Goal: Task Accomplishment & Management: Complete application form

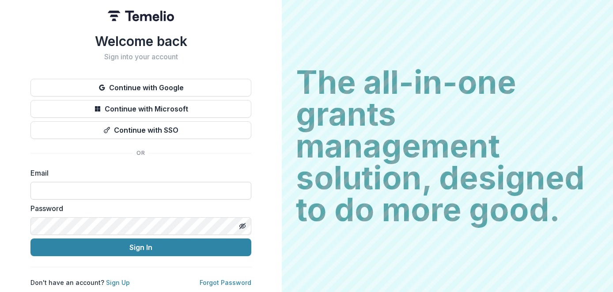
click at [114, 183] on input at bounding box center [140, 191] width 221 height 18
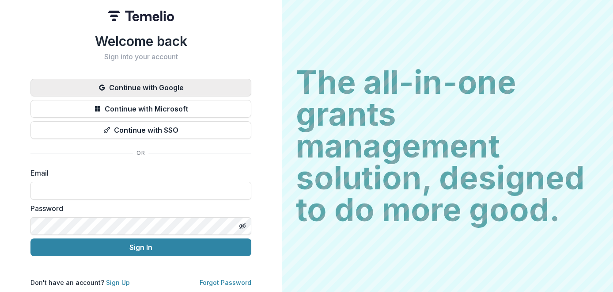
click at [162, 82] on button "Continue with Google" at bounding box center [140, 88] width 221 height 18
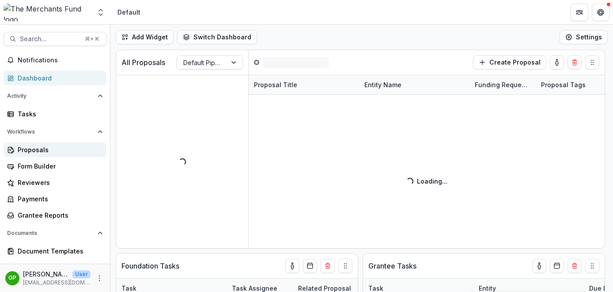
click at [26, 148] on div "Proposals" at bounding box center [59, 149] width 82 height 9
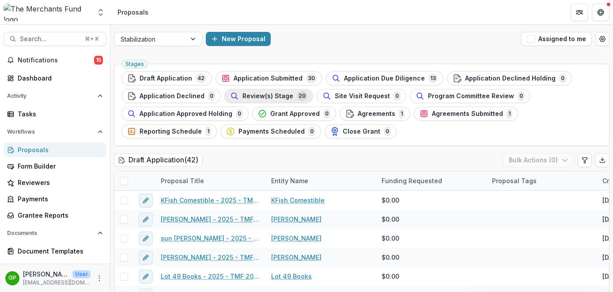
click at [270, 95] on span "Review(s) Stage" at bounding box center [268, 96] width 51 height 8
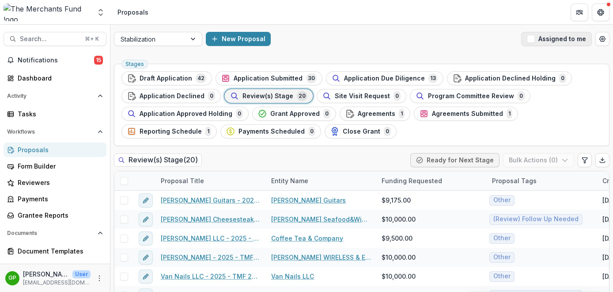
click at [532, 40] on span "button" at bounding box center [531, 39] width 8 height 8
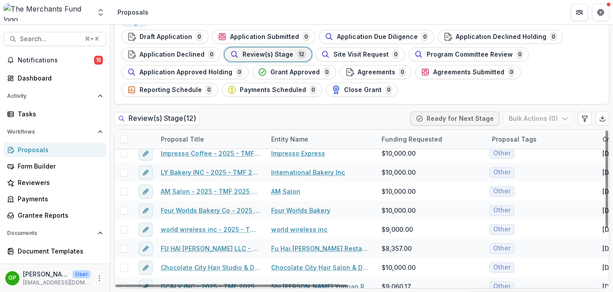
scroll to position [45, 0]
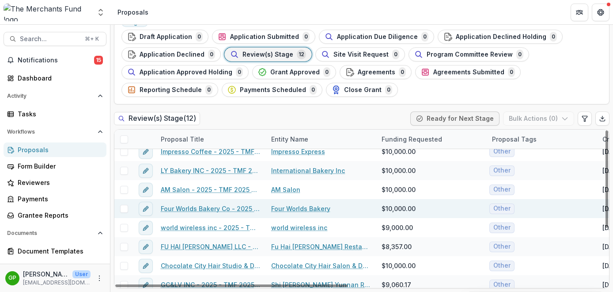
click at [240, 208] on link "Four Worlds Bakery Co - 2025 - TMF 2025 Stabilization Grant Program" at bounding box center [211, 208] width 100 height 9
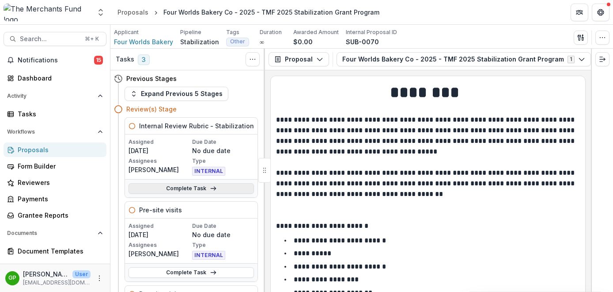
click at [194, 189] on link "Complete Task" at bounding box center [191, 188] width 125 height 11
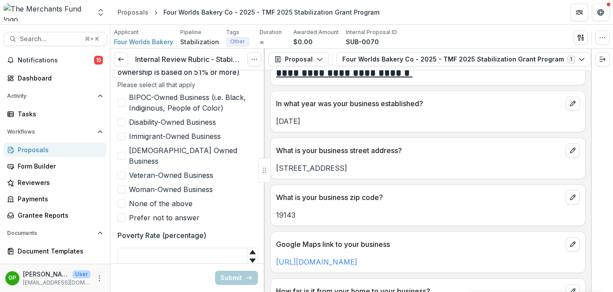
scroll to position [471, 0]
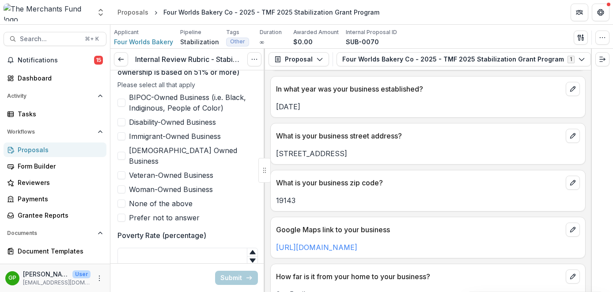
drag, startPoint x: 346, startPoint y: 155, endPoint x: 272, endPoint y: 156, distance: 74.2
click at [272, 156] on div "4634 Woodland Ave" at bounding box center [428, 153] width 315 height 11
copy p "4634 Woodland Ave"
click at [193, 249] on input "Poverty Rate (percentage)" at bounding box center [187, 256] width 140 height 18
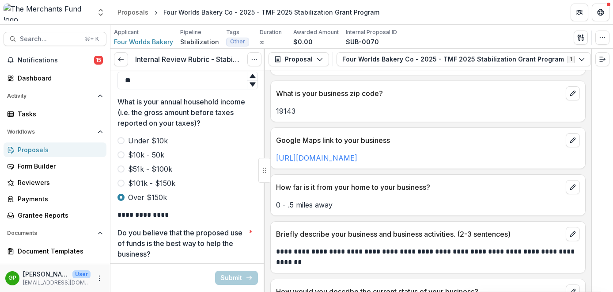
scroll to position [623, 0]
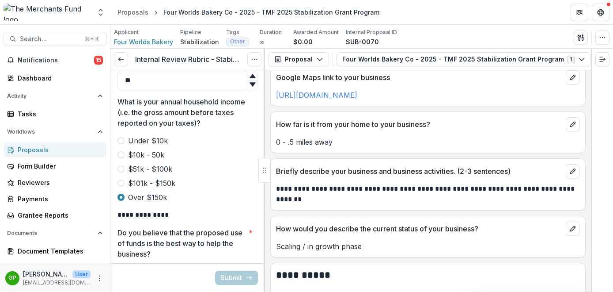
type input "**"
click at [595, 57] on button "View Attached Files" at bounding box center [602, 59] width 14 height 14
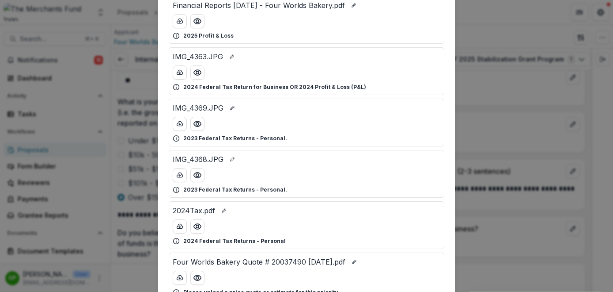
scroll to position [104, 0]
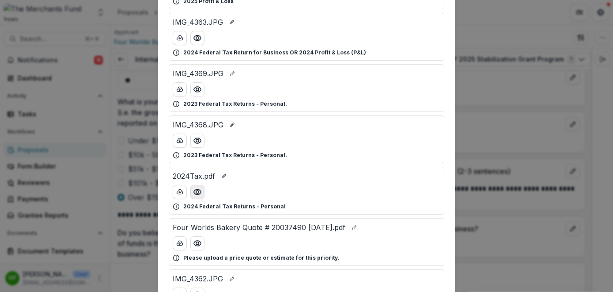
click at [195, 194] on icon "Preview 2024Tax.pdf" at bounding box center [197, 191] width 7 height 5
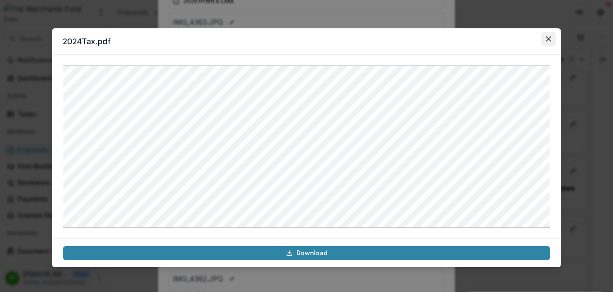
click at [551, 41] on button "Close" at bounding box center [549, 39] width 14 height 14
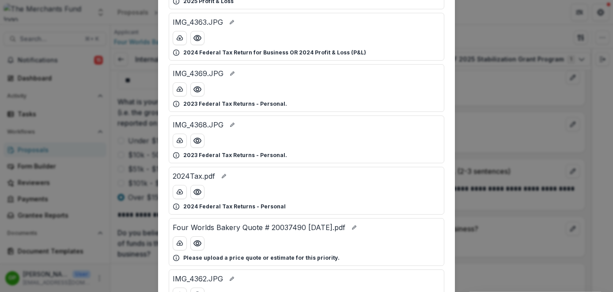
click at [488, 111] on div "Attached Files Financial Reports Aug 2025 - Four Worlds Bakery.pdf 2025 Profit …" at bounding box center [306, 146] width 613 height 292
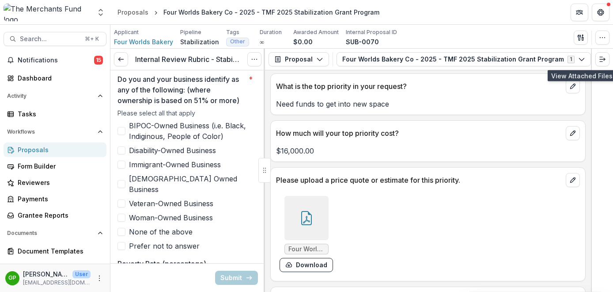
scroll to position [1868, 0]
click at [298, 221] on div at bounding box center [306, 217] width 44 height 44
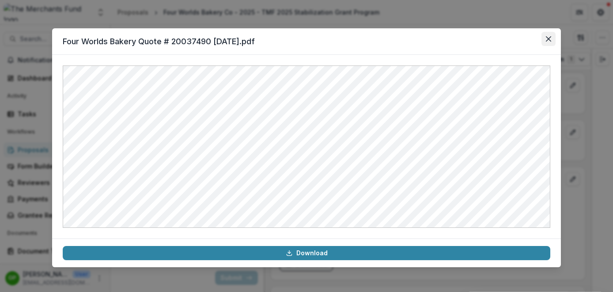
click at [546, 38] on icon "Close" at bounding box center [548, 38] width 5 height 5
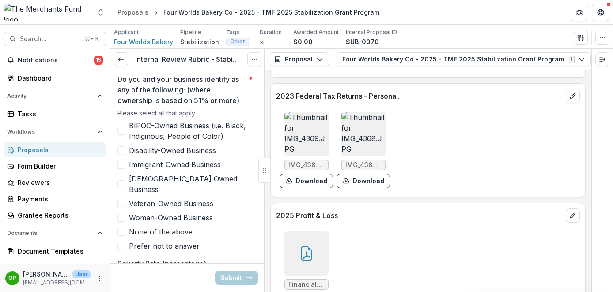
scroll to position [4064, 0]
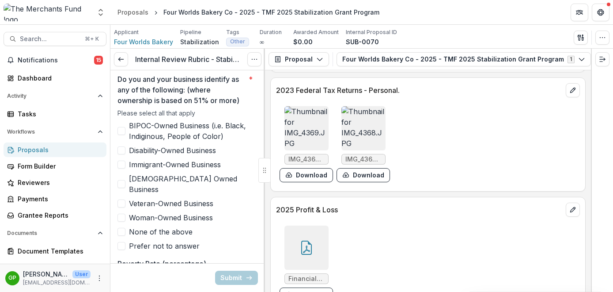
click at [299, 119] on img at bounding box center [306, 128] width 44 height 44
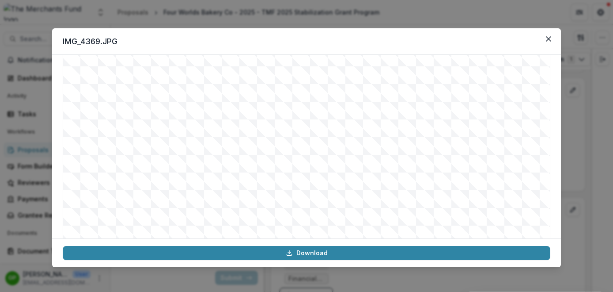
scroll to position [100, 0]
click at [549, 40] on icon "Close" at bounding box center [548, 38] width 5 height 5
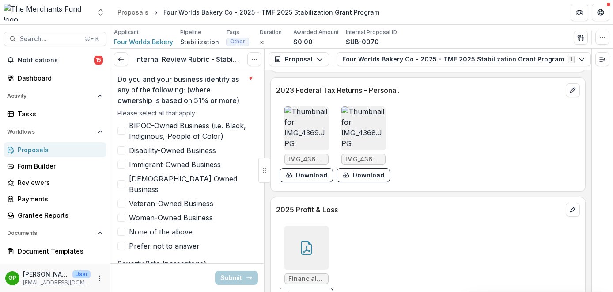
click at [369, 128] on img at bounding box center [363, 128] width 44 height 44
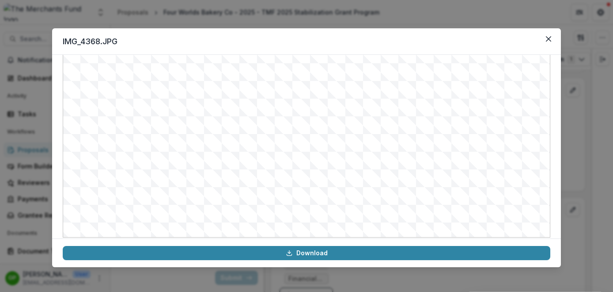
scroll to position [91, 0]
click at [550, 35] on button "Close" at bounding box center [549, 39] width 14 height 14
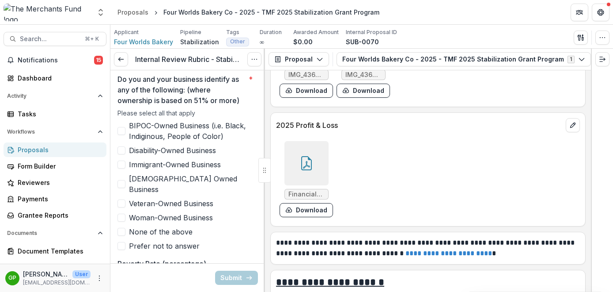
scroll to position [4181, 0]
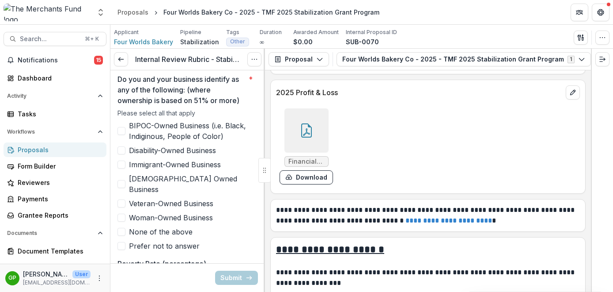
click at [309, 131] on icon at bounding box center [306, 130] width 14 height 14
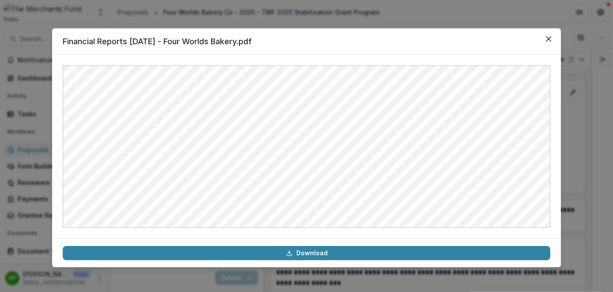
click at [585, 132] on div "Financial Reports Aug 2025 - Four Worlds Bakery.pdf Download" at bounding box center [306, 146] width 613 height 292
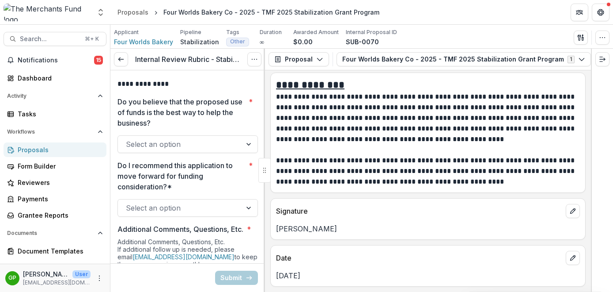
scroll to position [460, 0]
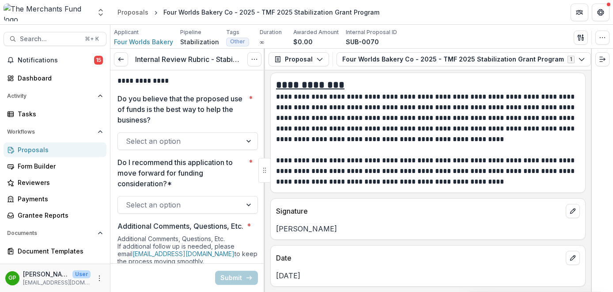
click at [155, 136] on div "Select an option" at bounding box center [180, 141] width 124 height 14
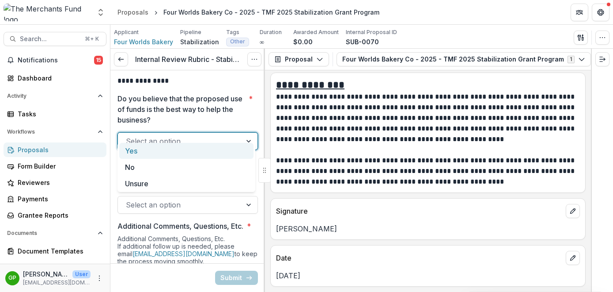
click at [155, 153] on div "Yes" at bounding box center [186, 151] width 134 height 16
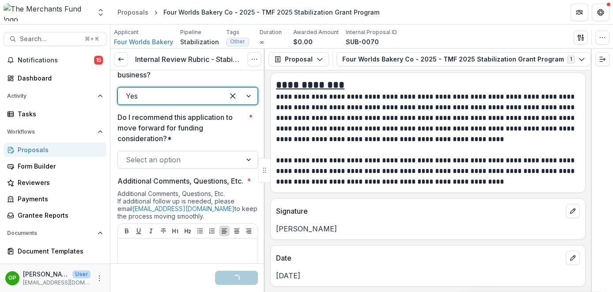
scroll to position [506, 0]
click at [161, 152] on div at bounding box center [180, 158] width 108 height 12
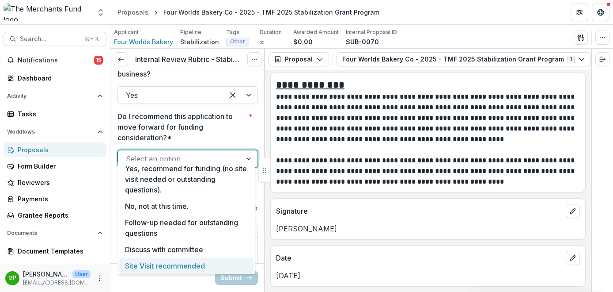
click at [164, 263] on div "Site Visit recommended" at bounding box center [186, 266] width 134 height 16
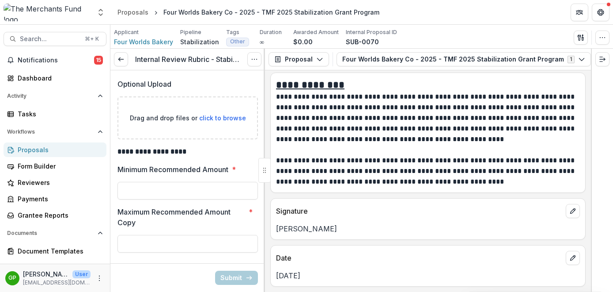
scroll to position [852, 0]
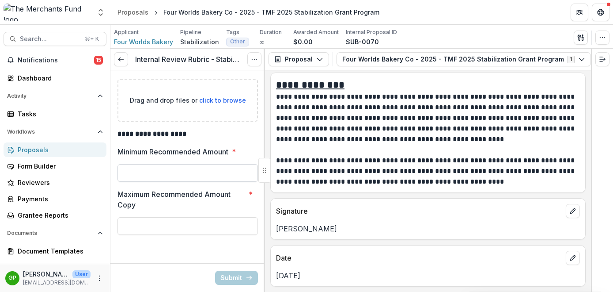
click at [184, 177] on input "Minimum Recommended Amount *" at bounding box center [187, 173] width 140 height 18
type input "**"
click at [174, 223] on input "Maximum Recommended Amount Copy *" at bounding box center [187, 226] width 140 height 18
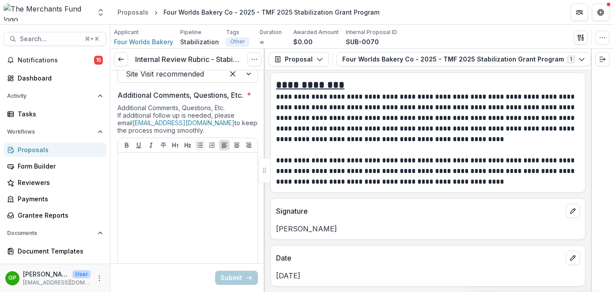
scroll to position [570, 0]
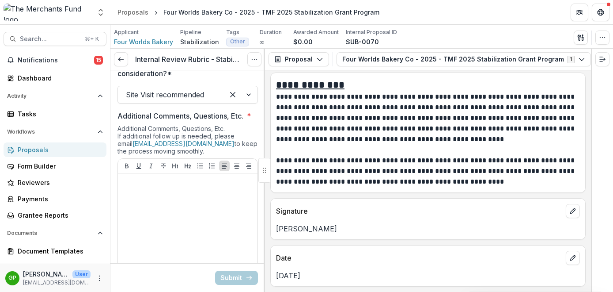
type input "*******"
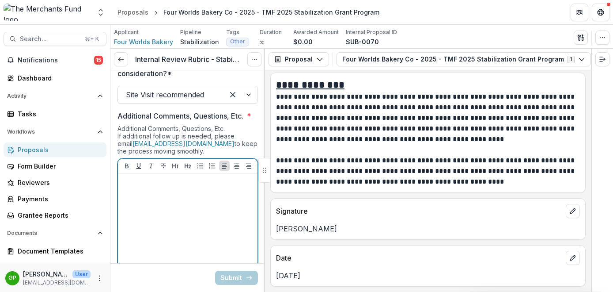
click at [185, 187] on div at bounding box center [187, 243] width 133 height 133
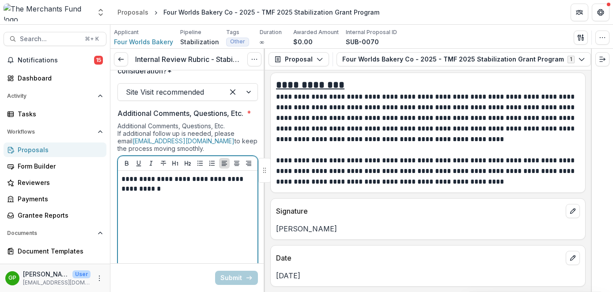
click at [231, 213] on div "**********" at bounding box center [187, 240] width 133 height 133
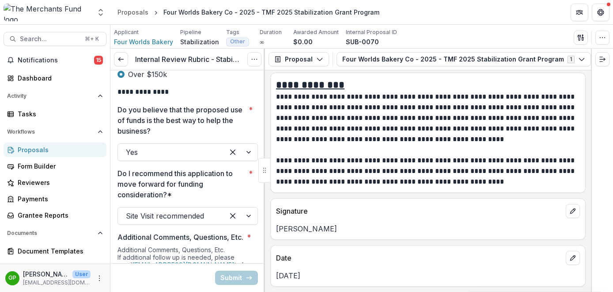
scroll to position [375, 0]
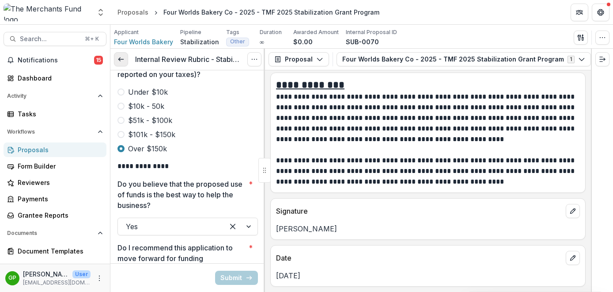
click at [120, 56] on icon at bounding box center [120, 59] width 7 height 7
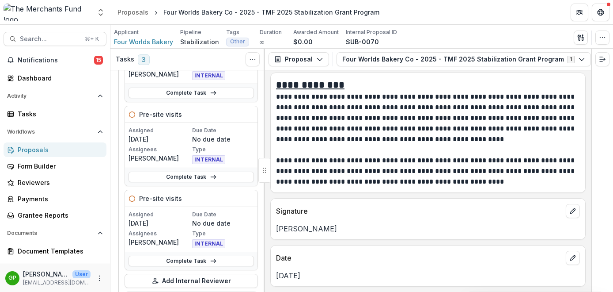
scroll to position [98, 0]
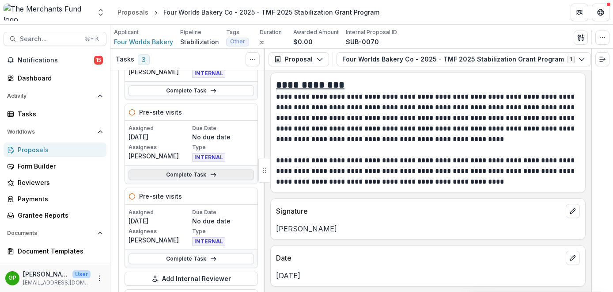
click at [200, 174] on link "Complete Task" at bounding box center [191, 174] width 125 height 11
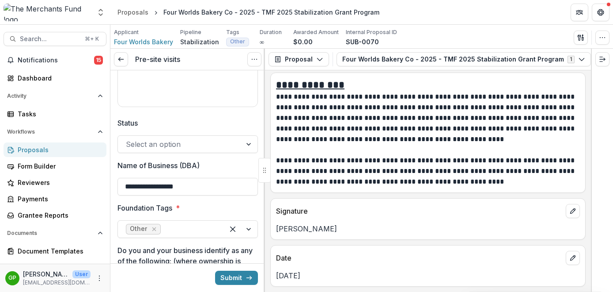
scroll to position [294, 0]
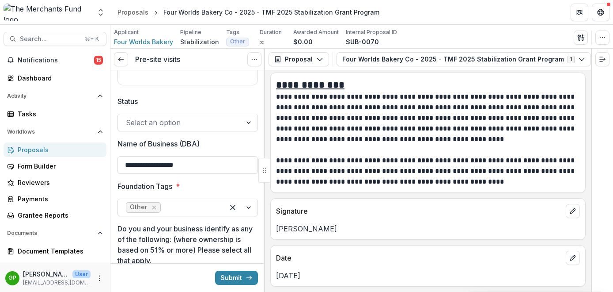
click at [205, 125] on div at bounding box center [180, 122] width 108 height 12
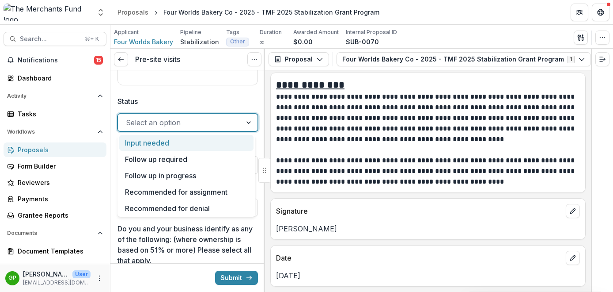
click at [208, 102] on label "Status" at bounding box center [184, 101] width 135 height 11
click at [128, 117] on input "Status" at bounding box center [127, 122] width 2 height 11
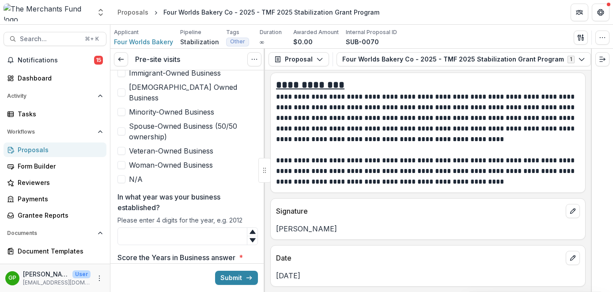
scroll to position [566, 0]
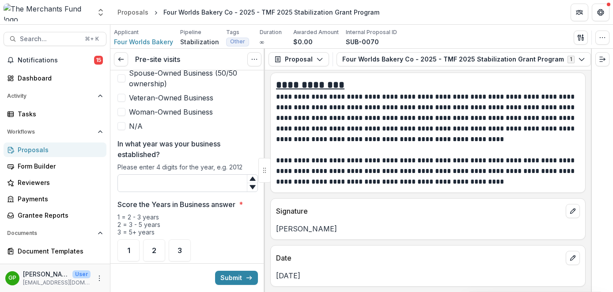
click at [189, 177] on input "In what year was your business established?" at bounding box center [187, 183] width 140 height 18
click at [357, 192] on div "**********" at bounding box center [427, 132] width 315 height 121
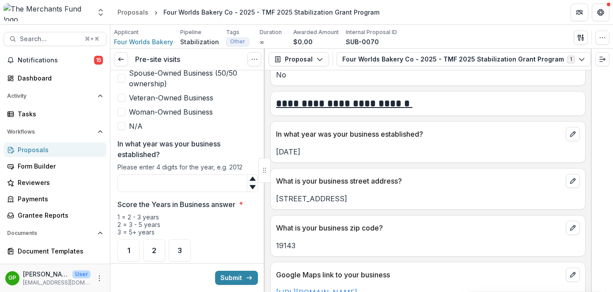
scroll to position [442, 0]
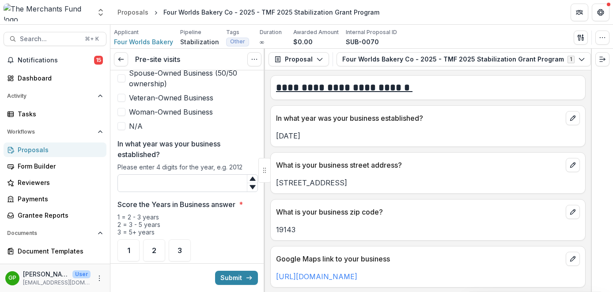
click at [153, 175] on input "In what year was your business established?" at bounding box center [187, 183] width 140 height 18
type input "****"
click at [187, 239] on div "3" at bounding box center [180, 250] width 22 height 22
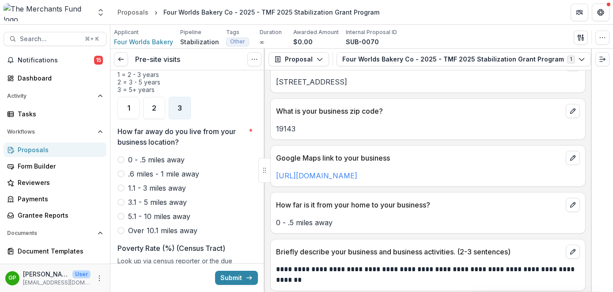
scroll to position [543, 0]
click at [117, 154] on label "0 - .5 miles away" at bounding box center [187, 159] width 140 height 11
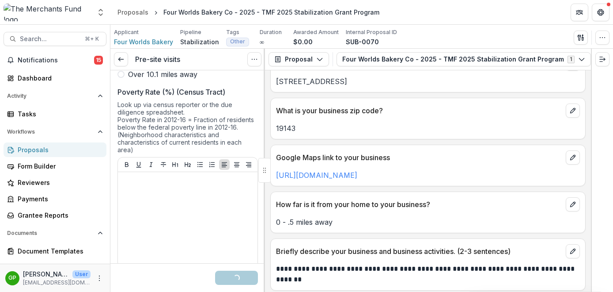
scroll to position [866, 0]
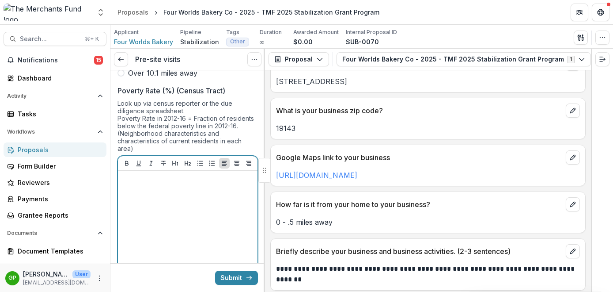
click at [144, 174] on div at bounding box center [187, 240] width 133 height 133
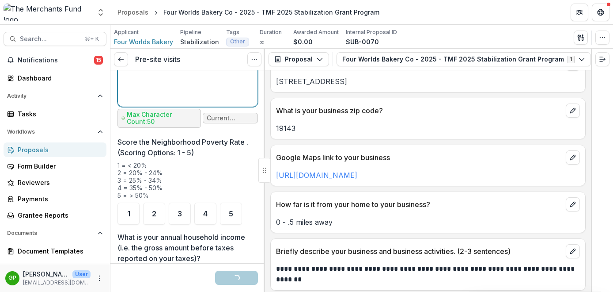
scroll to position [1072, 0]
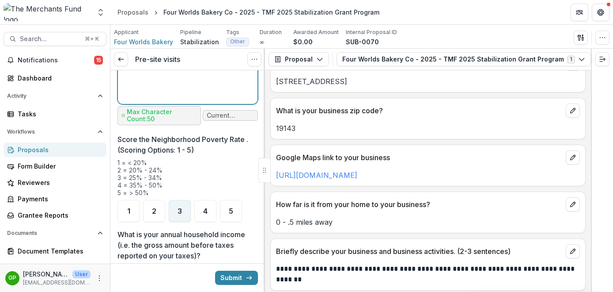
click at [178, 207] on span "3" at bounding box center [180, 210] width 4 height 7
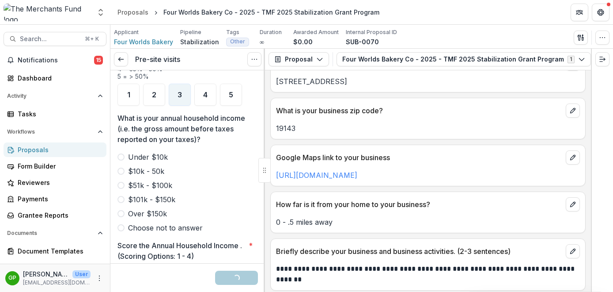
scroll to position [1193, 0]
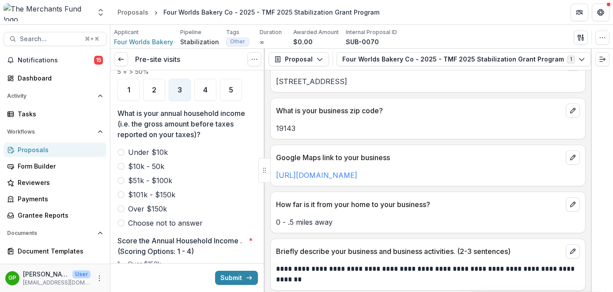
click at [125, 203] on label "Over $150k" at bounding box center [187, 208] width 140 height 11
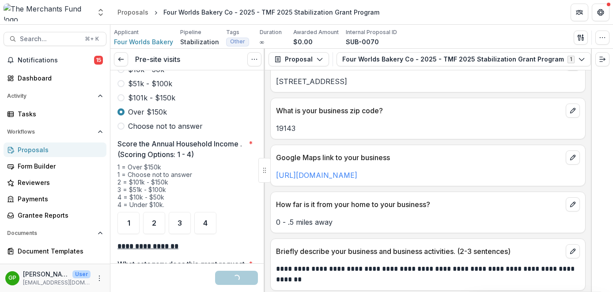
scroll to position [1297, 0]
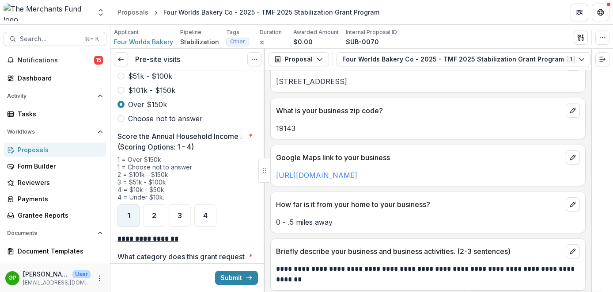
click at [129, 212] on span "1" at bounding box center [128, 215] width 3 height 7
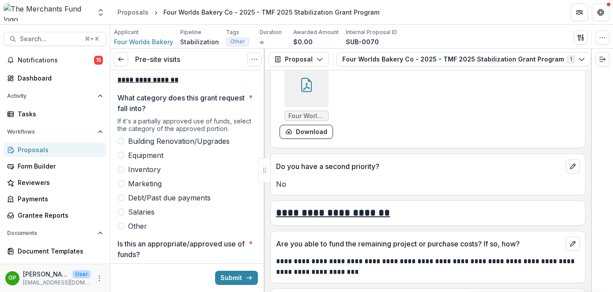
scroll to position [2005, 0]
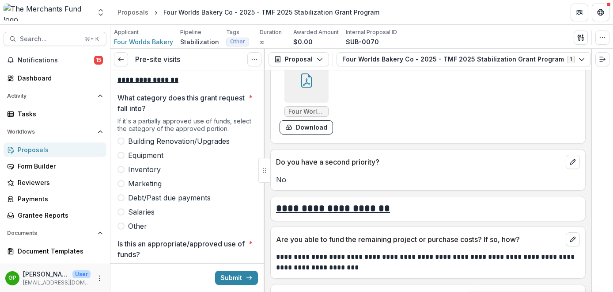
click at [123, 152] on span at bounding box center [120, 155] width 7 height 7
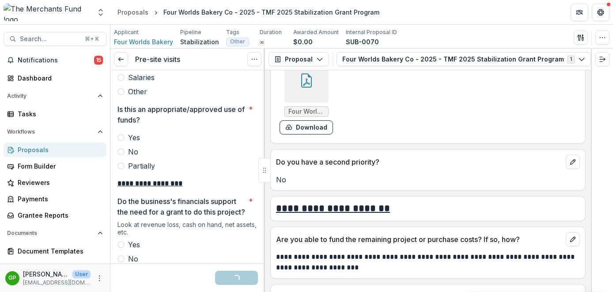
scroll to position [1591, 0]
click at [120, 133] on span at bounding box center [120, 136] width 7 height 7
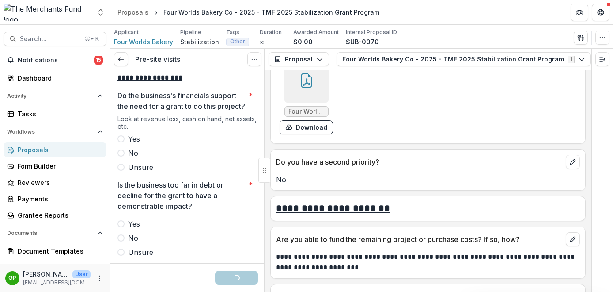
click at [121, 140] on span at bounding box center [120, 138] width 7 height 7
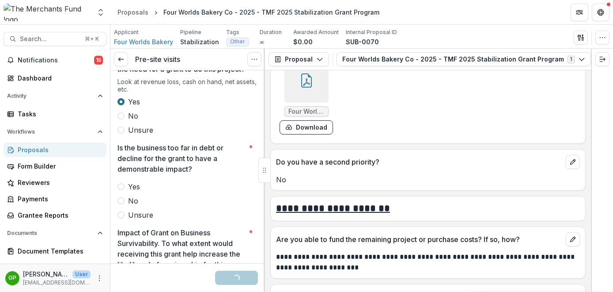
scroll to position [1779, 0]
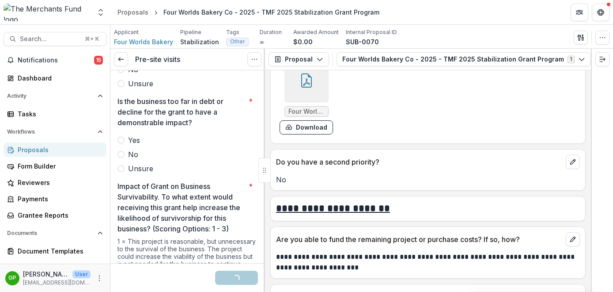
click at [121, 154] on span at bounding box center [120, 154] width 7 height 7
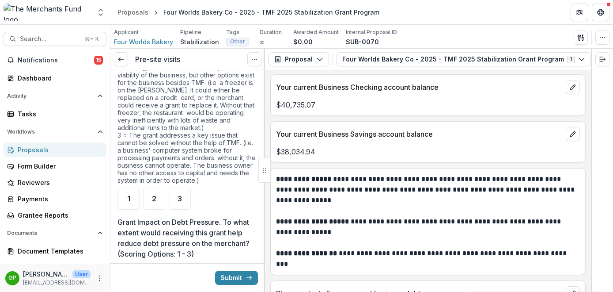
scroll to position [1989, 0]
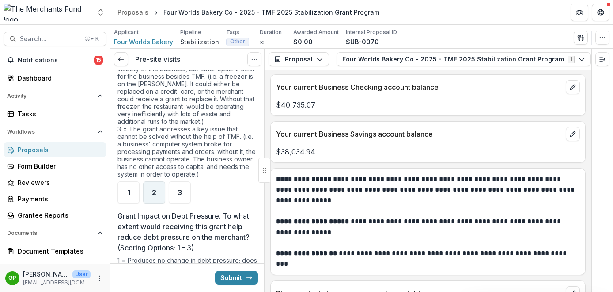
click at [144, 194] on div "2" at bounding box center [154, 192] width 22 height 22
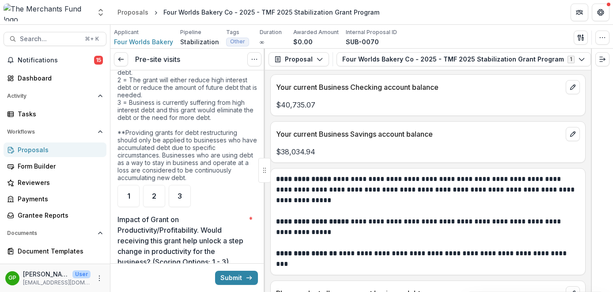
scroll to position [2194, 0]
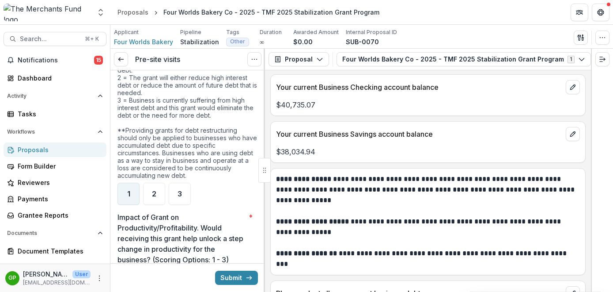
click at [125, 192] on div "1" at bounding box center [128, 193] width 22 height 22
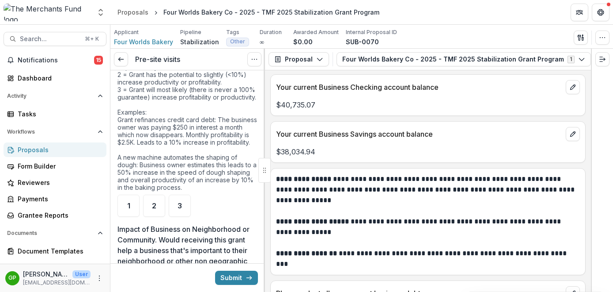
scroll to position [2415, 0]
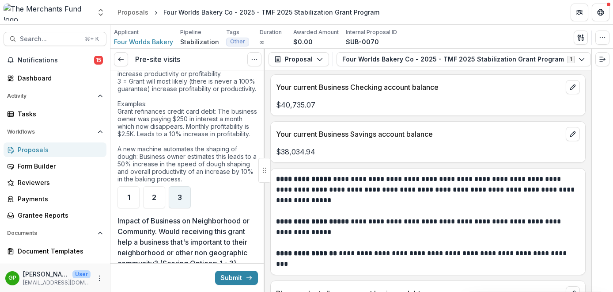
click at [179, 201] on span "3" at bounding box center [180, 196] width 4 height 7
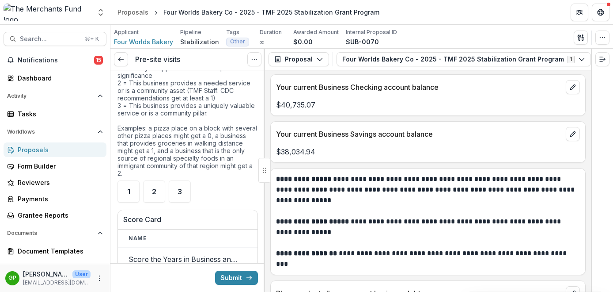
scroll to position [2644, 0]
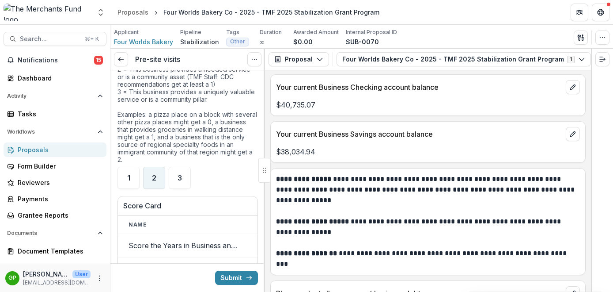
click at [161, 189] on div "2" at bounding box center [154, 178] width 22 height 22
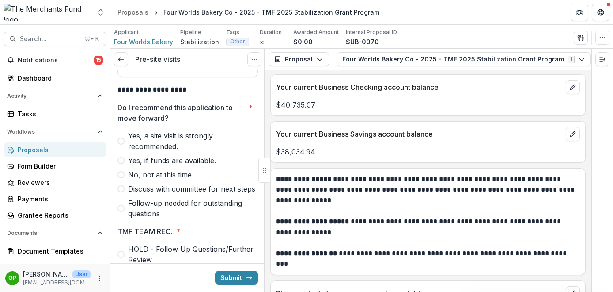
scroll to position [3028, 0]
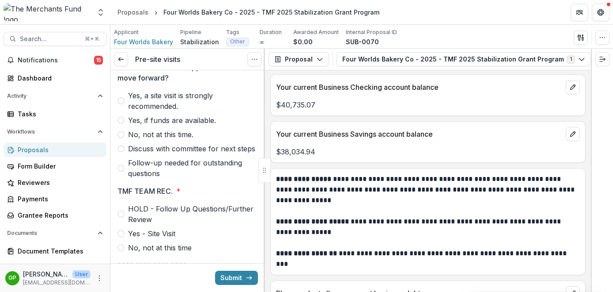
click at [129, 111] on span "Yes, a site visit is strongly recommended." at bounding box center [193, 100] width 130 height 21
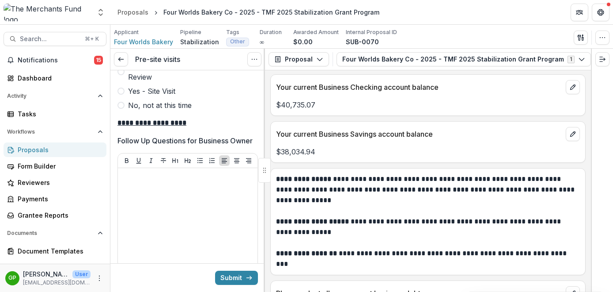
scroll to position [3178, 0]
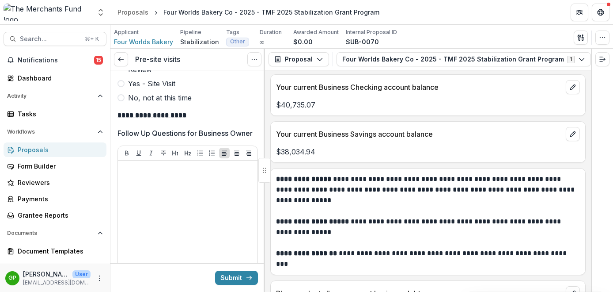
click at [125, 89] on label "Yes - Site Visit" at bounding box center [187, 83] width 140 height 11
click at [187, 81] on div "TMF TEAM REC. * HOLD - Follow Up Questions/Further Review Yes - Site Visit No, …" at bounding box center [187, 69] width 140 height 67
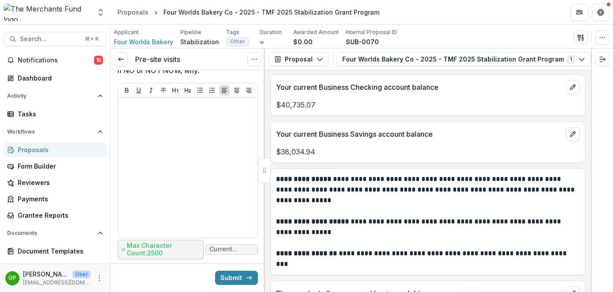
scroll to position [3448, 0]
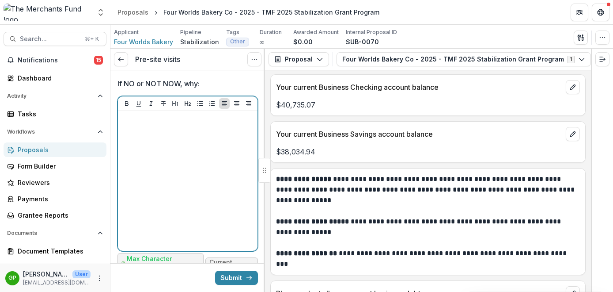
click at [160, 172] on div at bounding box center [187, 180] width 133 height 133
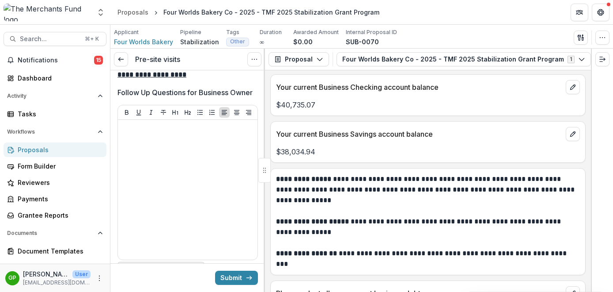
scroll to position [3218, 0]
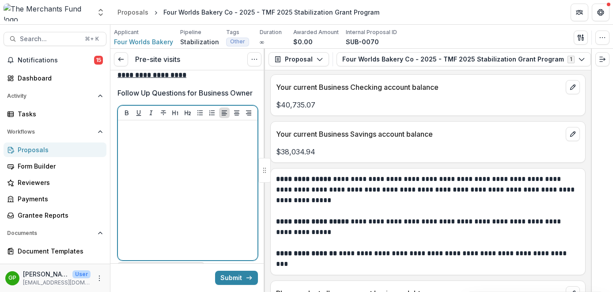
click at [159, 178] on div at bounding box center [187, 190] width 133 height 133
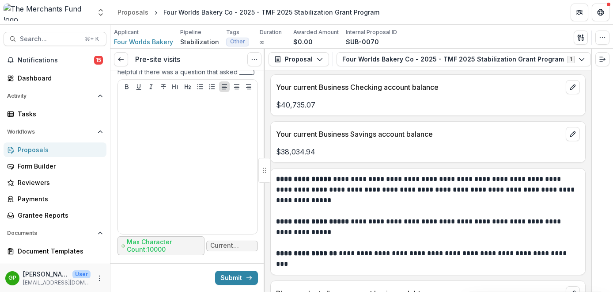
scroll to position [4211, 0]
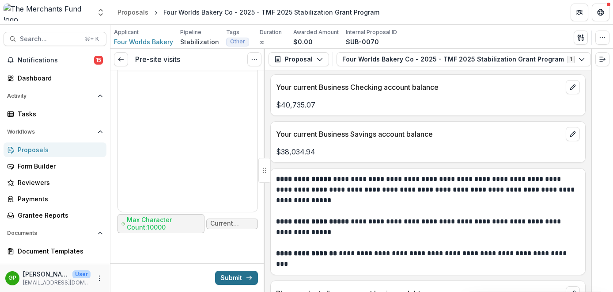
click at [246, 278] on icon "submit" at bounding box center [249, 277] width 7 height 7
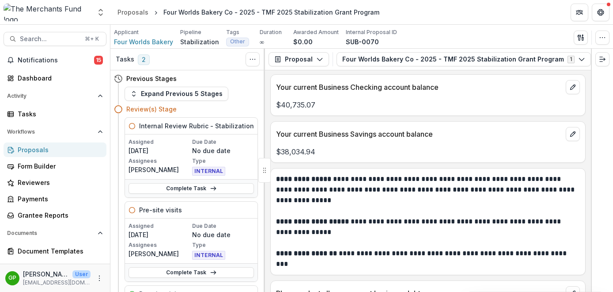
click at [40, 148] on div "Proposals" at bounding box center [59, 149] width 82 height 9
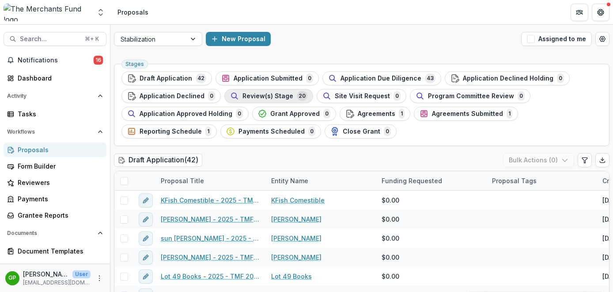
click at [262, 94] on span "Review(s) Stage" at bounding box center [268, 96] width 51 height 8
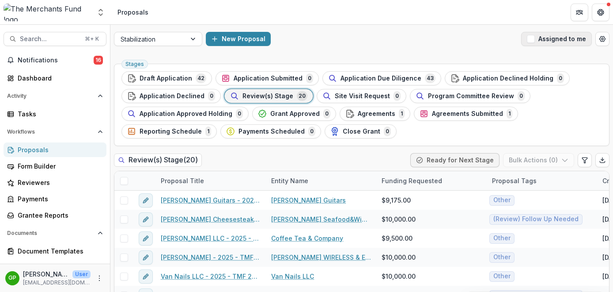
click at [533, 38] on span "button" at bounding box center [531, 39] width 8 height 8
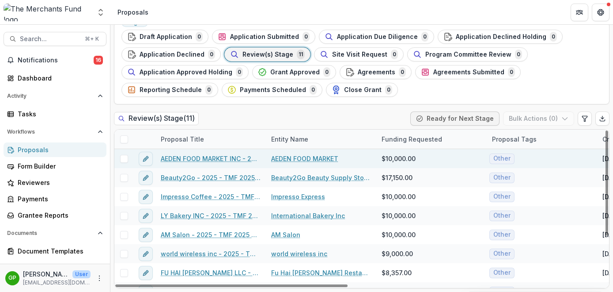
click at [302, 159] on link "AEDEN FOOD MARKET" at bounding box center [304, 158] width 67 height 9
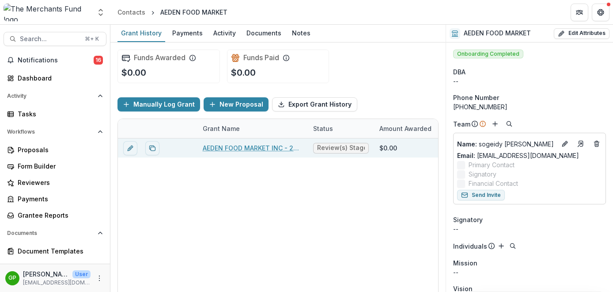
click at [245, 141] on div "AEDEN FOOD MARKET INC - 2025 - TMF 2025 Stabilization Grant Program" at bounding box center [253, 147] width 100 height 19
click at [245, 147] on link "AEDEN FOOD MARKET INC - 2025 - TMF 2025 Stabilization Grant Program" at bounding box center [253, 147] width 100 height 9
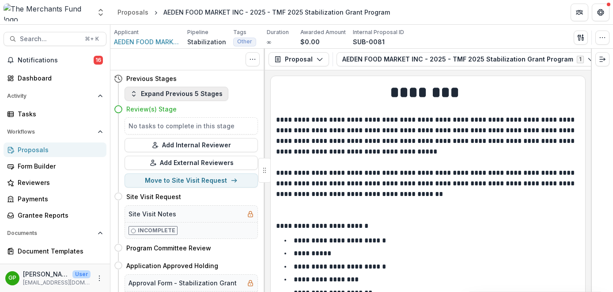
click at [202, 92] on button "Expand Previous 5 Stages" at bounding box center [177, 94] width 104 height 14
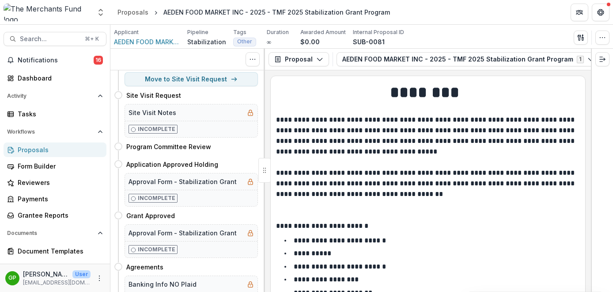
scroll to position [193, 0]
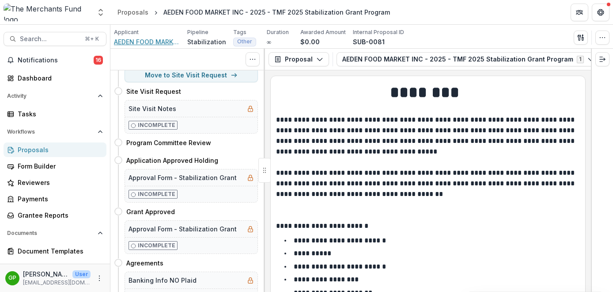
click at [153, 41] on span "AEDEN FOOD MARKET" at bounding box center [147, 41] width 66 height 9
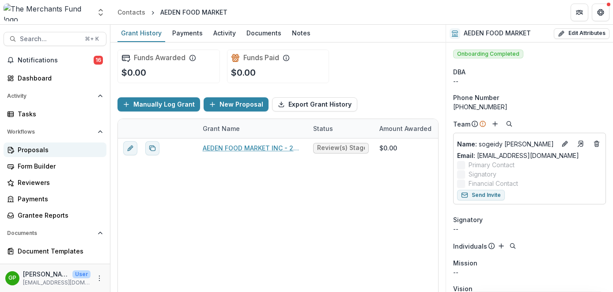
click at [34, 154] on link "Proposals" at bounding box center [55, 149] width 103 height 15
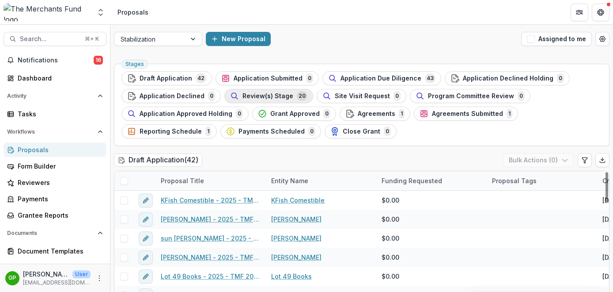
click at [276, 95] on span "Review(s) Stage" at bounding box center [268, 96] width 51 height 8
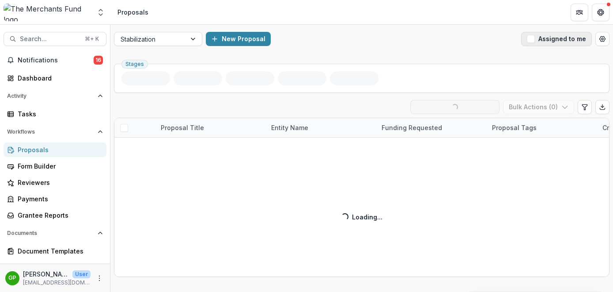
click at [546, 41] on button "Assigned to me" at bounding box center [556, 39] width 71 height 14
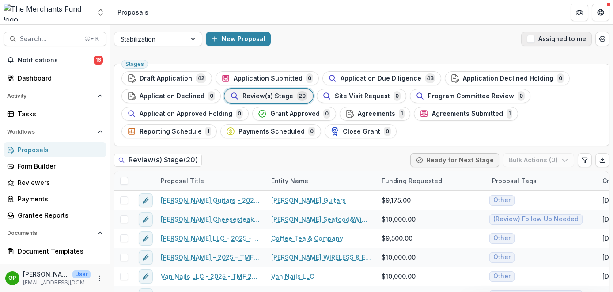
click at [534, 36] on button "Assigned to me" at bounding box center [556, 39] width 71 height 14
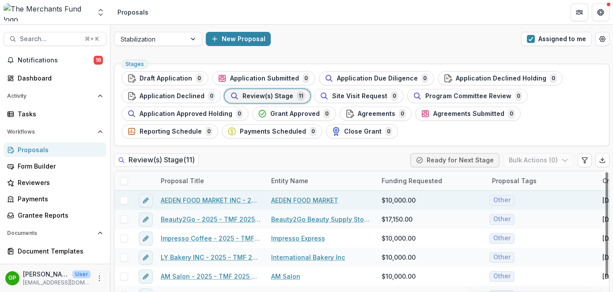
click at [206, 197] on link "AEDEN FOOD MARKET INC - 2025 - TMF 2025 Stabilization Grant Program" at bounding box center [211, 199] width 100 height 9
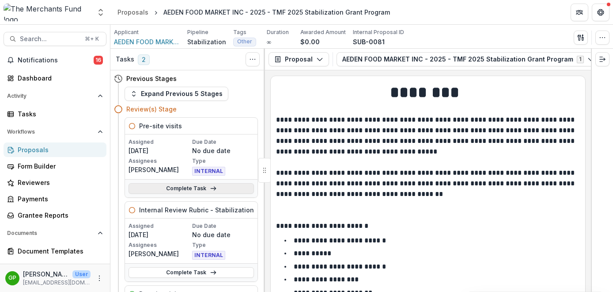
click at [195, 193] on link "Complete Task" at bounding box center [191, 188] width 125 height 11
click at [199, 182] on div "Complete Task" at bounding box center [191, 188] width 133 height 18
click at [199, 188] on link "Complete Task" at bounding box center [191, 188] width 125 height 11
click at [200, 191] on link "Complete Task" at bounding box center [191, 188] width 125 height 11
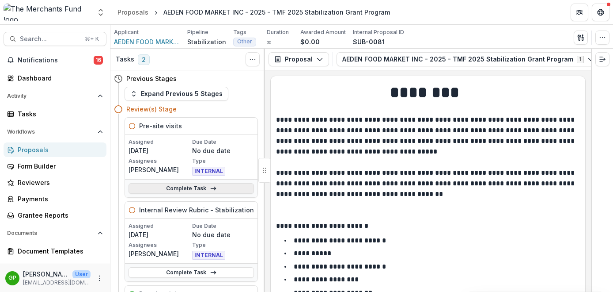
click at [200, 191] on link "Complete Task" at bounding box center [191, 188] width 125 height 11
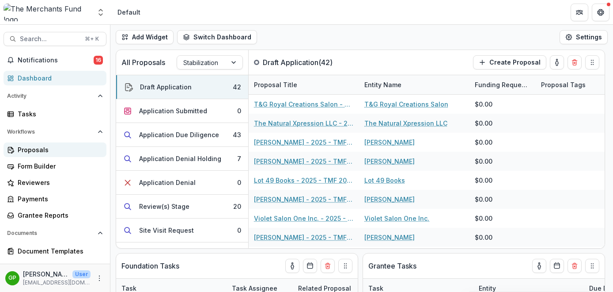
click at [61, 150] on div "Proposals" at bounding box center [59, 149] width 82 height 9
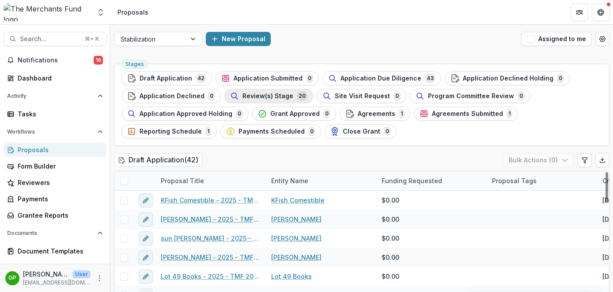
click at [258, 96] on span "Review(s) Stage" at bounding box center [268, 96] width 51 height 8
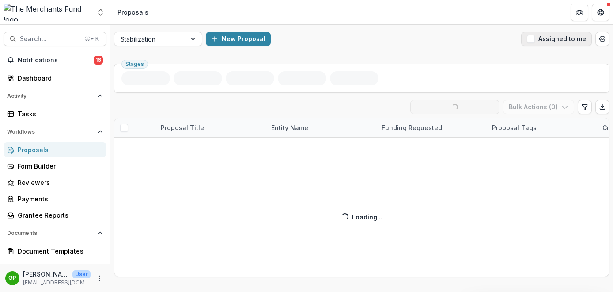
click at [533, 38] on span "button" at bounding box center [531, 39] width 8 height 8
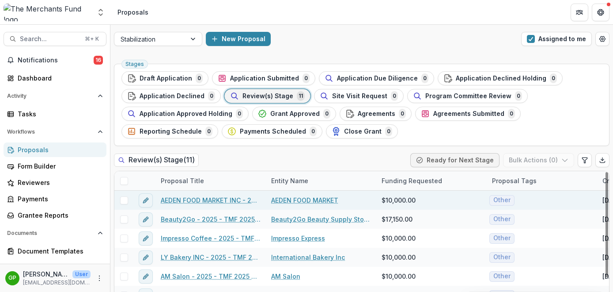
click at [218, 199] on link "AEDEN FOOD MARKET INC - 2025 - TMF 2025 Stabilization Grant Program" at bounding box center [211, 199] width 100 height 9
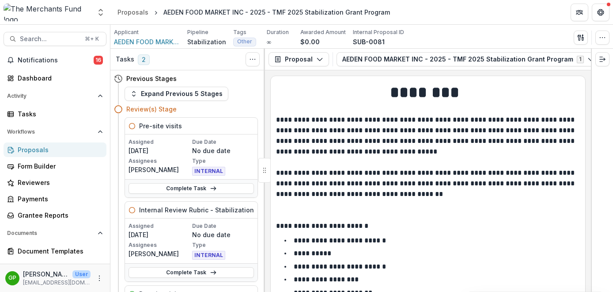
click at [43, 151] on div "Proposals" at bounding box center [59, 149] width 82 height 9
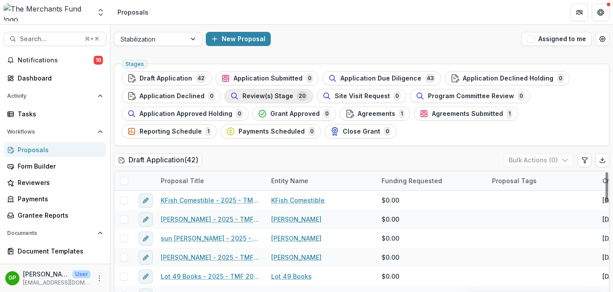
click at [261, 99] on span "Review(s) Stage" at bounding box center [268, 96] width 51 height 8
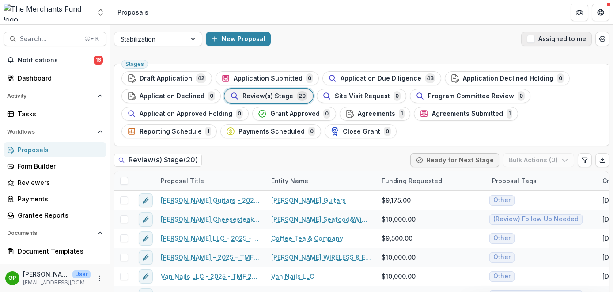
click at [541, 37] on button "Assigned to me" at bounding box center [556, 39] width 71 height 14
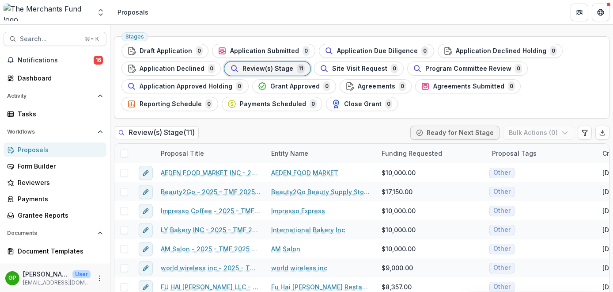
scroll to position [42, 0]
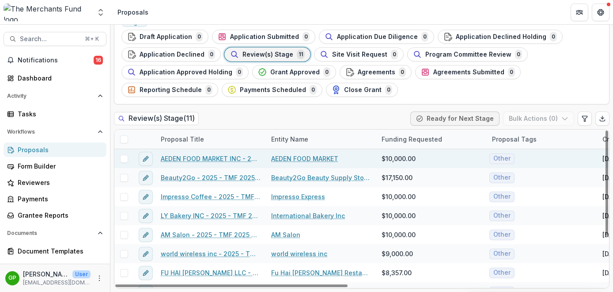
click at [234, 158] on link "AEDEN FOOD MARKET INC - 2025 - TMF 2025 Stabilization Grant Program" at bounding box center [211, 158] width 100 height 9
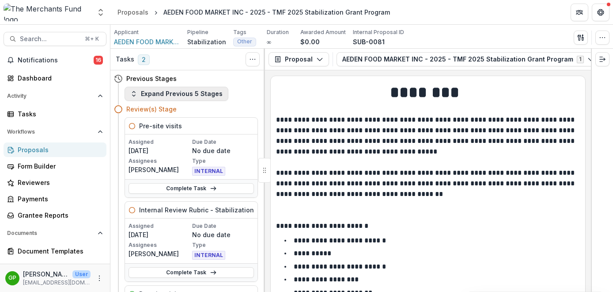
click at [168, 93] on button "Expand Previous 5 Stages" at bounding box center [177, 94] width 104 height 14
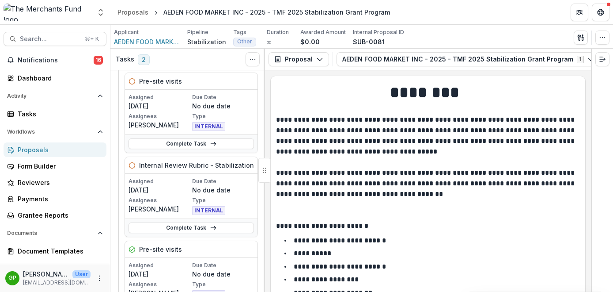
scroll to position [219, 0]
click at [190, 142] on link "Complete Task" at bounding box center [191, 142] width 125 height 11
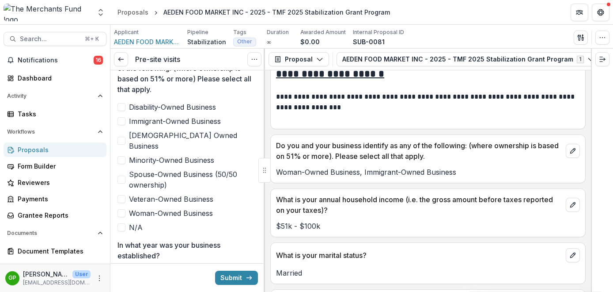
scroll to position [4517, 0]
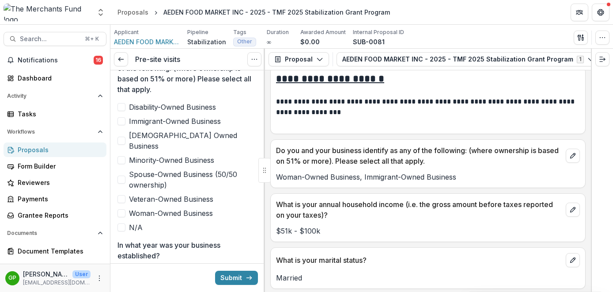
click at [125, 156] on span at bounding box center [121, 160] width 8 height 8
click at [122, 122] on span at bounding box center [121, 121] width 8 height 8
click at [125, 209] on span at bounding box center [121, 213] width 8 height 8
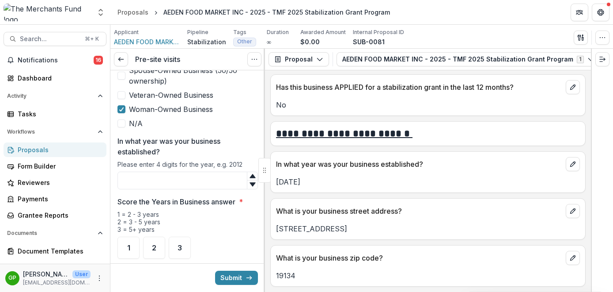
scroll to position [345, 0]
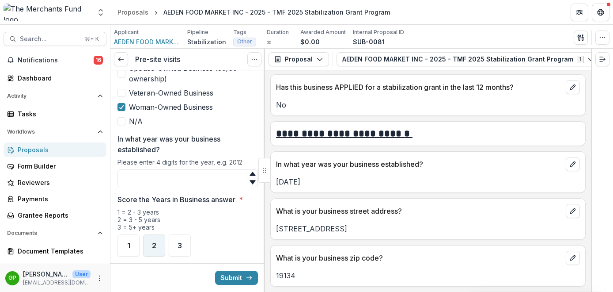
click at [154, 242] on span "2" at bounding box center [154, 245] width 4 height 7
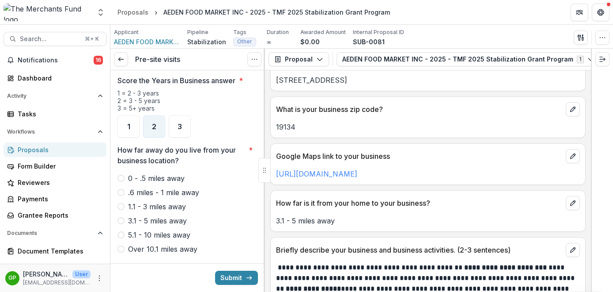
scroll to position [551, 0]
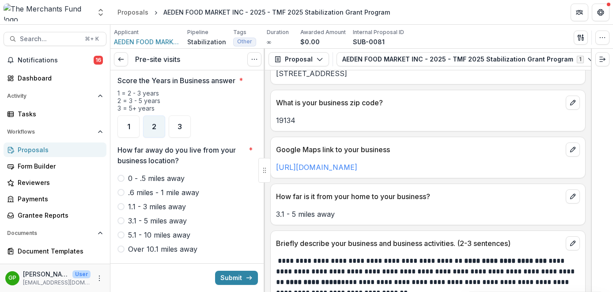
click at [122, 217] on span at bounding box center [120, 220] width 7 height 7
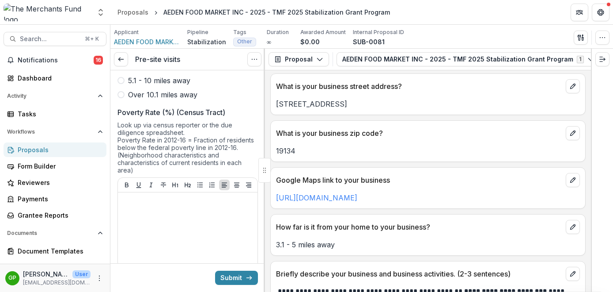
scroll to position [623, 0]
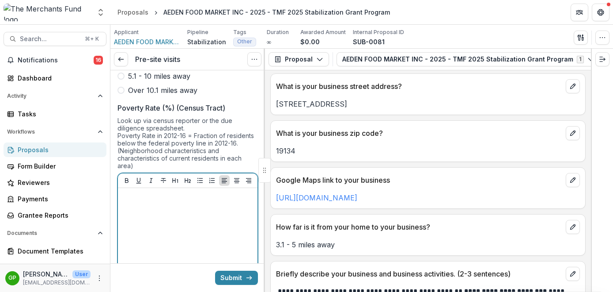
click at [185, 191] on p at bounding box center [187, 196] width 133 height 10
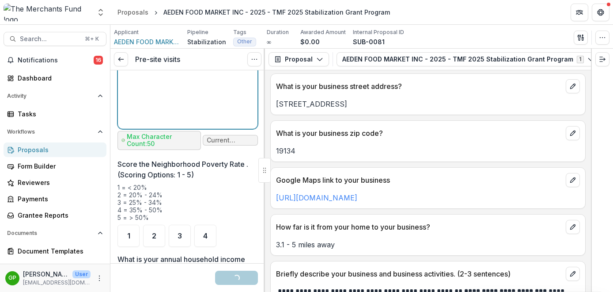
scroll to position [825, 0]
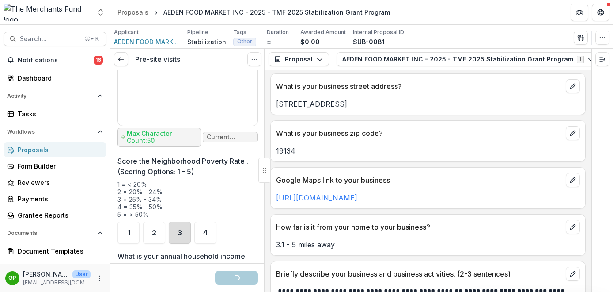
click at [174, 223] on div "3" at bounding box center [180, 232] width 22 height 22
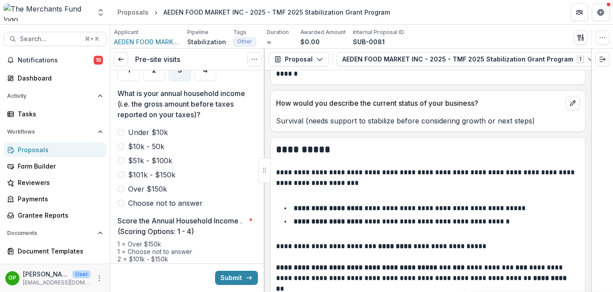
scroll to position [802, 0]
click at [606, 62] on icon "Expand right" at bounding box center [602, 59] width 7 height 7
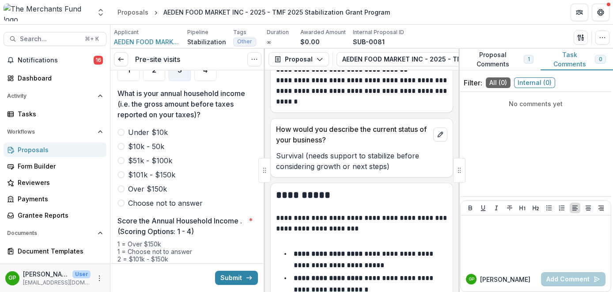
scroll to position [925, 0]
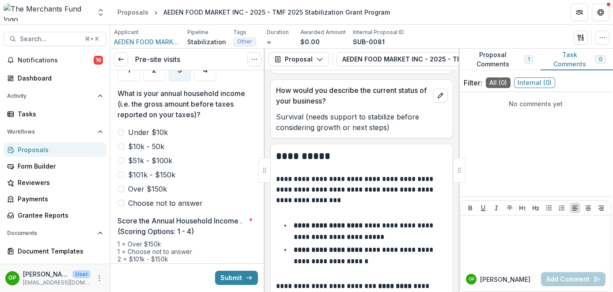
click at [494, 67] on button "Proposal Comments 1" at bounding box center [500, 60] width 82 height 22
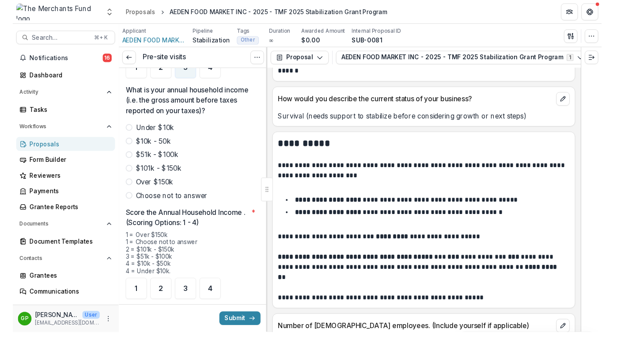
scroll to position [791, 0]
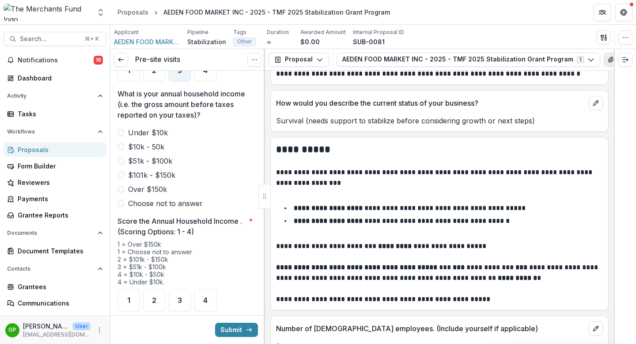
click at [608, 60] on icon "View Attached Files" at bounding box center [610, 59] width 5 height 5
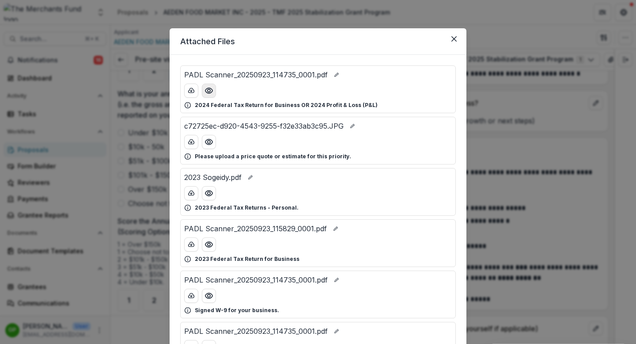
click at [211, 95] on button "Preview PADL Scanner_20250923_114735_0001.pdf" at bounding box center [209, 90] width 14 height 14
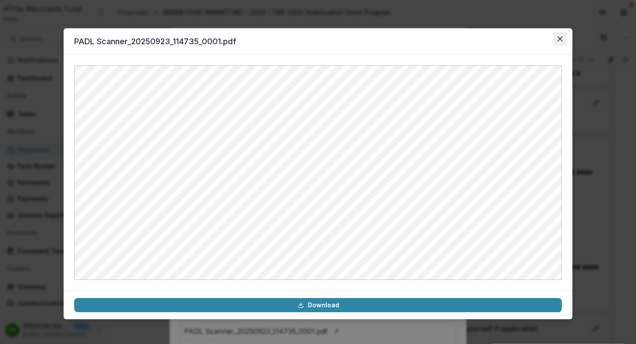
click at [561, 37] on icon "Close" at bounding box center [559, 38] width 5 height 5
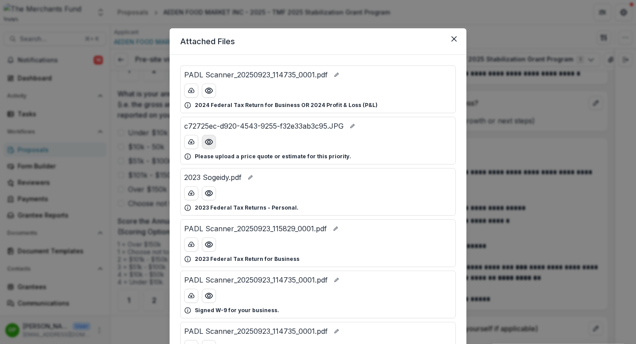
click at [209, 148] on button "Preview c72725ec-d920-4543-9255-f32e33ab3c95.JPG" at bounding box center [209, 142] width 14 height 14
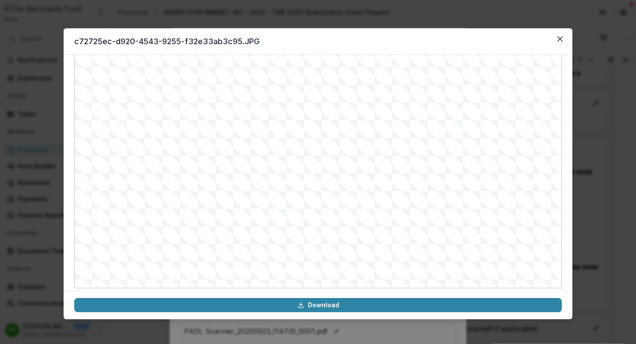
scroll to position [95, 0]
click at [560, 37] on icon "Close" at bounding box center [559, 38] width 5 height 5
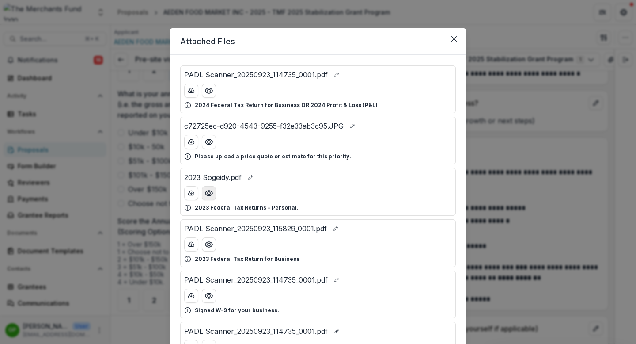
click at [205, 195] on icon "Preview 2023 Sogeidy.pdf" at bounding box center [209, 193] width 9 height 9
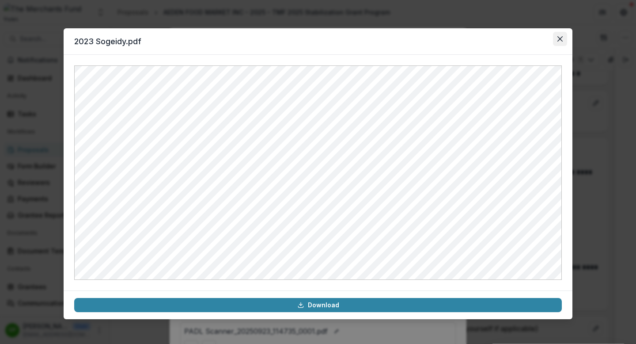
click at [559, 42] on button "Close" at bounding box center [560, 39] width 14 height 14
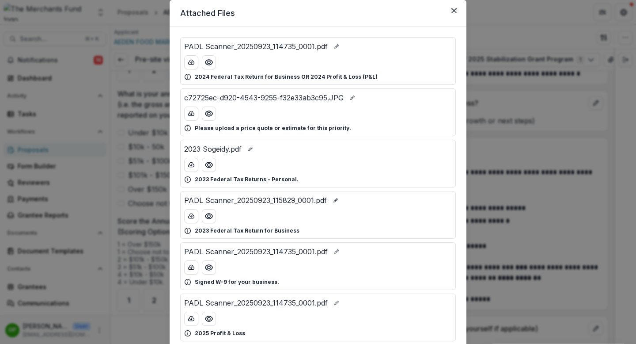
scroll to position [30, 0]
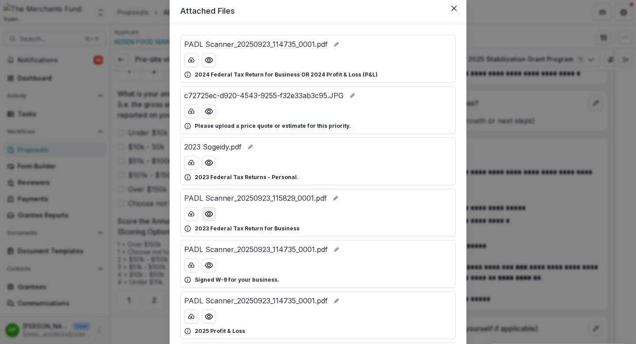
click at [208, 216] on icon "Preview PADL Scanner_20250923_115829_0001.pdf" at bounding box center [208, 213] width 7 height 5
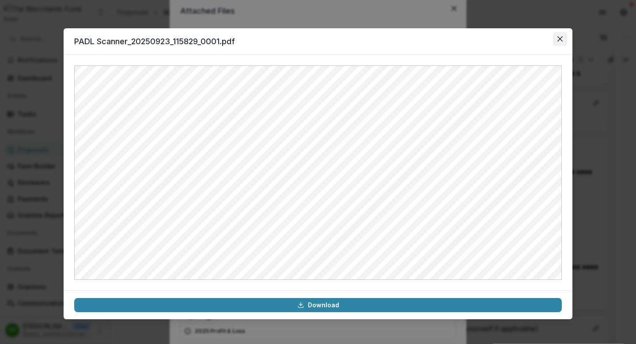
click at [560, 43] on button "Close" at bounding box center [560, 39] width 14 height 14
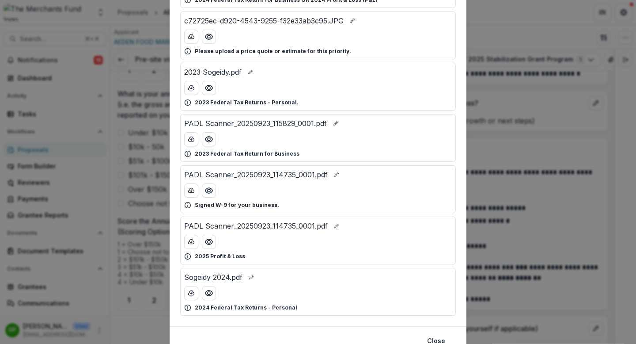
scroll to position [107, 0]
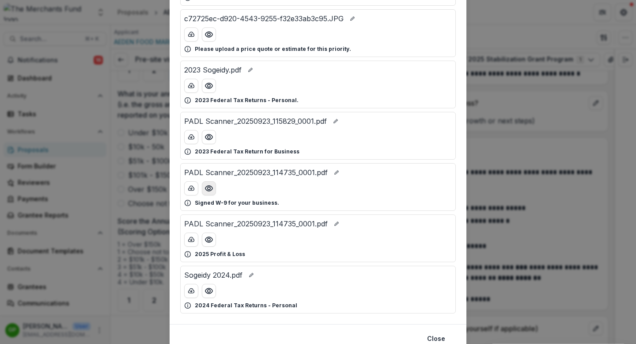
click at [210, 189] on icon "Preview PADL Scanner_20250923_114735_0001.pdf" at bounding box center [208, 188] width 7 height 5
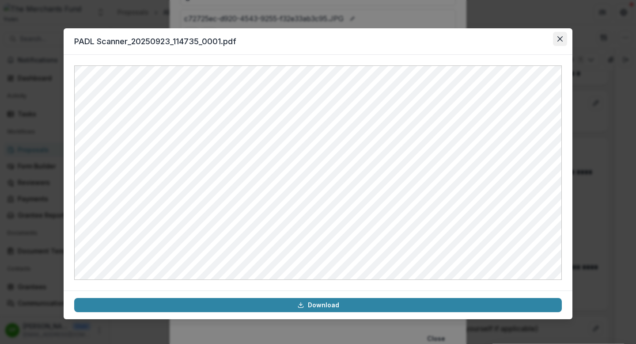
click at [561, 41] on icon "Close" at bounding box center [559, 38] width 5 height 5
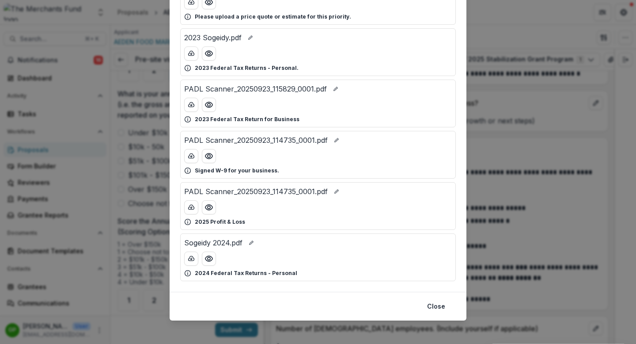
scroll to position [144, 0]
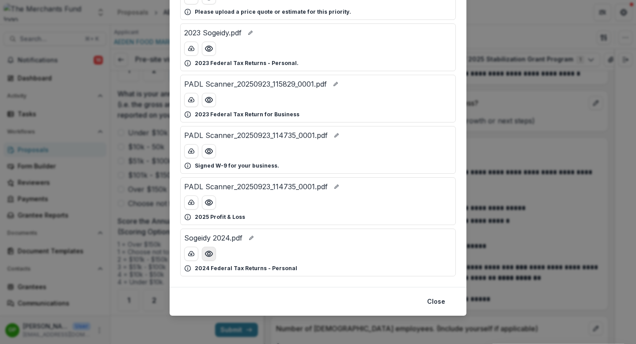
click at [208, 254] on circle "Preview Sogeidy 2024.pdf" at bounding box center [209, 253] width 3 height 3
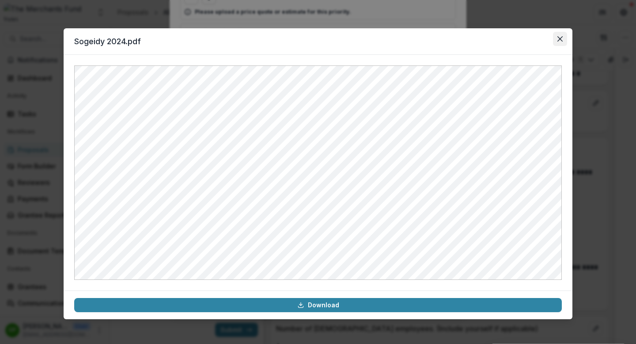
click at [557, 39] on icon "Close" at bounding box center [559, 38] width 5 height 5
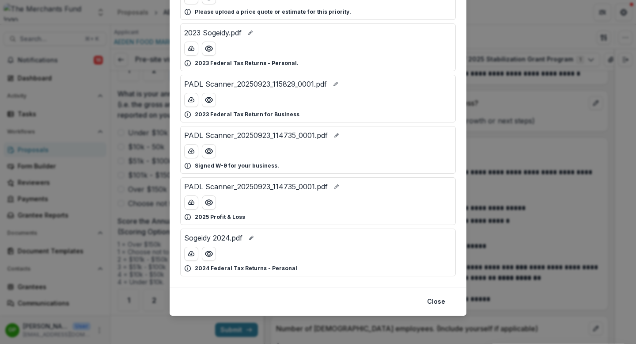
click at [502, 140] on div "Attached Files PADL Scanner_20250923_114735_0001.pdf 2024 Federal Tax Return fo…" at bounding box center [318, 172] width 636 height 344
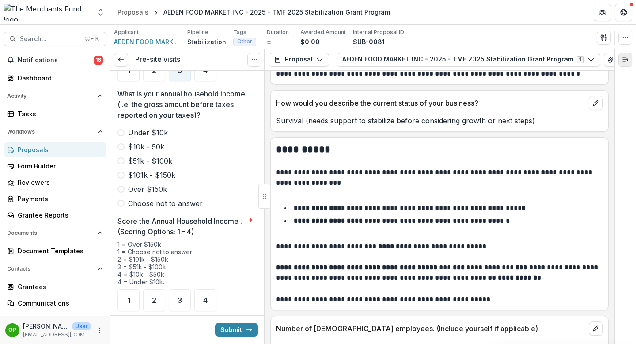
click at [613, 58] on icon "Expand right" at bounding box center [625, 59] width 7 height 7
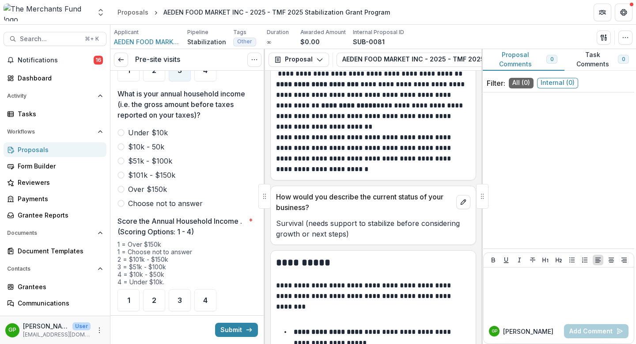
scroll to position [897, 0]
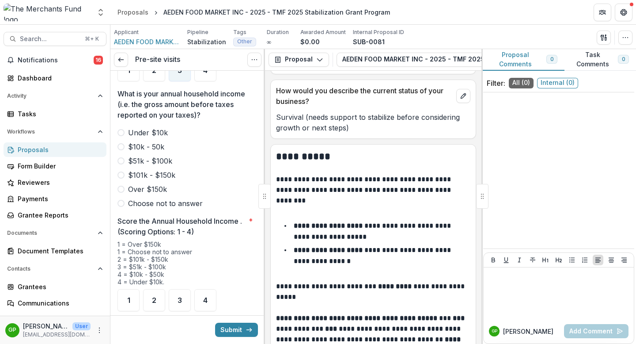
click at [526, 60] on button "Proposal Comments 0" at bounding box center [522, 60] width 83 height 22
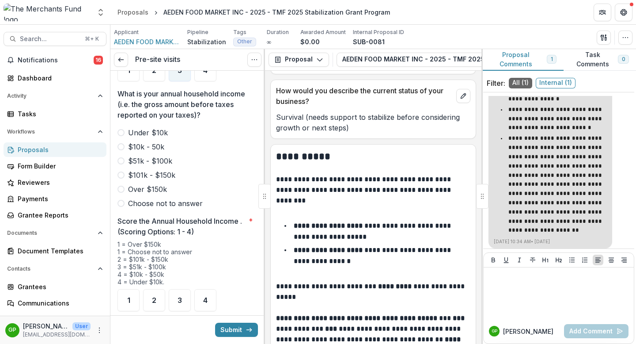
scroll to position [150, 0]
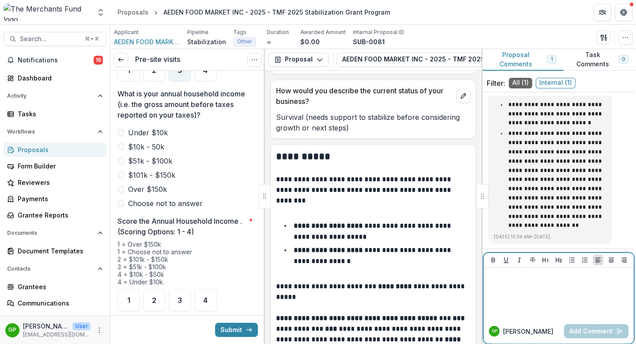
click at [519, 286] on div at bounding box center [558, 293] width 143 height 44
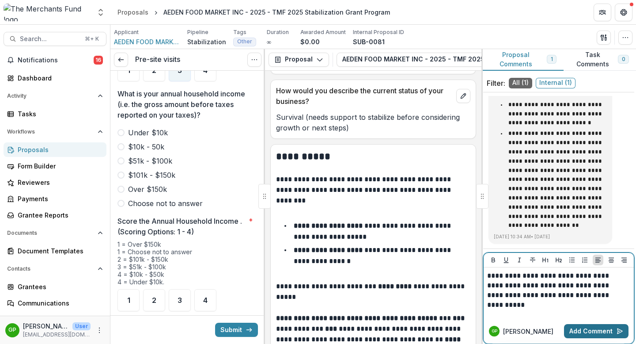
click at [593, 291] on button "Add Comment" at bounding box center [596, 331] width 64 height 14
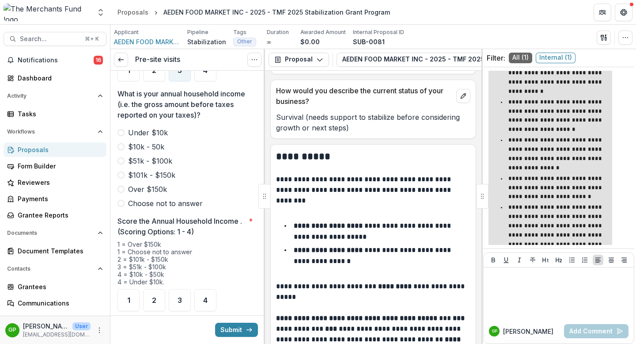
scroll to position [0, 0]
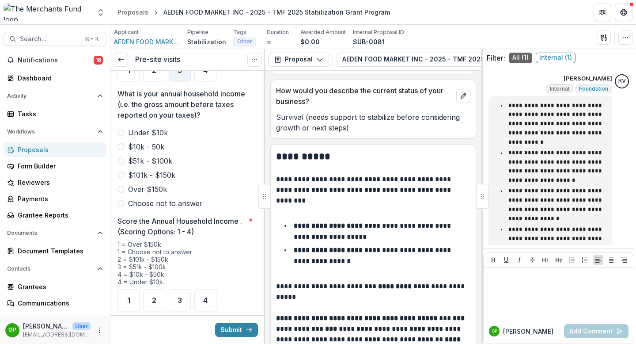
click at [546, 61] on span "Internal ( 1 )" at bounding box center [556, 58] width 40 height 11
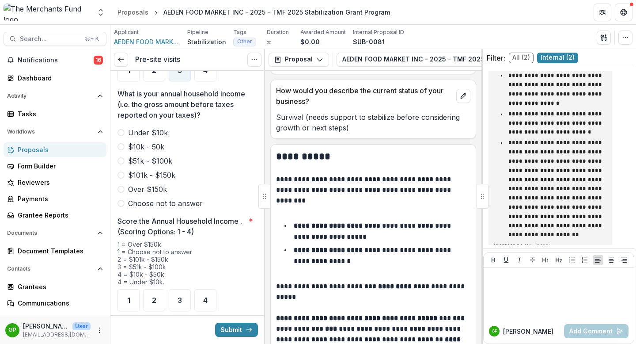
scroll to position [225, 0]
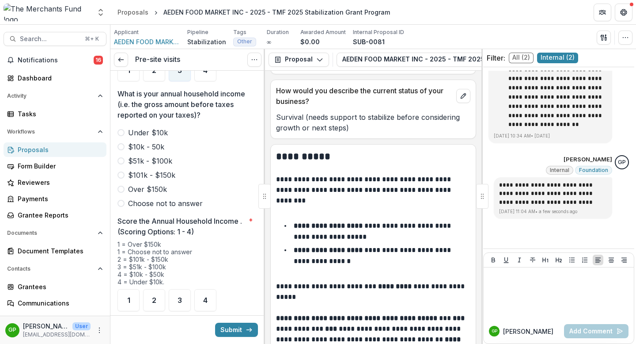
click at [517, 61] on span "All ( 2 )" at bounding box center [521, 58] width 25 height 11
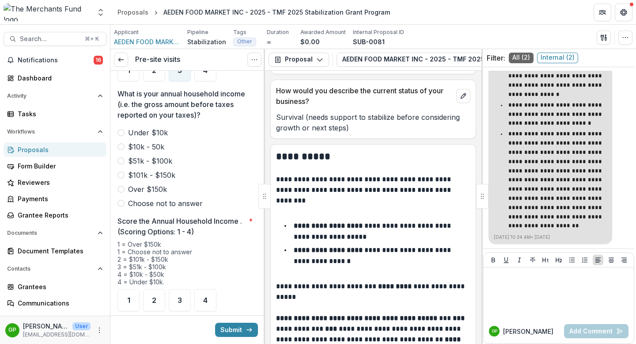
scroll to position [0, 0]
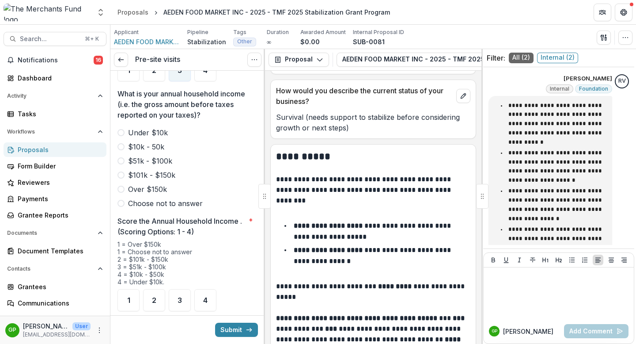
click at [529, 59] on span "All ( 2 )" at bounding box center [521, 58] width 25 height 11
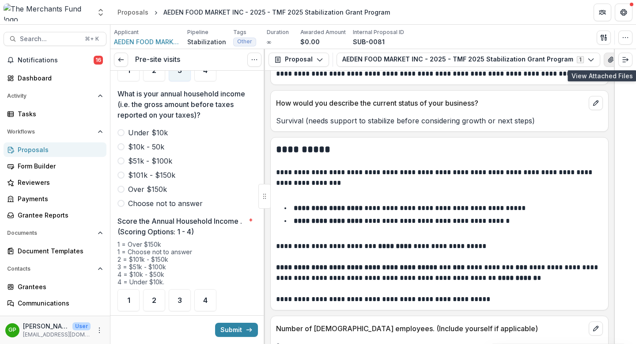
click at [607, 60] on icon "View Attached Files" at bounding box center [610, 59] width 7 height 7
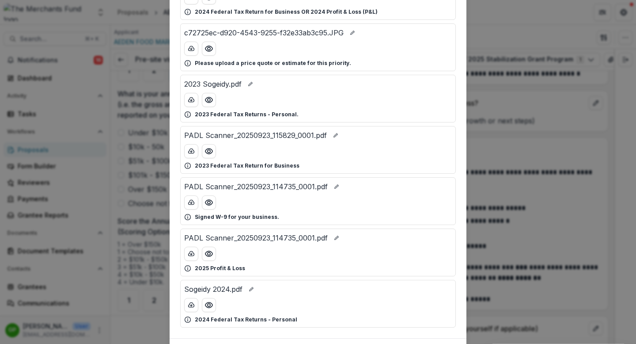
scroll to position [144, 0]
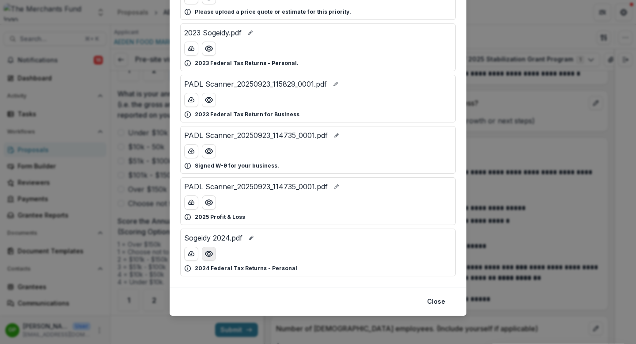
click at [208, 255] on icon "Preview Sogeidy 2024.pdf" at bounding box center [209, 253] width 9 height 9
click at [212, 256] on button "Preview Sogeidy 2024.pdf" at bounding box center [209, 253] width 14 height 14
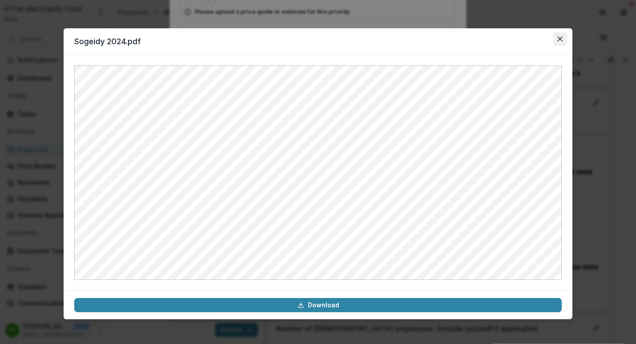
click at [558, 39] on icon "Close" at bounding box center [559, 38] width 5 height 5
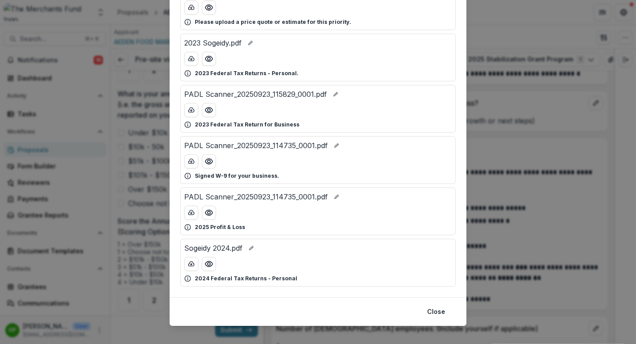
scroll to position [131, 0]
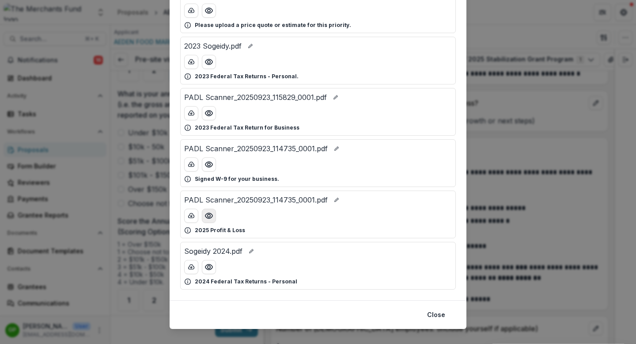
click at [211, 214] on icon "Preview PADL Scanner_20250923_114735_0001.pdf" at bounding box center [209, 215] width 9 height 9
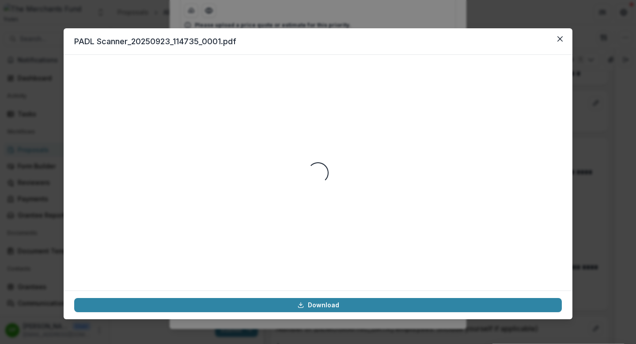
click at [211, 214] on div "Loading..." at bounding box center [318, 172] width 488 height 214
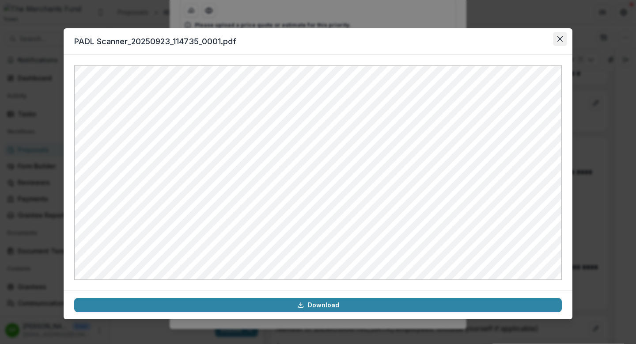
click at [559, 38] on icon "Close" at bounding box center [559, 38] width 5 height 5
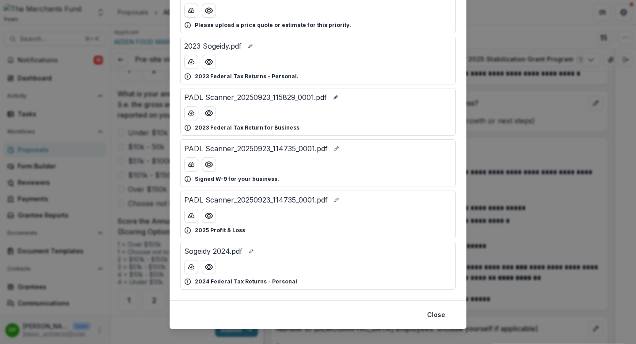
click at [517, 161] on div "Attached Files PADL Scanner_20250923_114735_0001.pdf 2024 Federal Tax Return fo…" at bounding box center [318, 172] width 636 height 344
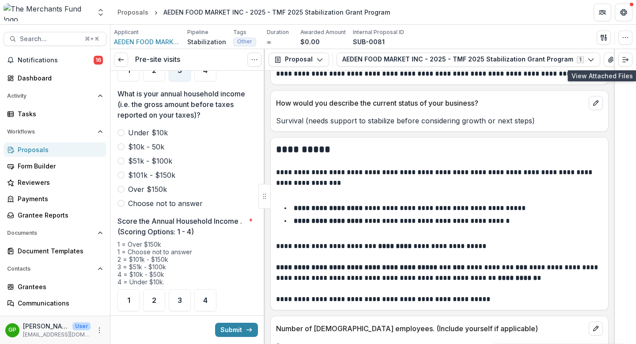
click at [121, 157] on span at bounding box center [120, 160] width 7 height 7
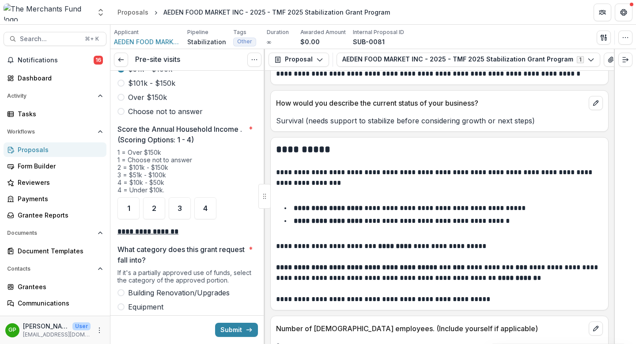
scroll to position [1082, 0]
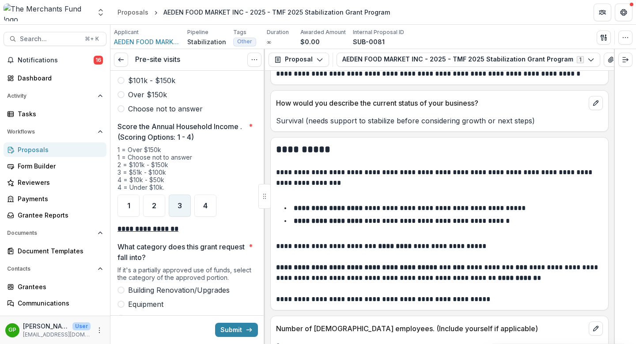
click at [181, 202] on span "3" at bounding box center [180, 205] width 4 height 7
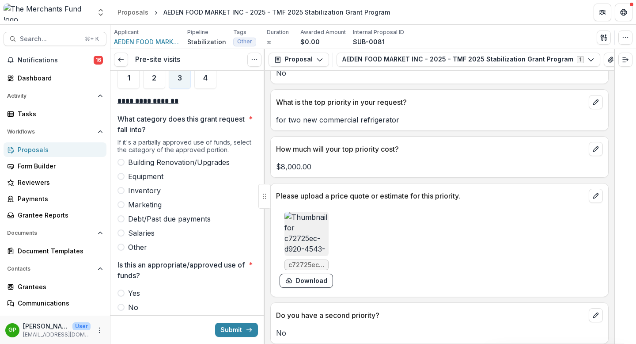
scroll to position [1986, 0]
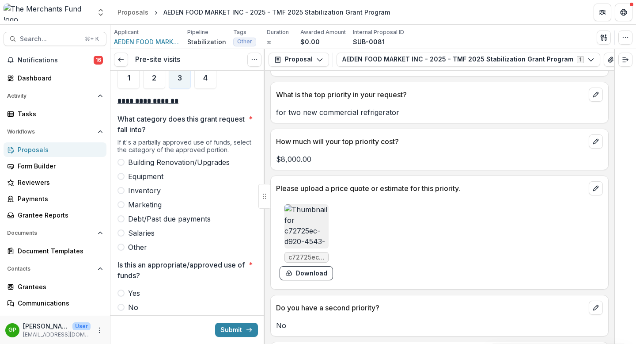
click at [296, 248] on img at bounding box center [306, 226] width 44 height 44
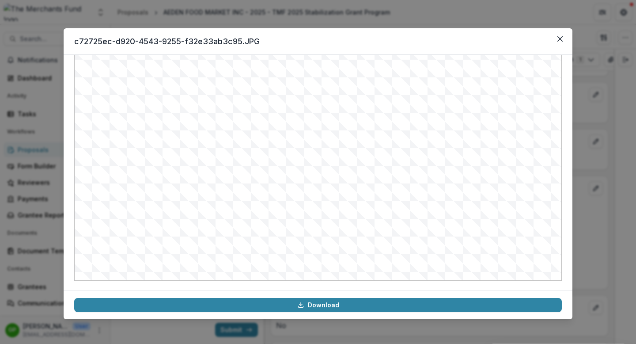
scroll to position [95, 0]
click at [452, 109] on img at bounding box center [318, 124] width 488 height 309
click at [604, 224] on div "c72725ec-d920-4543-9255-f32e33ab3c95.JPG Download" at bounding box center [318, 172] width 636 height 344
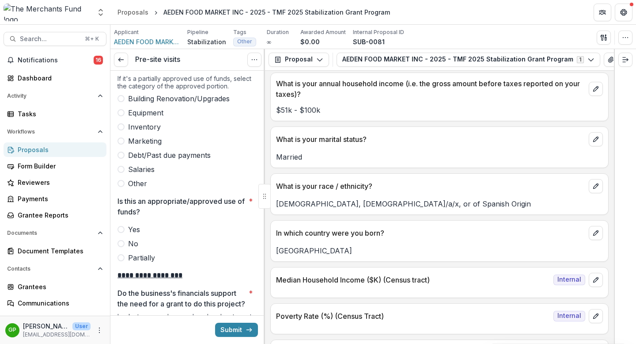
scroll to position [1279, 0]
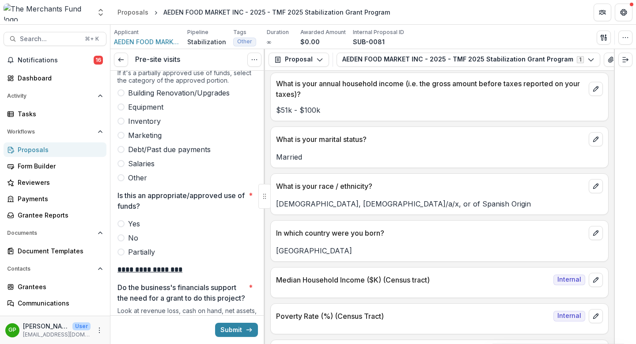
click at [120, 220] on span at bounding box center [120, 223] width 7 height 7
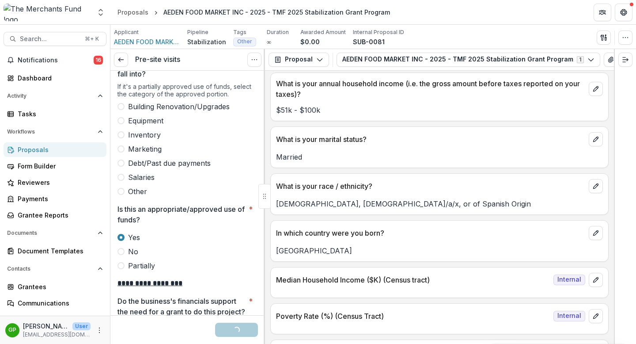
scroll to position [1265, 0]
click at [125, 116] on label "Equipment" at bounding box center [187, 121] width 140 height 11
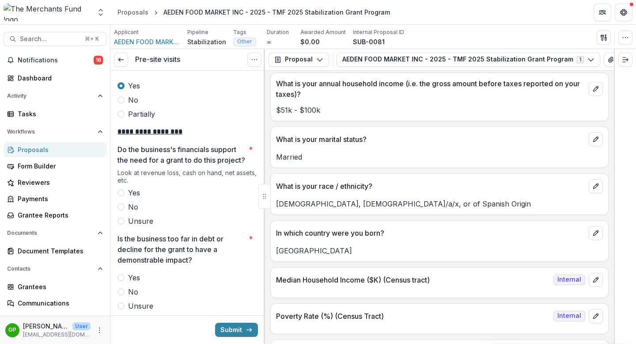
scroll to position [1429, 0]
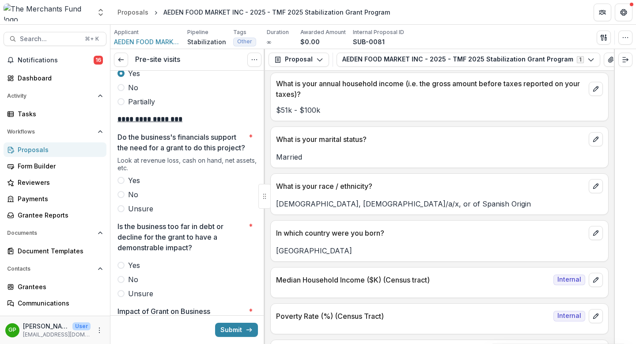
click at [121, 181] on span at bounding box center [120, 180] width 7 height 7
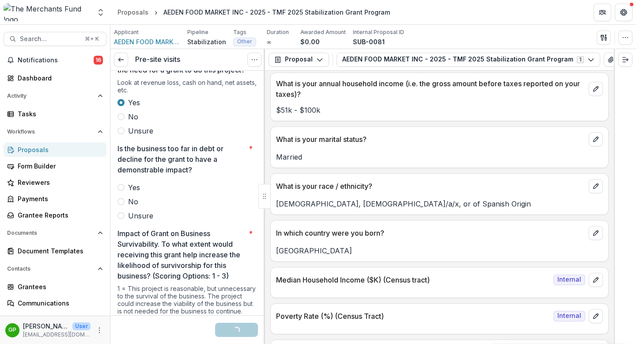
scroll to position [1520, 0]
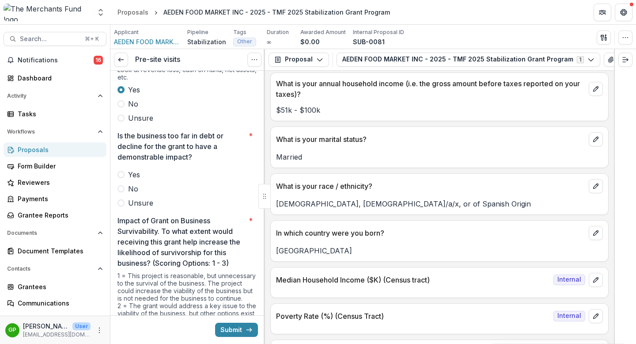
click at [122, 188] on span at bounding box center [120, 188] width 7 height 7
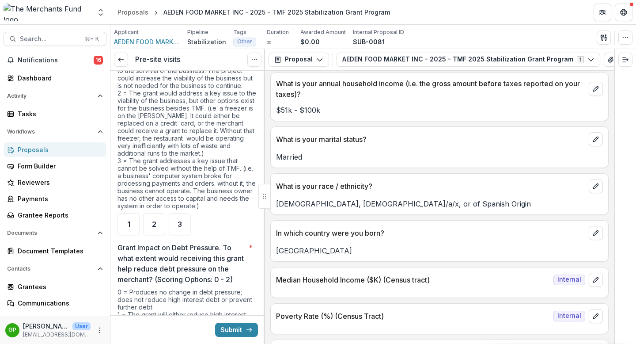
scroll to position [1740, 0]
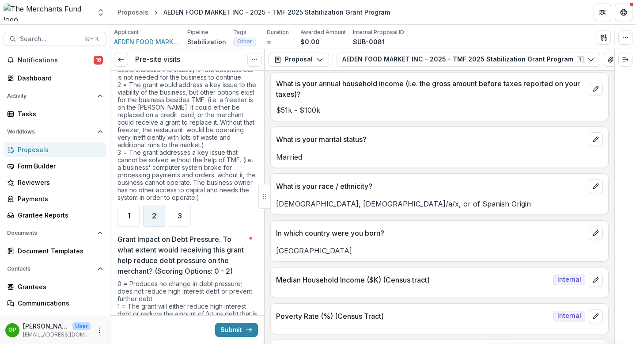
click at [151, 215] on div "2" at bounding box center [154, 216] width 22 height 22
click at [125, 216] on div "1" at bounding box center [128, 216] width 22 height 22
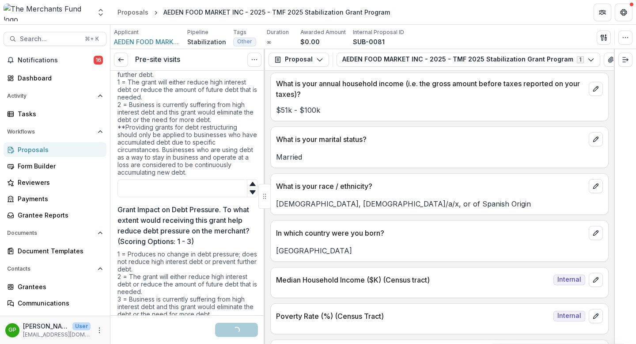
scroll to position [1965, 0]
click at [249, 187] on icon at bounding box center [252, 183] width 7 height 7
type input "*"
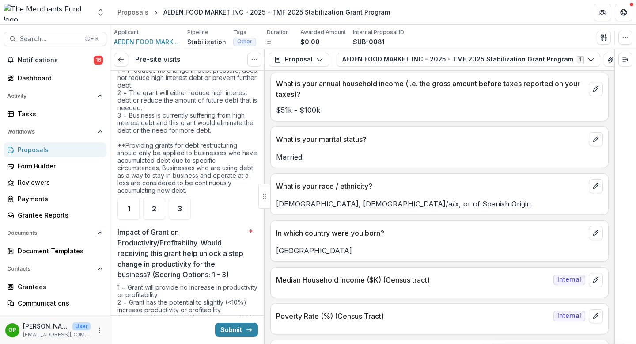
scroll to position [2149, 0]
click at [158, 219] on div "2" at bounding box center [154, 208] width 22 height 22
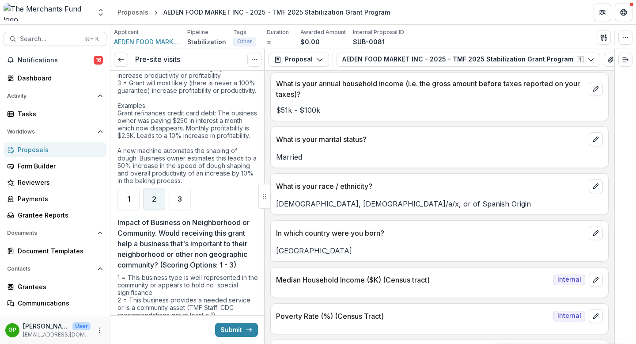
scroll to position [2385, 0]
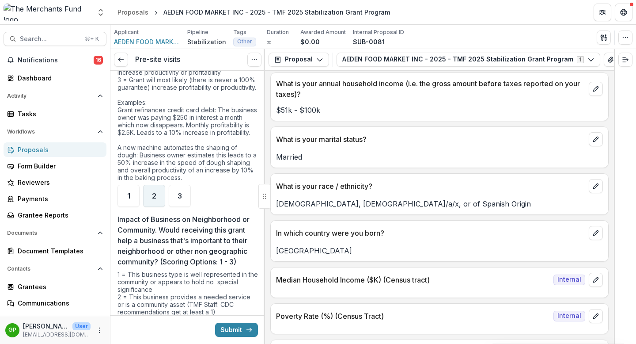
click at [148, 207] on div "2" at bounding box center [154, 196] width 22 height 22
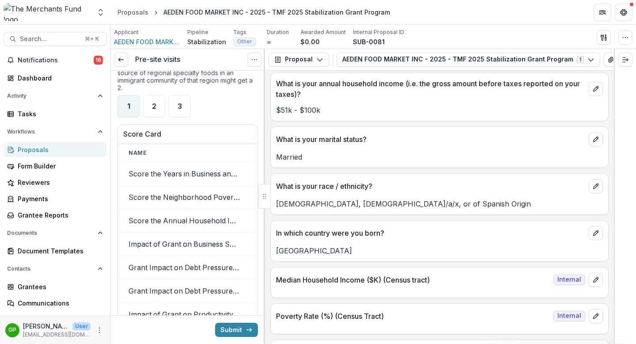
scroll to position [2676, 0]
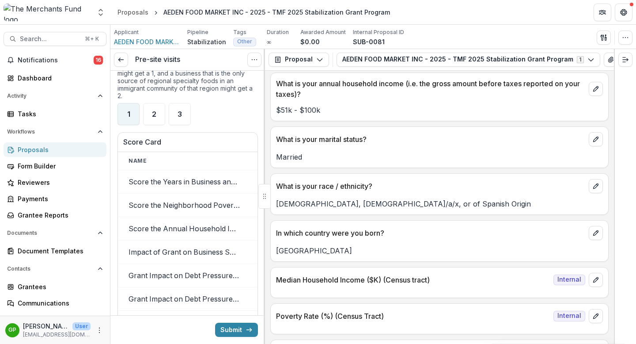
click at [131, 125] on div "1" at bounding box center [128, 114] width 22 height 22
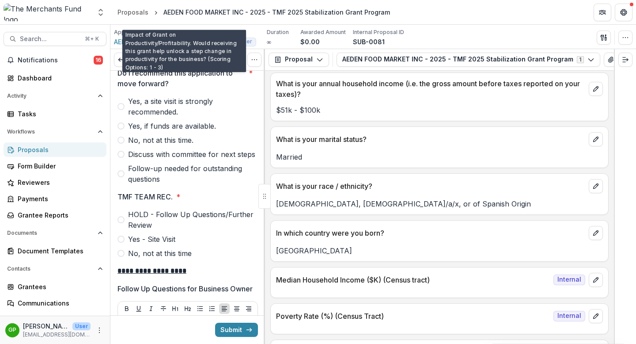
scroll to position [3021, 0]
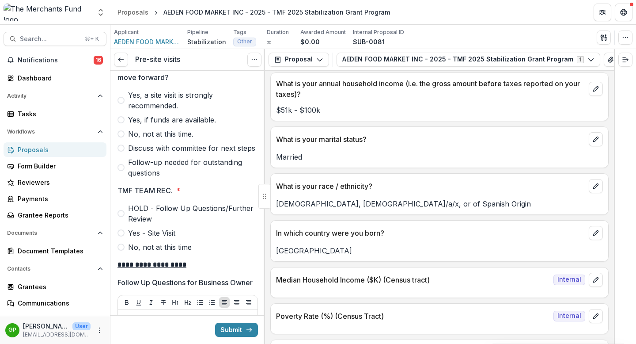
click at [125, 111] on label "Yes, a site visit is strongly recommended." at bounding box center [187, 100] width 140 height 21
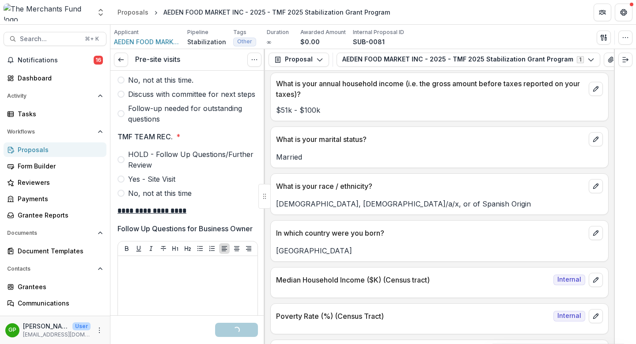
scroll to position [3085, 0]
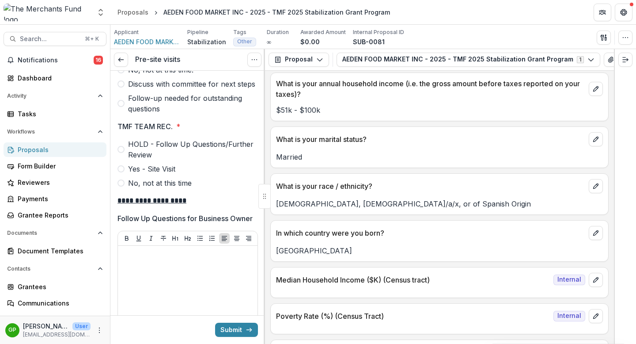
click at [121, 153] on span at bounding box center [120, 149] width 7 height 7
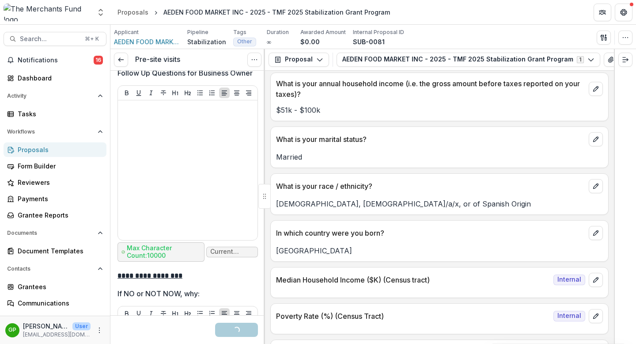
scroll to position [3244, 0]
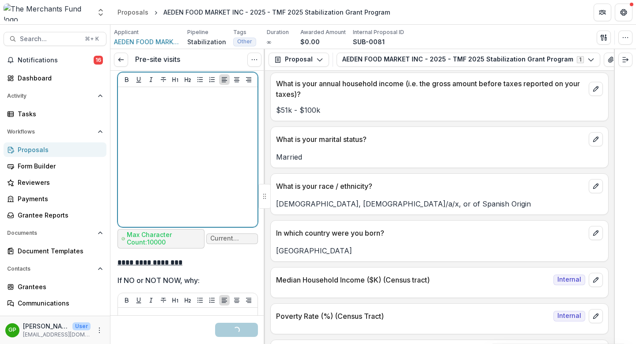
click at [174, 154] on div at bounding box center [187, 157] width 133 height 133
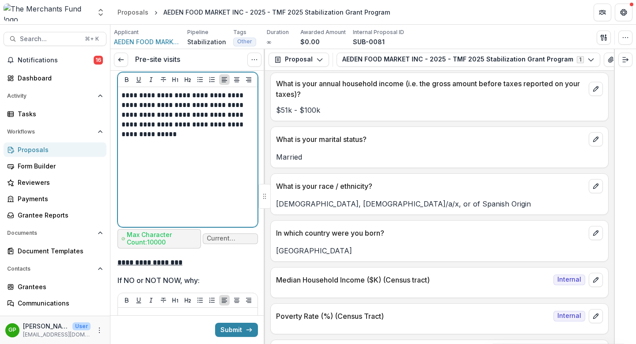
click at [134, 139] on p "**********" at bounding box center [186, 115] width 130 height 49
click at [193, 139] on p "**********" at bounding box center [186, 115] width 130 height 49
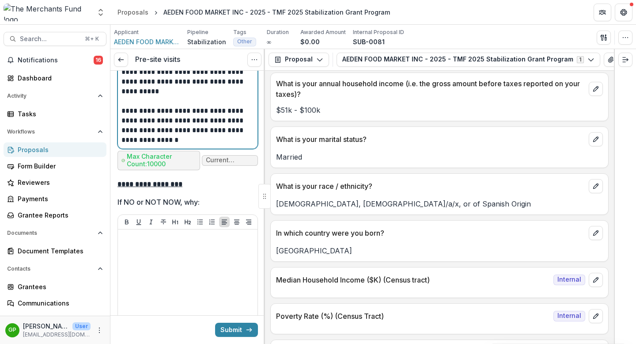
scroll to position [3377, 0]
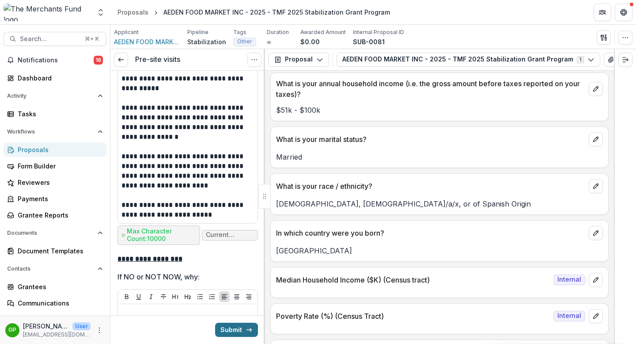
click at [227, 291] on button "Submit" at bounding box center [236, 329] width 43 height 14
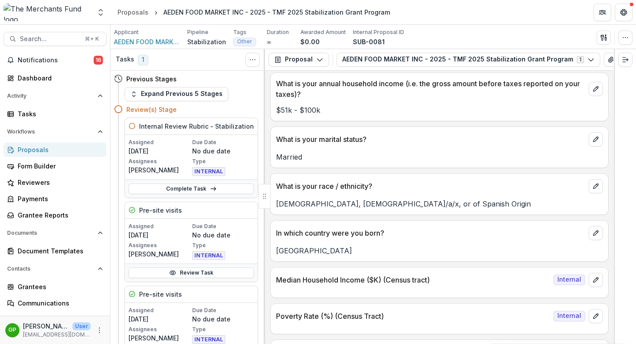
click at [50, 147] on div "Proposals" at bounding box center [59, 149] width 82 height 9
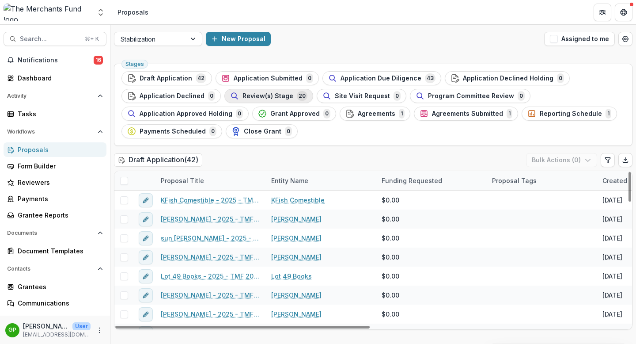
click at [280, 93] on span "Review(s) Stage" at bounding box center [268, 96] width 51 height 8
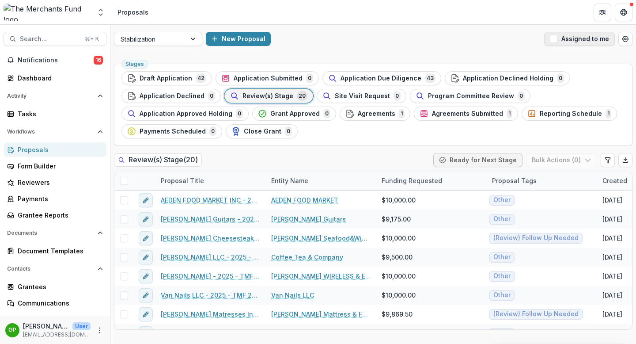
click at [558, 38] on span "button" at bounding box center [554, 39] width 8 height 8
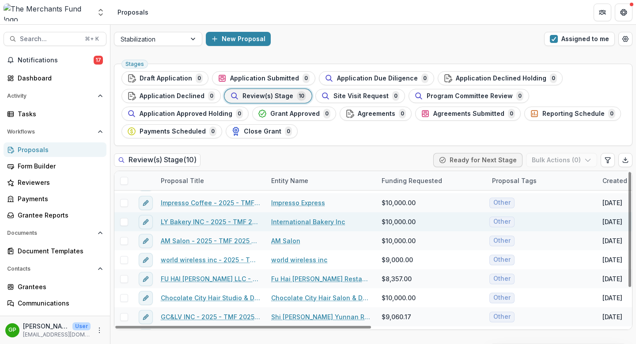
scroll to position [23, 0]
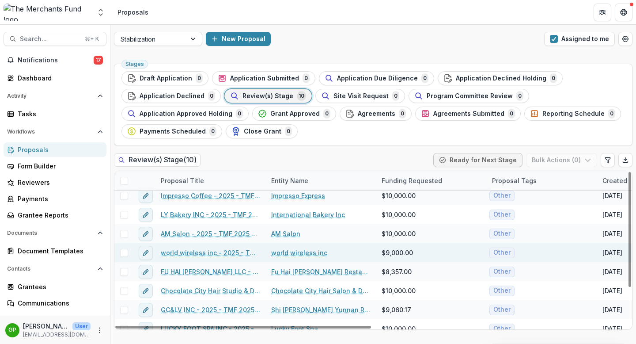
click at [195, 254] on link "world wireless inc - 2025 - TMF 2025 Stabilization Grant Program" at bounding box center [211, 252] width 100 height 9
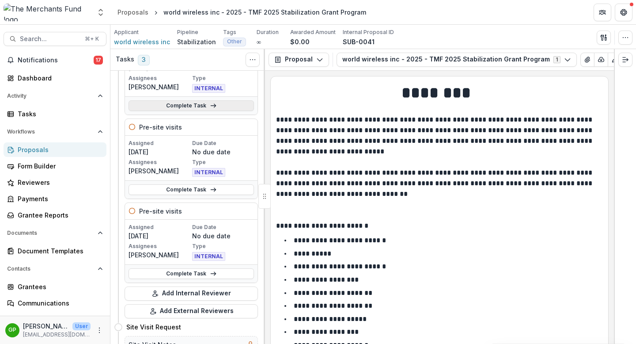
scroll to position [85, 0]
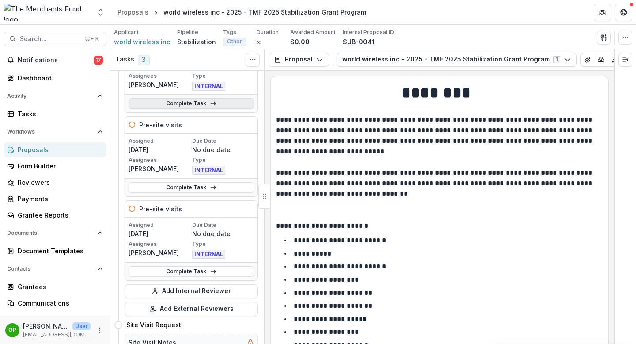
click at [202, 188] on link "Complete Task" at bounding box center [191, 187] width 125 height 11
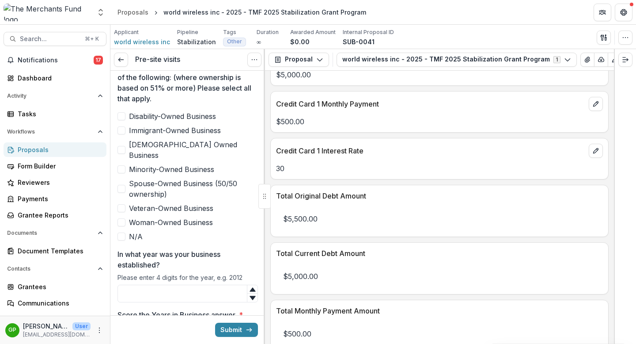
scroll to position [3079, 0]
click at [119, 64] on link at bounding box center [121, 60] width 14 height 14
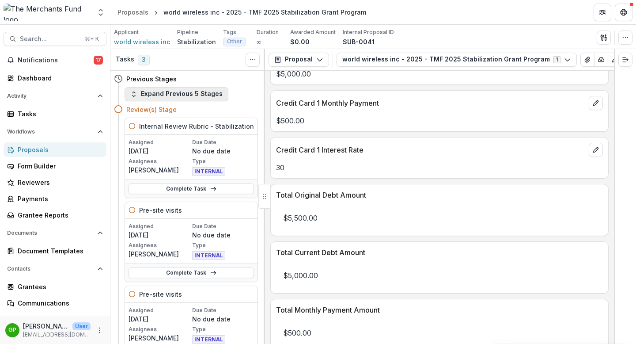
click at [169, 94] on button "Expand Previous 5 Stages" at bounding box center [177, 94] width 104 height 14
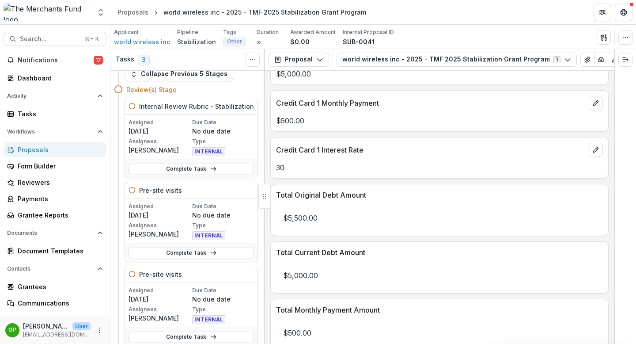
scroll to position [196, 0]
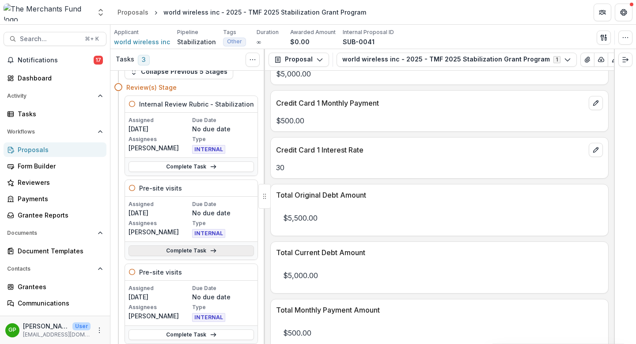
click at [176, 252] on link "Complete Task" at bounding box center [191, 250] width 125 height 11
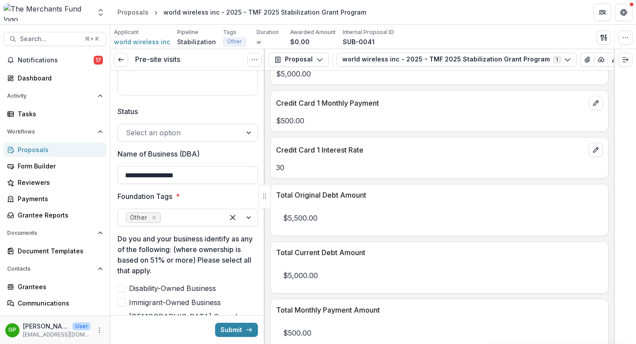
scroll to position [293, 0]
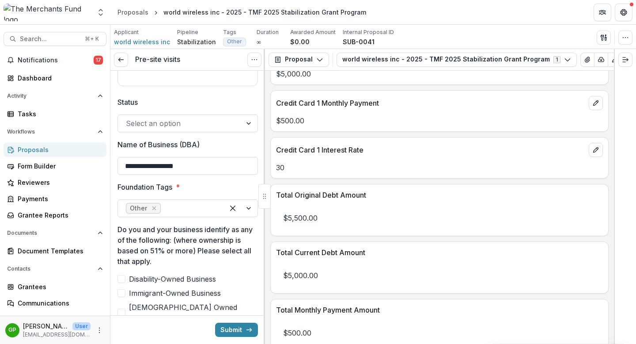
click at [208, 123] on div at bounding box center [180, 123] width 108 height 12
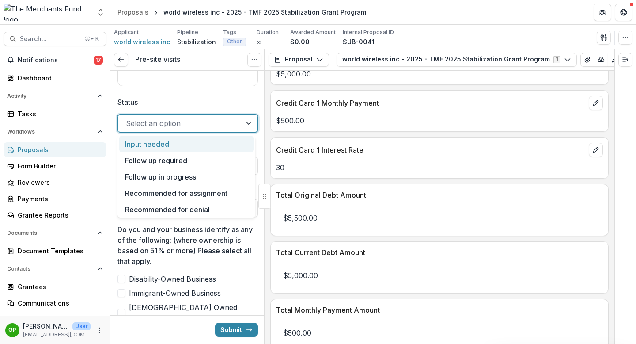
click at [206, 102] on label "Status" at bounding box center [184, 102] width 135 height 11
click at [128, 118] on input "Status" at bounding box center [127, 123] width 2 height 11
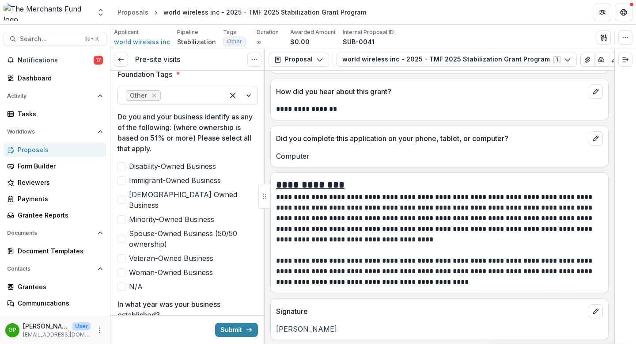
scroll to position [5060, 0]
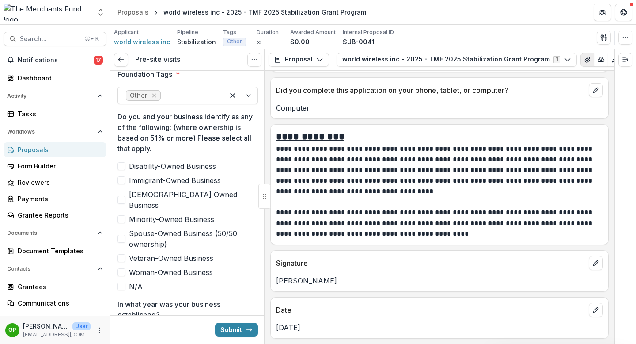
click at [580, 59] on button "View Attached Files" at bounding box center [587, 60] width 14 height 14
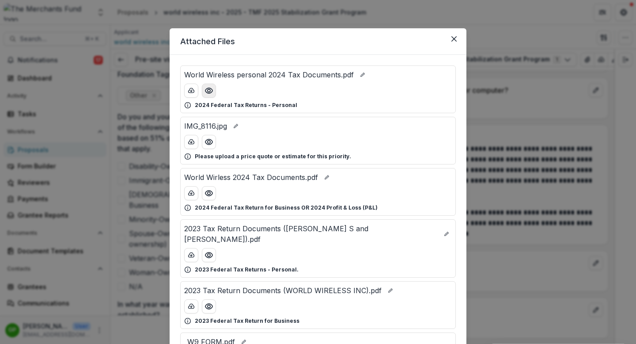
click at [211, 93] on icon "Preview World Wireless personal 2024 Tax Documents.pdf" at bounding box center [209, 90] width 9 height 9
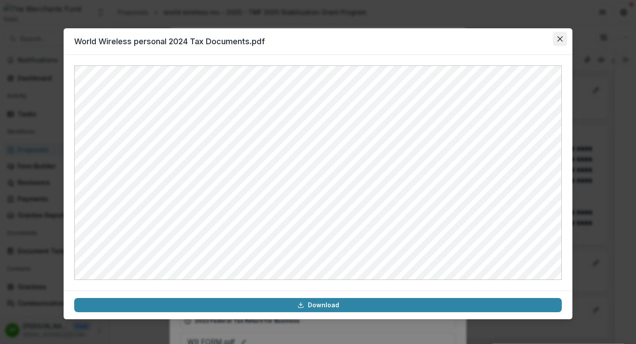
click at [557, 38] on icon "Close" at bounding box center [559, 38] width 5 height 5
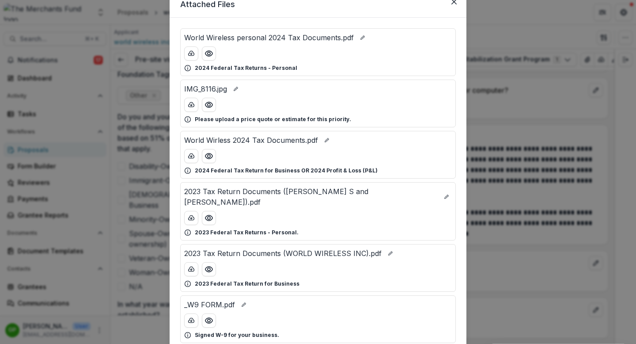
scroll to position [40, 0]
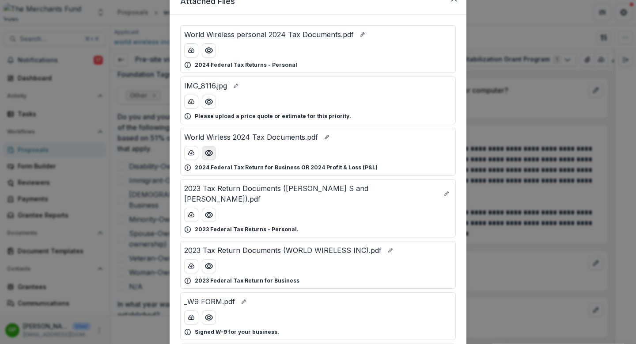
click at [202, 153] on button "Preview World Wirless 2024 Tax Documents.pdf" at bounding box center [209, 153] width 14 height 14
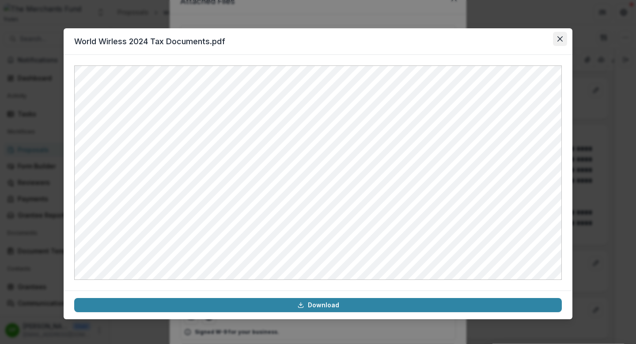
click at [562, 40] on icon "Close" at bounding box center [559, 38] width 5 height 5
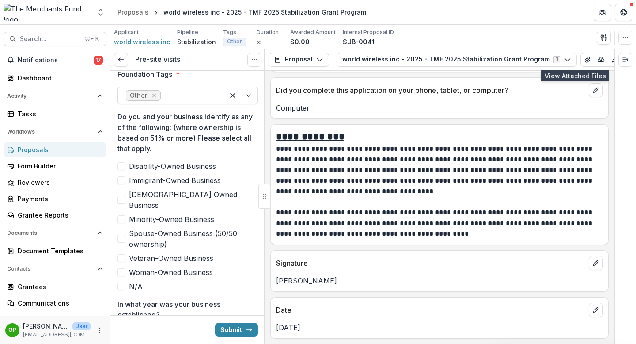
click at [122, 282] on span at bounding box center [121, 286] width 8 height 8
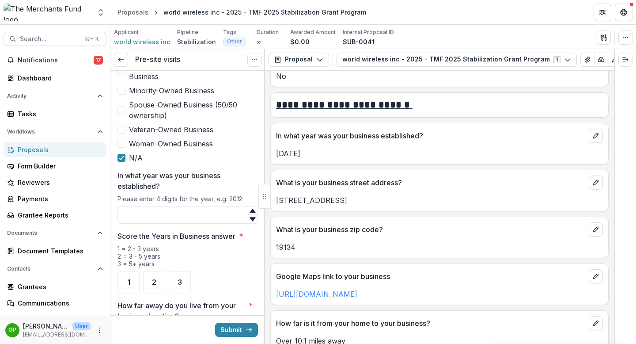
scroll to position [426, 0]
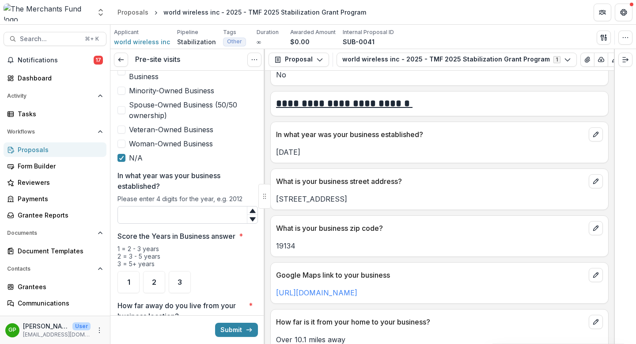
click at [227, 206] on input "In what year was your business established?" at bounding box center [187, 215] width 140 height 18
type input "****"
click at [181, 271] on div "3" at bounding box center [180, 282] width 22 height 22
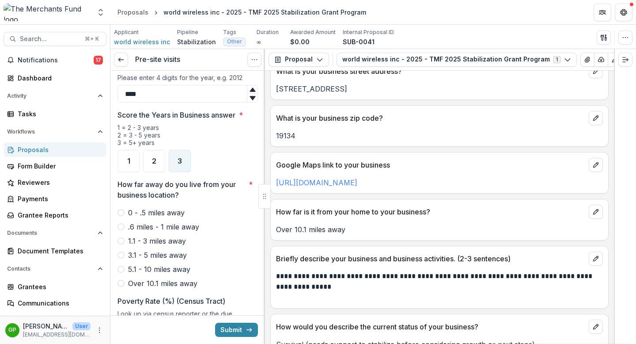
scroll to position [546, 0]
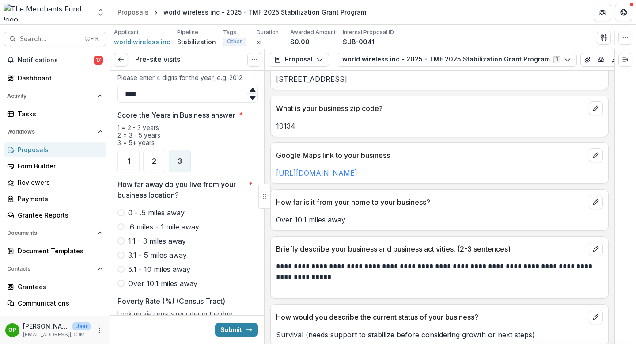
click at [122, 280] on span at bounding box center [120, 283] width 7 height 7
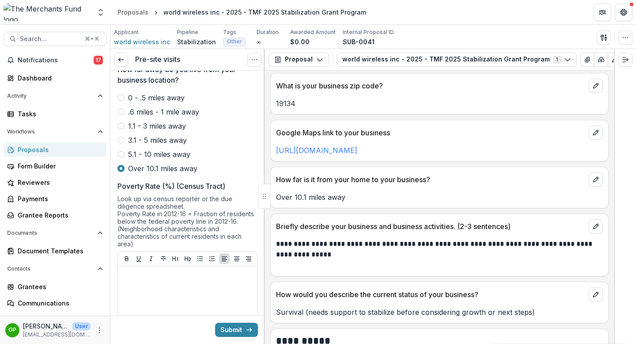
scroll to position [570, 0]
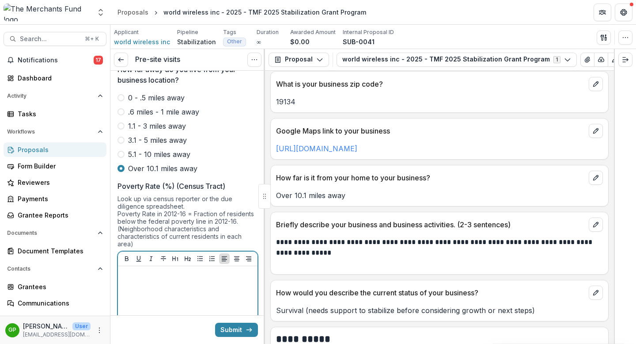
click at [155, 270] on div at bounding box center [187, 335] width 133 height 133
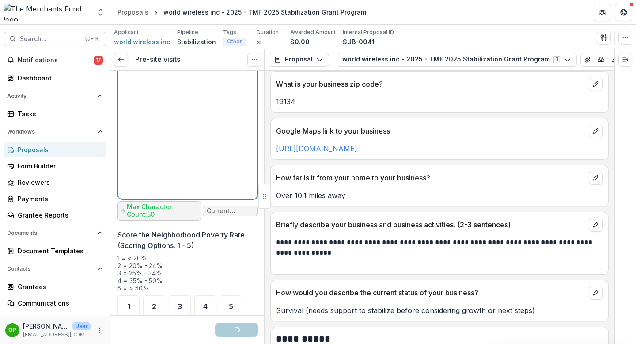
scroll to position [1007, 0]
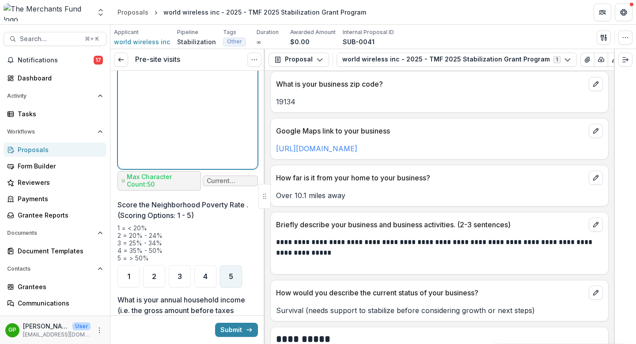
click at [232, 273] on span "5" at bounding box center [231, 276] width 4 height 7
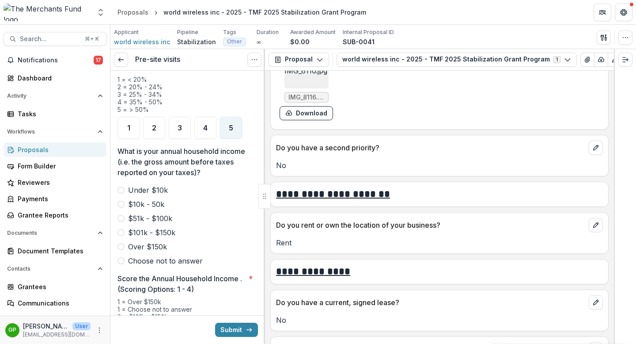
scroll to position [1157, 0]
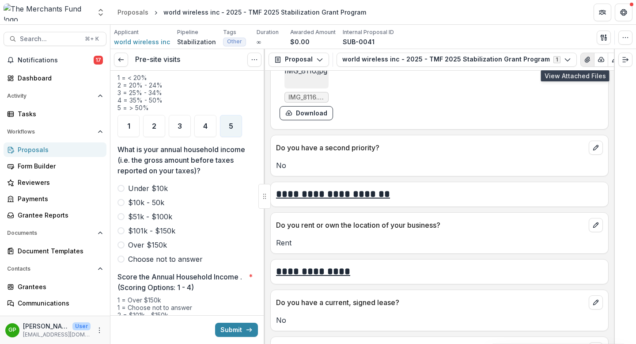
click at [580, 64] on button "View Attached Files" at bounding box center [587, 60] width 14 height 14
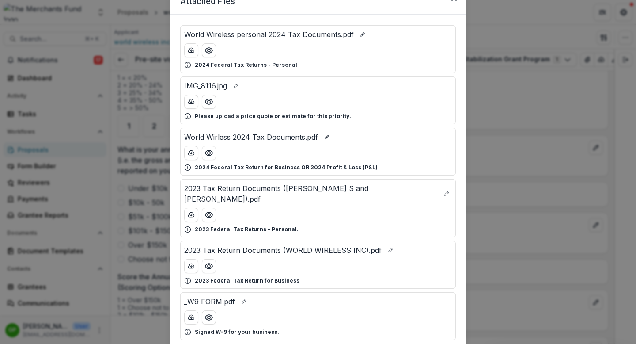
scroll to position [0, 0]
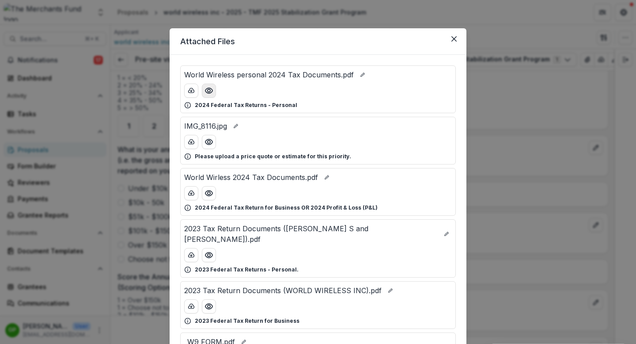
click at [208, 94] on icon "Preview World Wireless personal 2024 Tax Documents.pdf" at bounding box center [209, 90] width 9 height 9
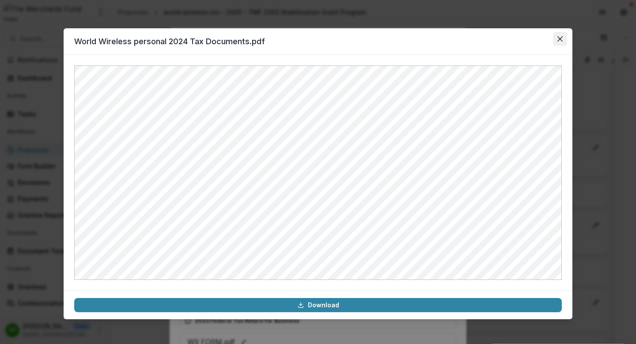
click at [560, 38] on icon "Close" at bounding box center [559, 38] width 5 height 5
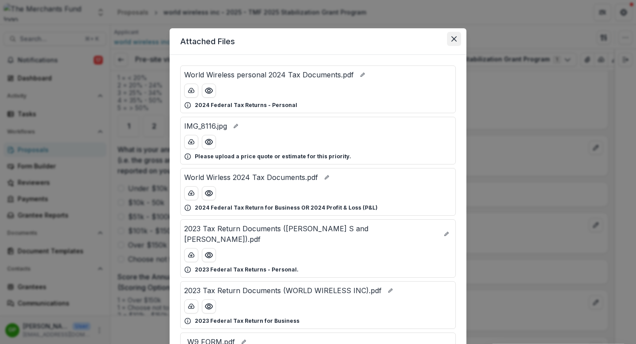
click at [449, 39] on button "Close" at bounding box center [454, 39] width 14 height 14
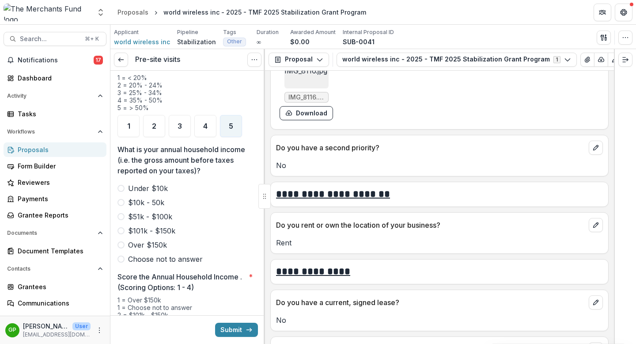
click at [123, 213] on span at bounding box center [120, 216] width 7 height 7
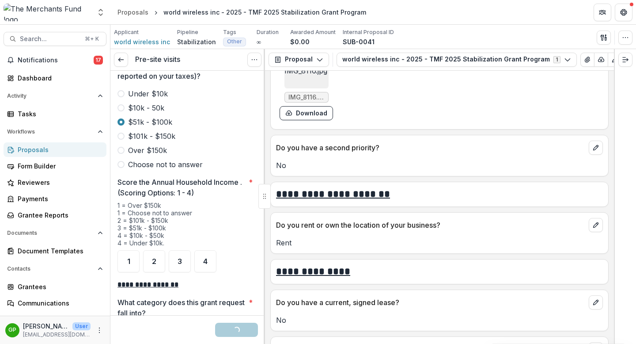
scroll to position [1255, 0]
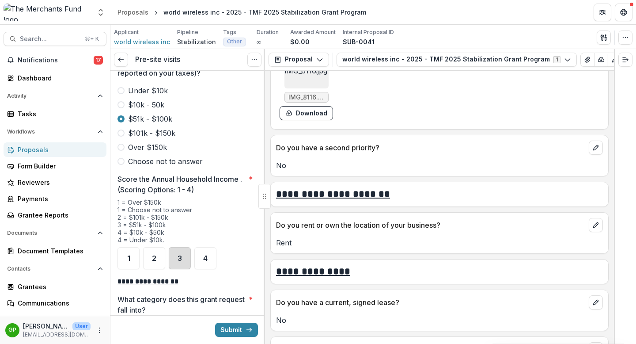
click at [183, 247] on div "3" at bounding box center [180, 258] width 22 height 22
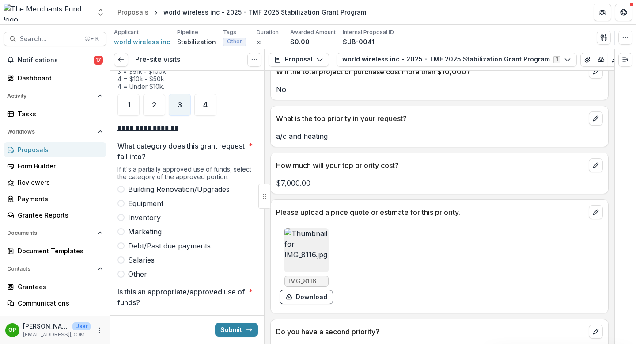
scroll to position [1838, 0]
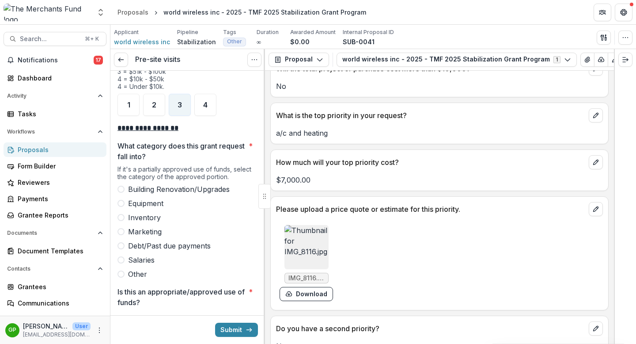
click at [122, 186] on span at bounding box center [120, 189] width 7 height 7
click at [301, 246] on img at bounding box center [306, 247] width 44 height 44
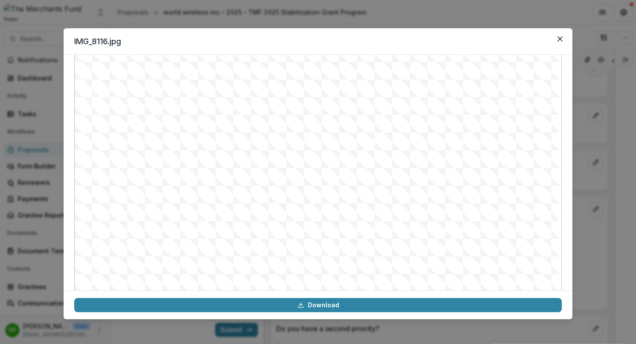
scroll to position [95, 0]
click at [522, 168] on img at bounding box center [318, 124] width 488 height 309
click at [561, 40] on icon "Close" at bounding box center [559, 38] width 5 height 5
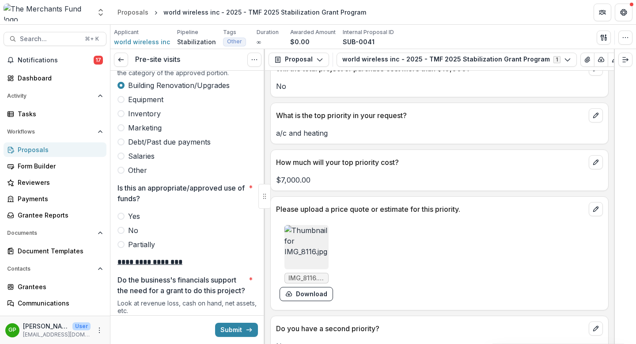
scroll to position [1520, 0]
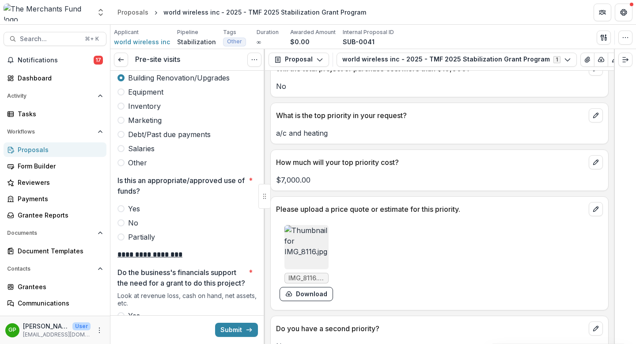
click at [121, 203] on label "Yes" at bounding box center [187, 208] width 140 height 11
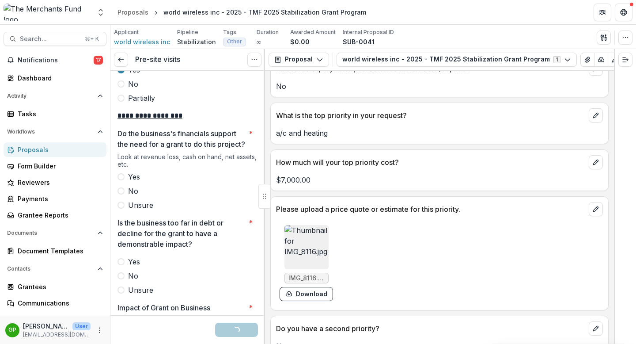
scroll to position [1674, 0]
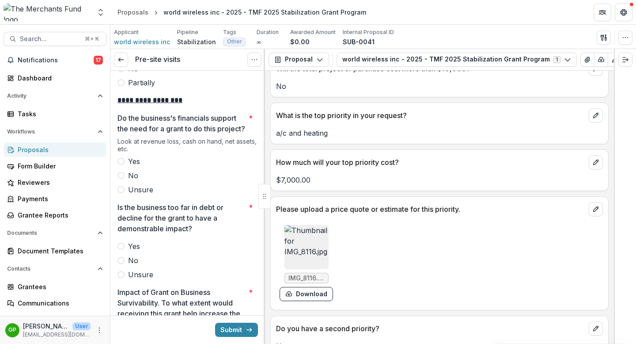
click at [123, 156] on label "Yes" at bounding box center [187, 161] width 140 height 11
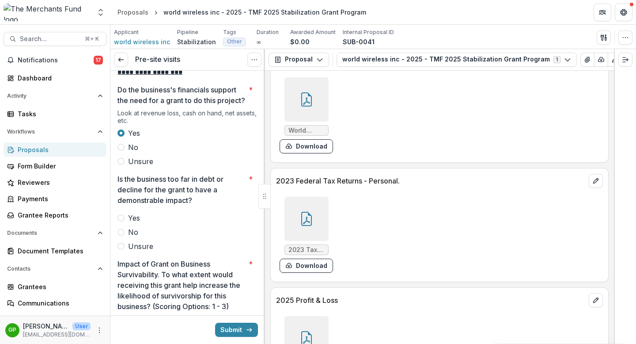
scroll to position [1702, 0]
click at [121, 231] on span at bounding box center [120, 231] width 7 height 7
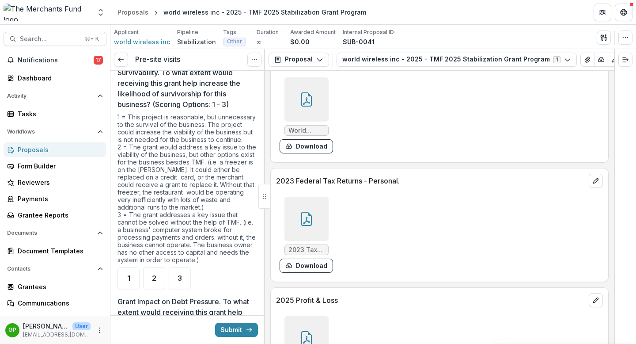
scroll to position [1904, 0]
click at [129, 281] on span "1" at bounding box center [128, 277] width 3 height 7
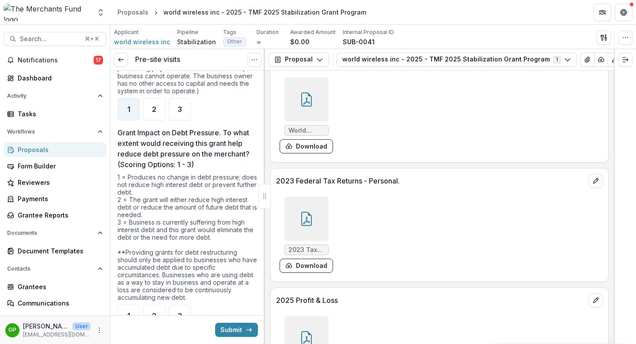
scroll to position [2150, 0]
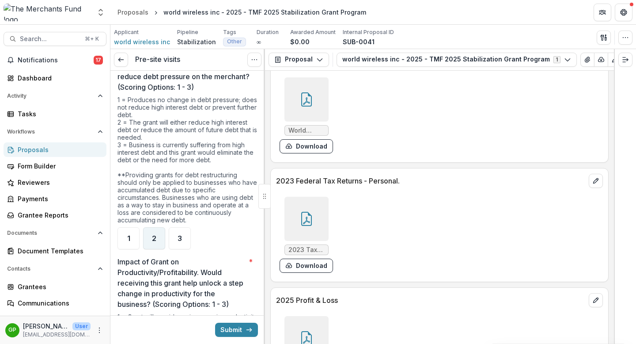
click at [148, 237] on div "2" at bounding box center [154, 238] width 22 height 22
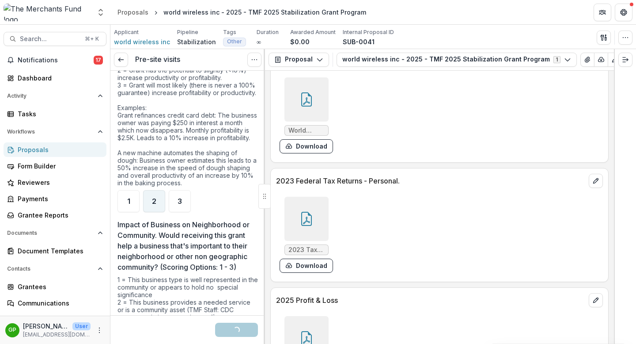
scroll to position [2425, 0]
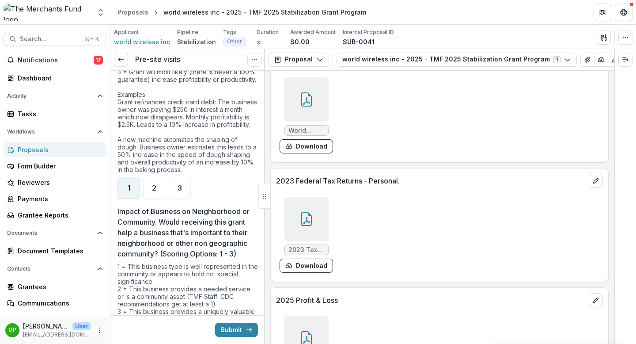
click at [129, 199] on div "1" at bounding box center [128, 188] width 22 height 22
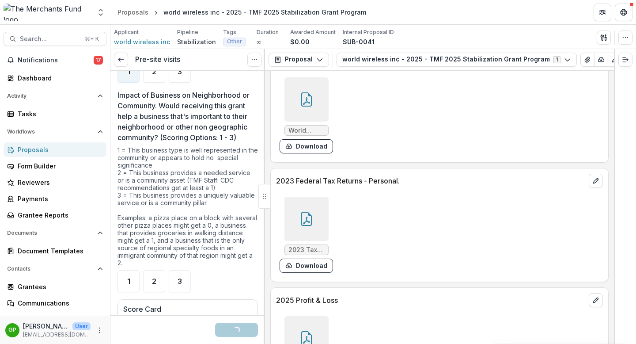
scroll to position [2613, 0]
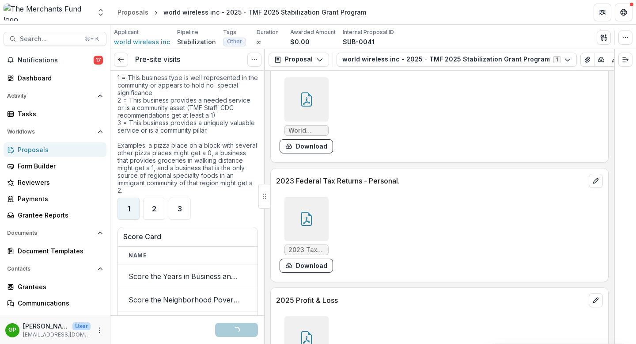
click at [133, 220] on div "1" at bounding box center [128, 208] width 22 height 22
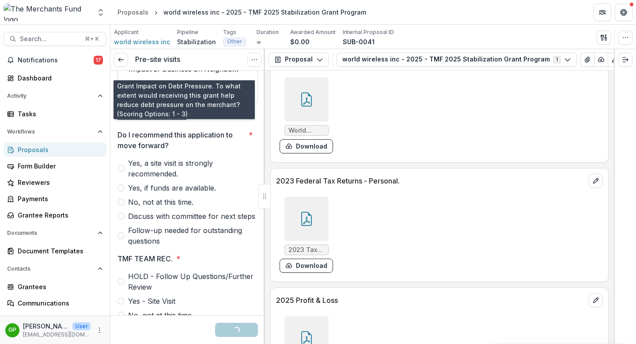
scroll to position [2975, 0]
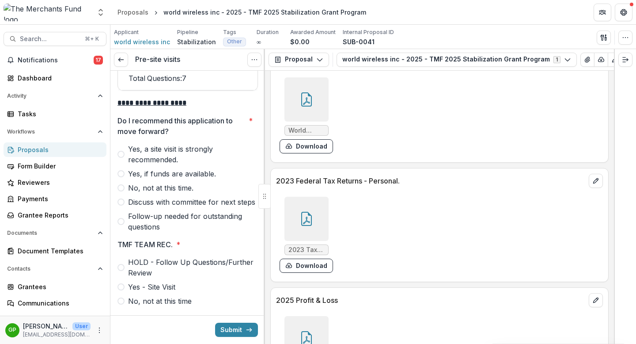
click at [125, 193] on label "No, not at this time." at bounding box center [187, 187] width 140 height 11
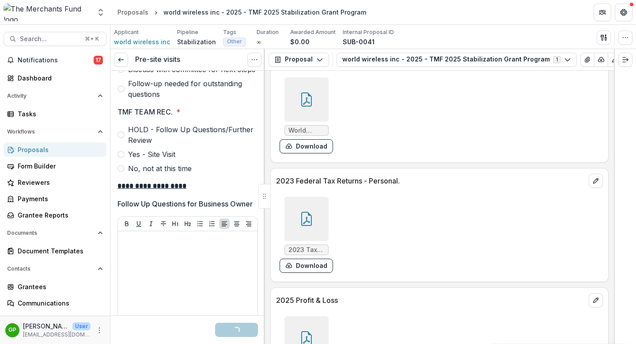
scroll to position [3109, 0]
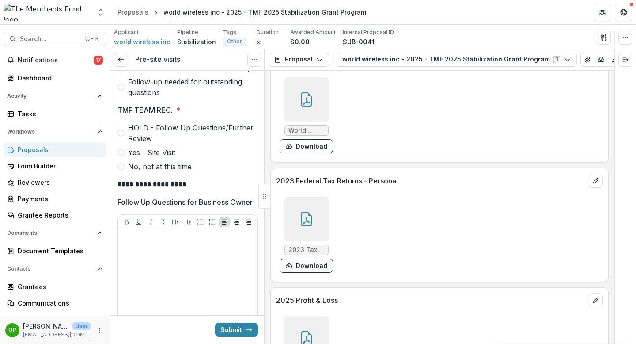
click at [125, 172] on label "No, not at this time" at bounding box center [187, 166] width 140 height 11
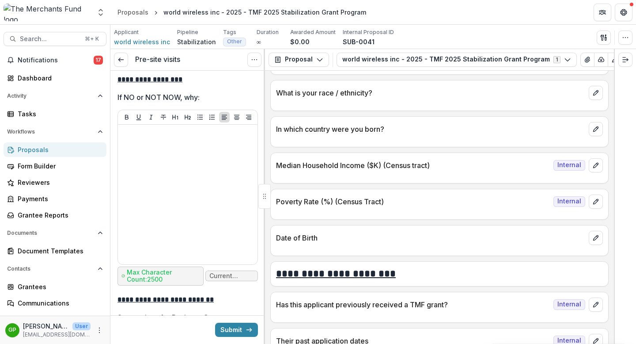
scroll to position [3469, 0]
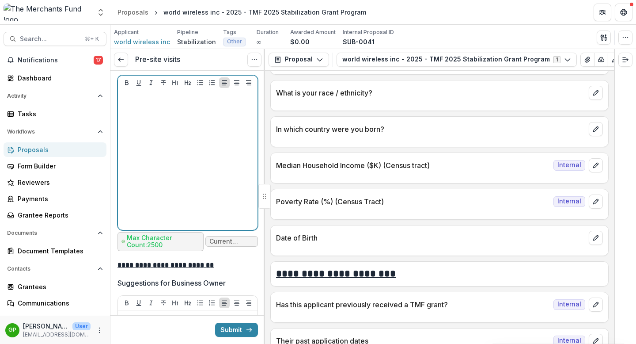
click at [184, 155] on div at bounding box center [187, 160] width 133 height 133
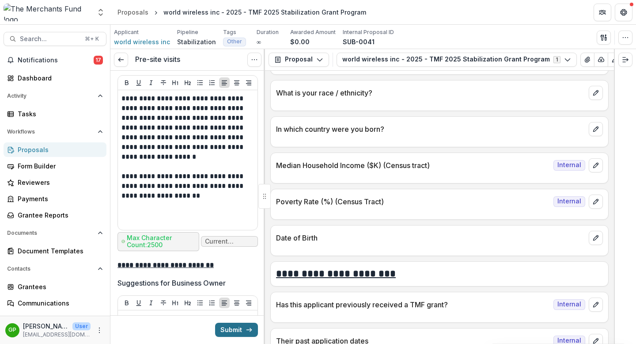
click at [229, 291] on button "Submit" at bounding box center [236, 329] width 43 height 14
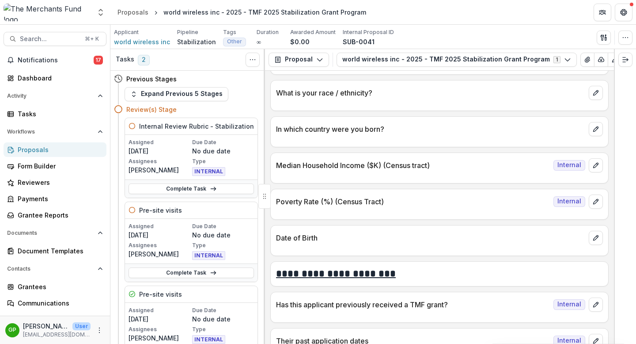
click at [57, 145] on div "Proposals" at bounding box center [59, 149] width 82 height 9
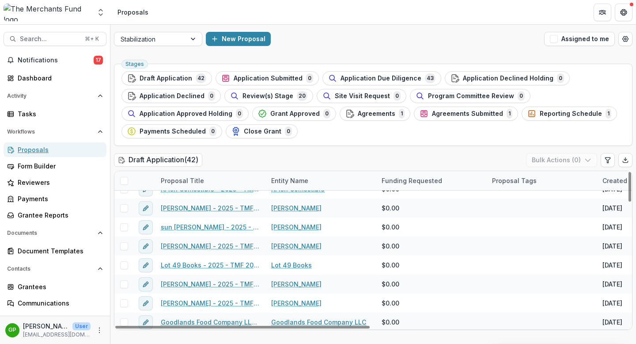
scroll to position [14, 0]
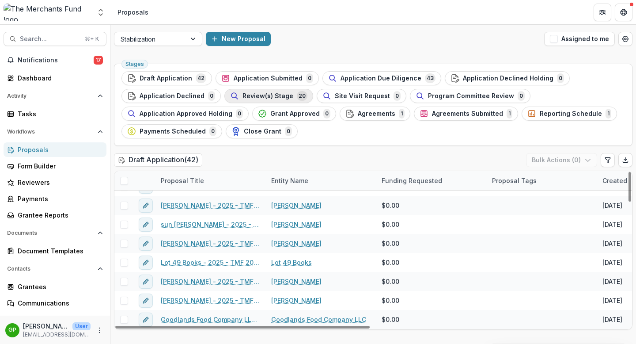
click at [261, 100] on div "Review(s) Stage 20" at bounding box center [268, 96] width 77 height 10
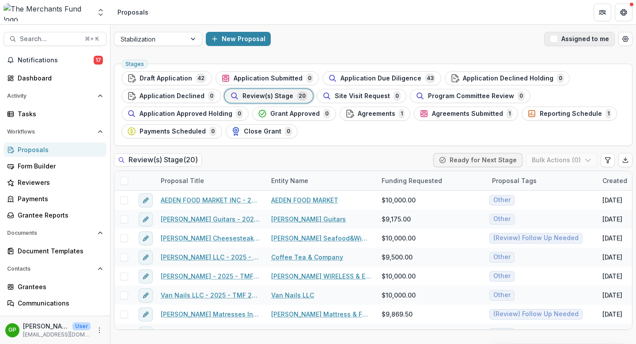
click at [553, 39] on span "button" at bounding box center [554, 39] width 8 height 8
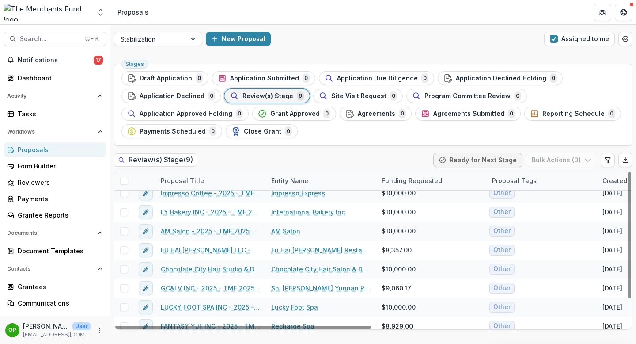
scroll to position [32, 0]
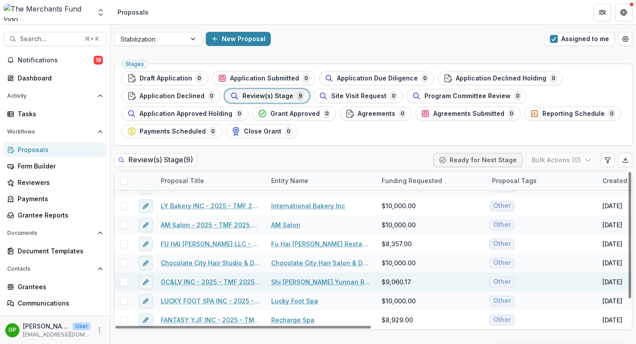
click at [314, 280] on link "Shi [PERSON_NAME] Yunnan Rice Noodle" at bounding box center [321, 281] width 100 height 9
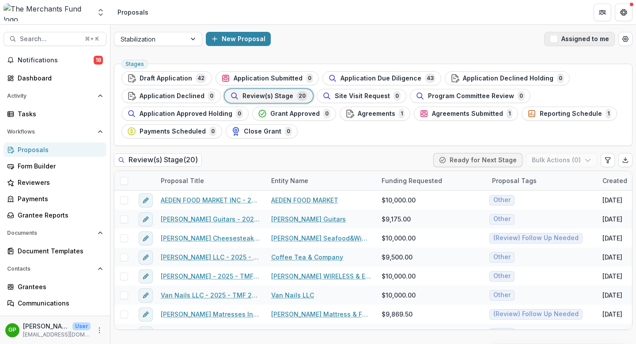
click at [557, 36] on span "button" at bounding box center [554, 39] width 8 height 8
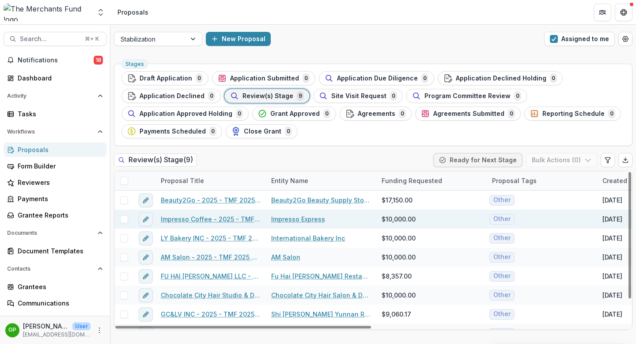
scroll to position [32, 0]
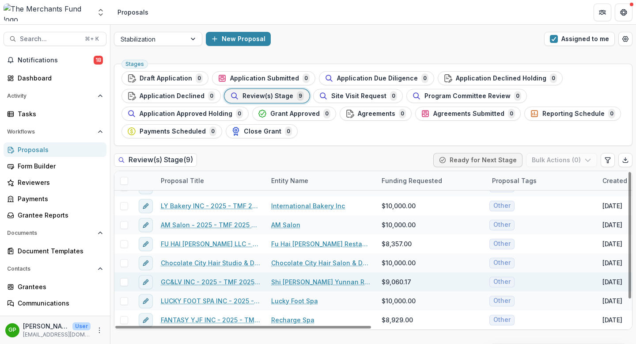
click at [205, 280] on link "GC&LV INC - 2025 - TMF 2025 Stabilization Grant Program" at bounding box center [211, 281] width 100 height 9
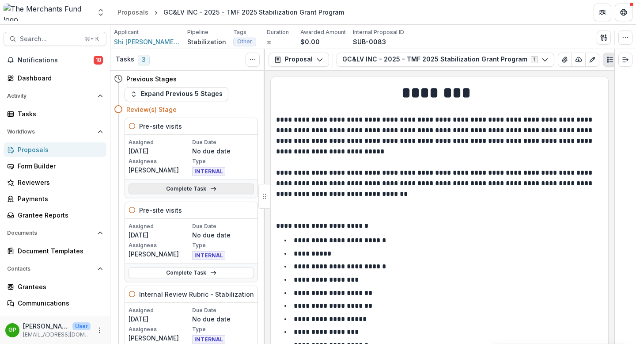
click at [210, 186] on icon at bounding box center [213, 188] width 7 height 7
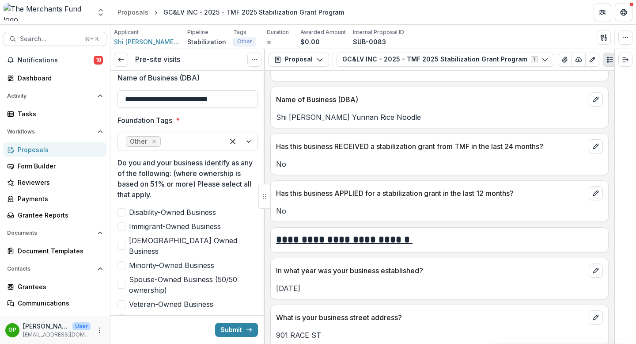
scroll to position [283, 0]
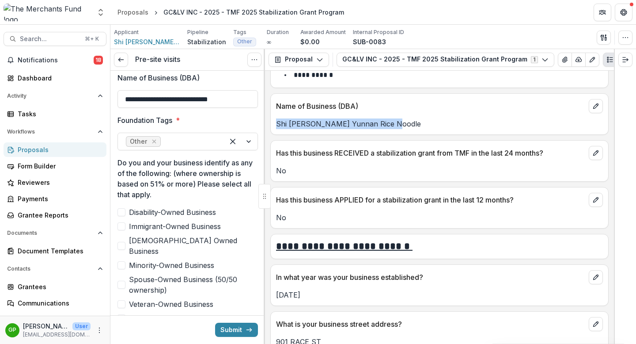
drag, startPoint x: 394, startPoint y: 127, endPoint x: 277, endPoint y: 125, distance: 117.5
click at [277, 125] on p "Shi [PERSON_NAME] Yunnan Rice Noodle" at bounding box center [439, 123] width 327 height 11
copy p "Shi [PERSON_NAME] Yunnan Rice Noodle"
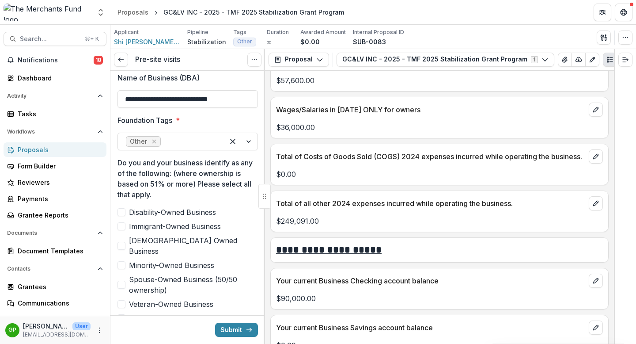
scroll to position [2930, 0]
click at [613, 61] on icon "Expand right" at bounding box center [625, 59] width 7 height 7
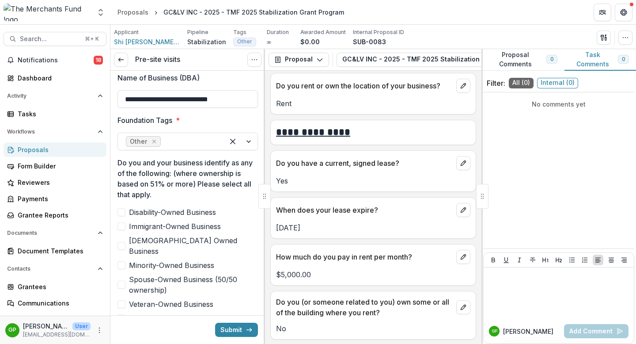
scroll to position [3329, 0]
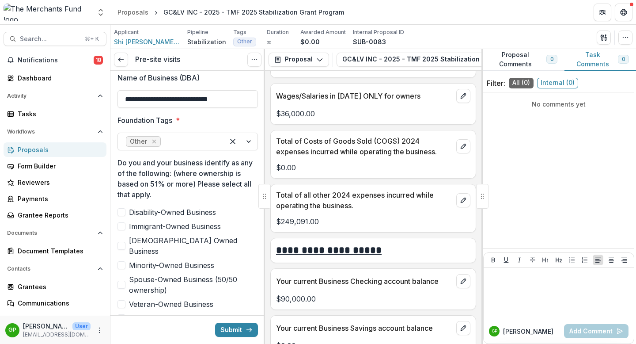
click at [525, 62] on button "Proposal Comments 0" at bounding box center [522, 60] width 83 height 22
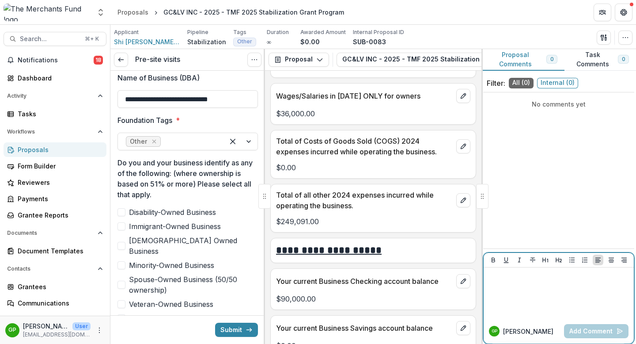
click at [513, 278] on p at bounding box center [558, 276] width 143 height 10
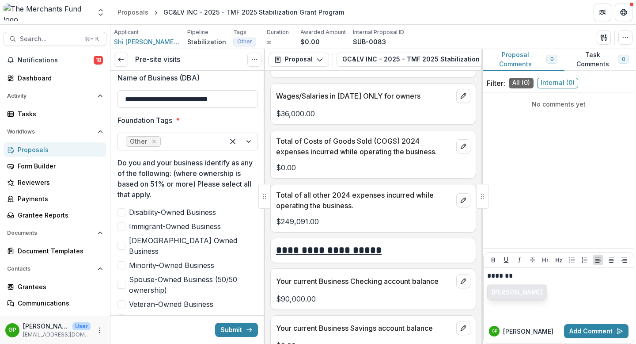
click at [525, 291] on button "[PERSON_NAME]" at bounding box center [517, 292] width 59 height 14
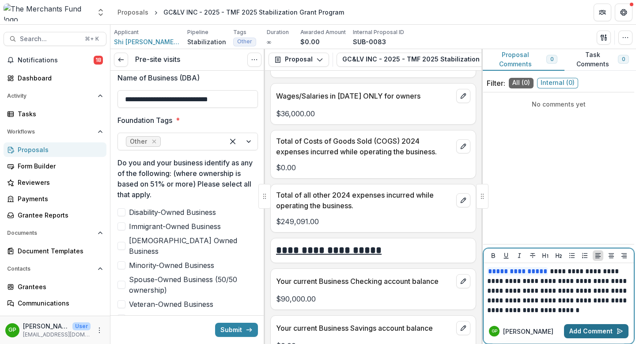
click at [607, 291] on button "Add Comment" at bounding box center [596, 331] width 64 height 14
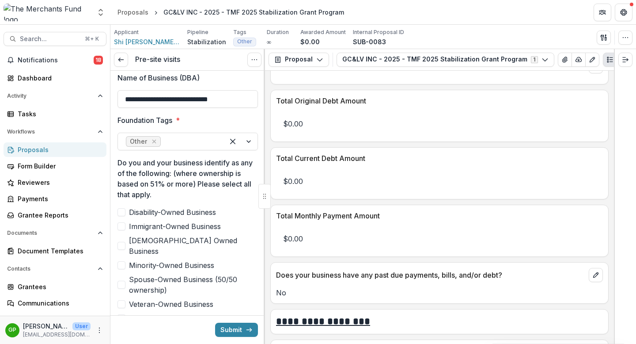
scroll to position [2930, 0]
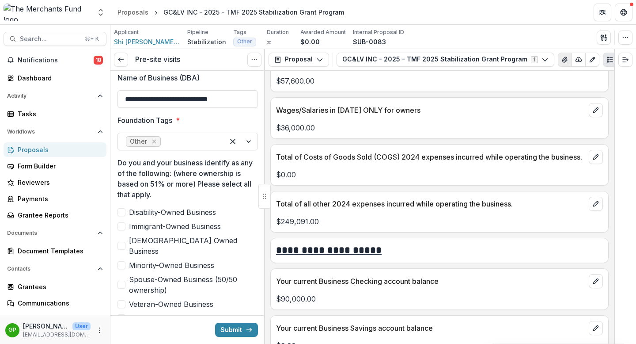
click at [558, 64] on button "View Attached Files" at bounding box center [565, 60] width 14 height 14
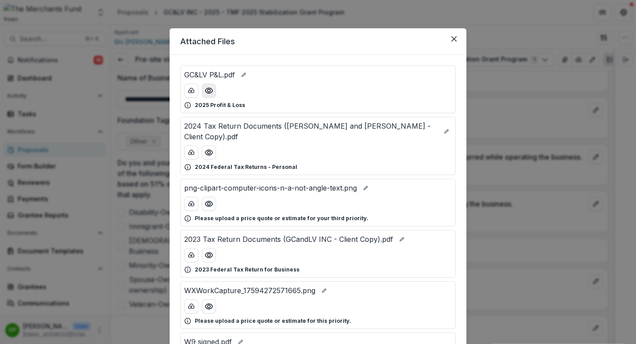
click at [210, 94] on icon "Preview GC&LV P&L.pdf" at bounding box center [209, 90] width 9 height 9
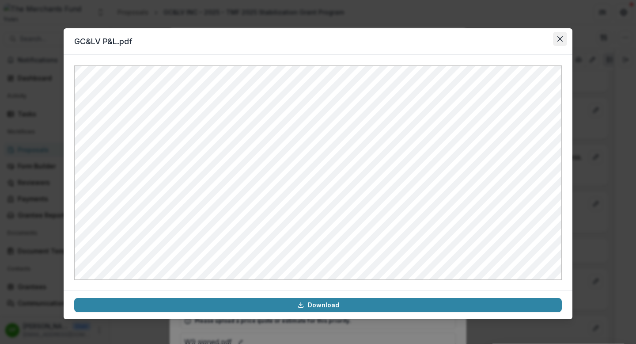
click at [558, 38] on icon "Close" at bounding box center [559, 38] width 5 height 5
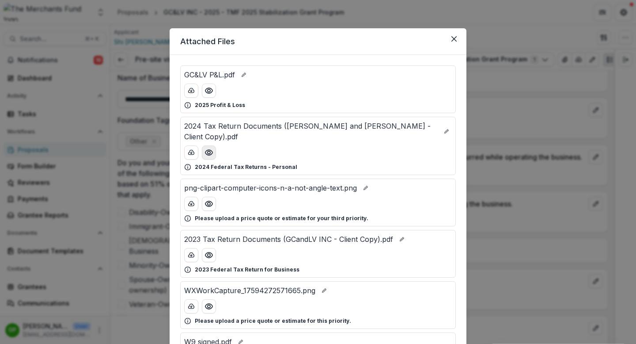
click at [213, 153] on button "Preview 2024 Tax Return Documents (GAO JIANXING and LINPING CHEN - Client Copy)…" at bounding box center [209, 152] width 14 height 14
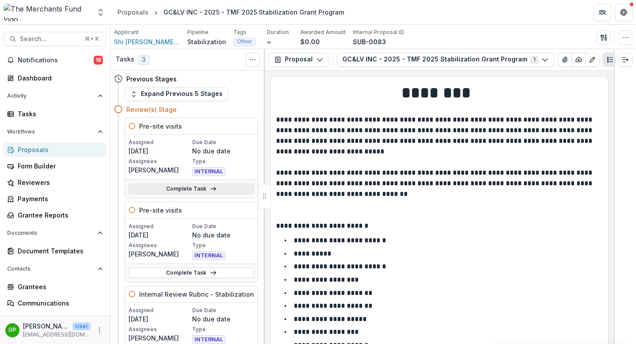
click at [200, 187] on link "Complete Task" at bounding box center [191, 188] width 125 height 11
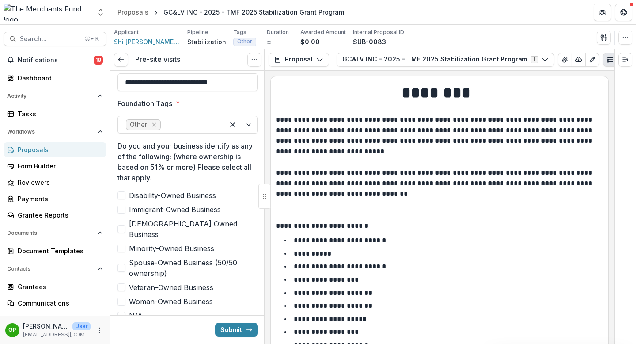
scroll to position [390, 0]
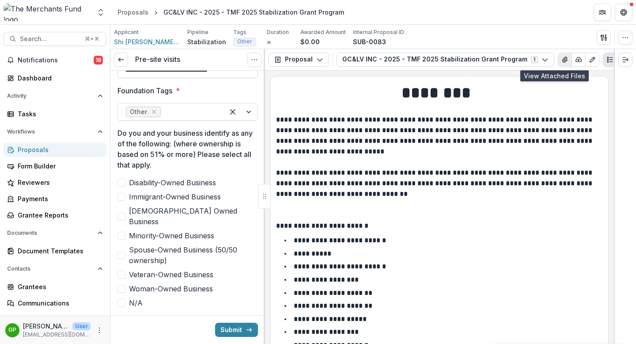
click at [562, 59] on icon "View Attached Files" at bounding box center [564, 59] width 5 height 5
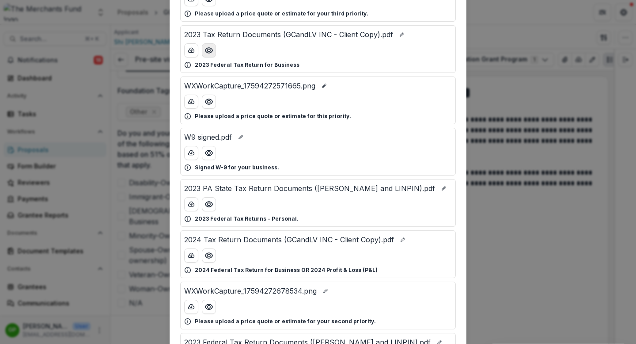
scroll to position [206, 0]
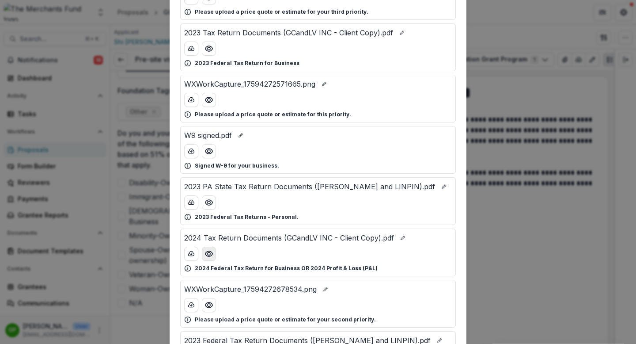
click at [208, 249] on icon "Preview 2024 Tax Return Documents (GCandLV INC - Client Copy).pdf" at bounding box center [209, 253] width 9 height 9
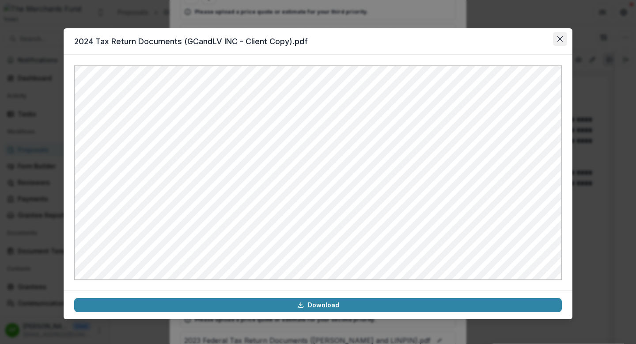
click at [563, 34] on button "Close" at bounding box center [560, 39] width 14 height 14
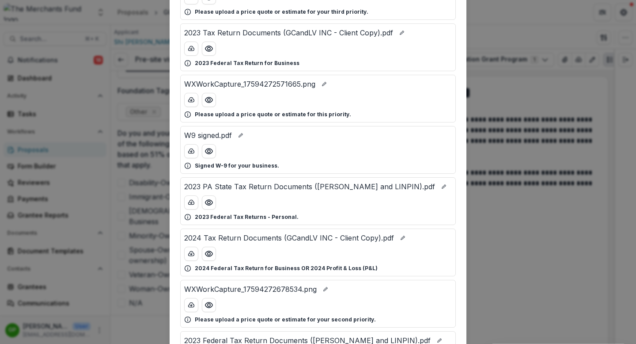
scroll to position [0, 0]
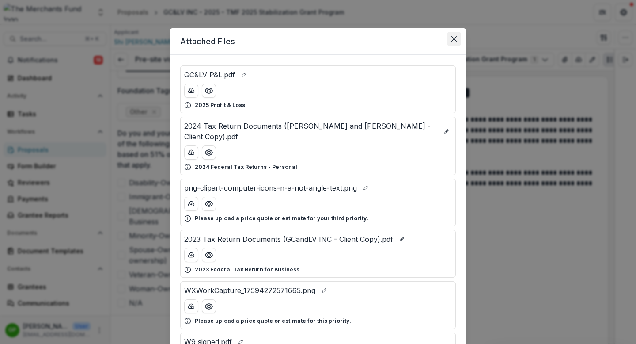
click at [451, 39] on icon "Close" at bounding box center [453, 38] width 5 height 5
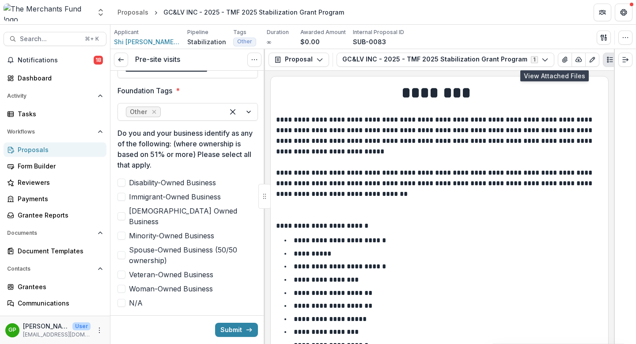
scroll to position [398, 0]
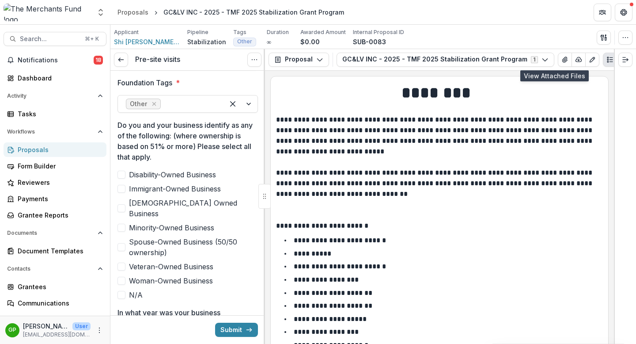
click at [121, 189] on span at bounding box center [121, 189] width 8 height 8
click at [122, 224] on span at bounding box center [121, 228] width 8 height 8
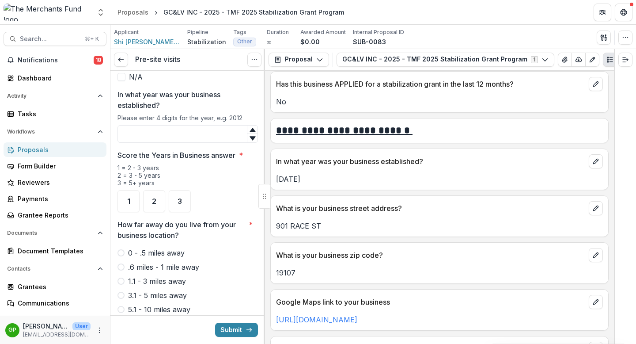
scroll to position [399, 0]
click at [182, 125] on input "In what year was your business established?" at bounding box center [187, 134] width 140 height 18
type input "****"
click at [184, 190] on div "3" at bounding box center [180, 201] width 22 height 22
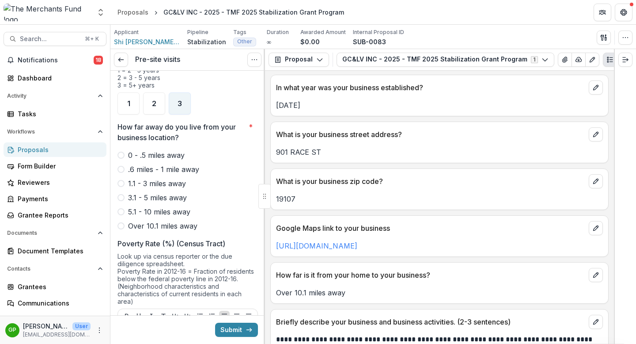
scroll to position [608, 0]
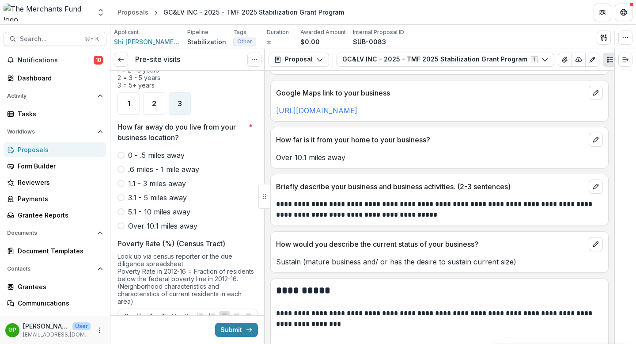
click at [122, 222] on span at bounding box center [120, 225] width 7 height 7
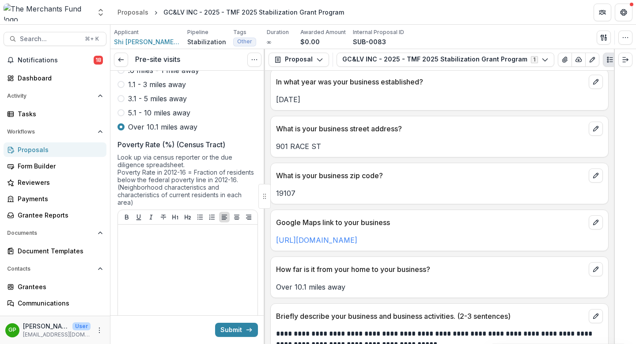
scroll to position [475, 0]
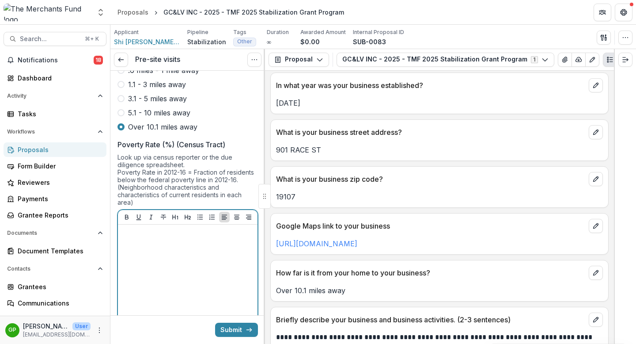
click at [171, 228] on p at bounding box center [187, 233] width 133 height 10
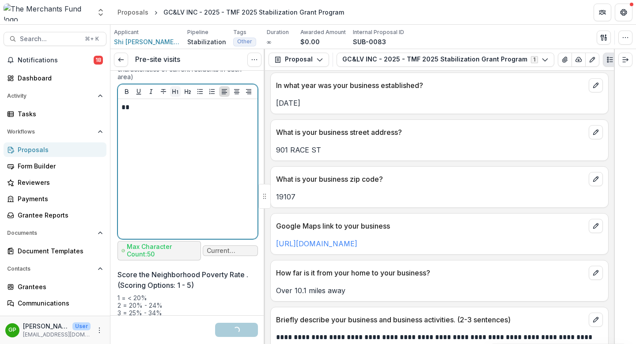
scroll to position [1007, 0]
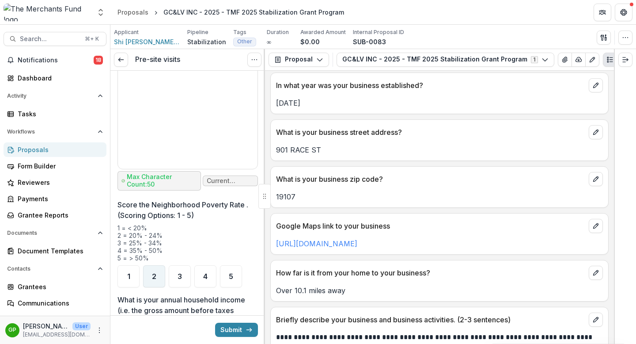
click at [149, 267] on div "2" at bounding box center [154, 276] width 22 height 22
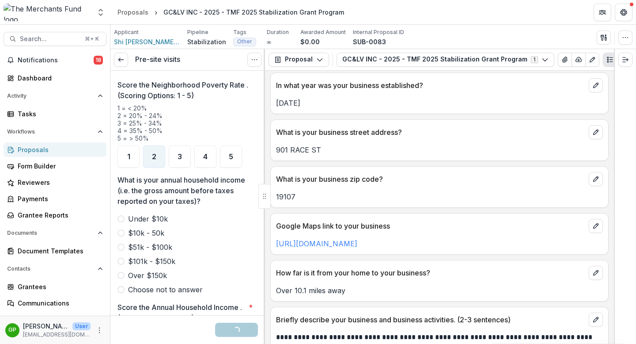
scroll to position [1150, 0]
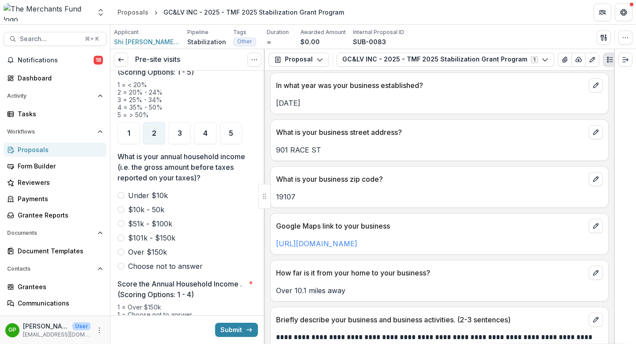
click at [122, 220] on span at bounding box center [120, 223] width 7 height 7
click at [558, 55] on button "View Attached Files" at bounding box center [565, 60] width 14 height 14
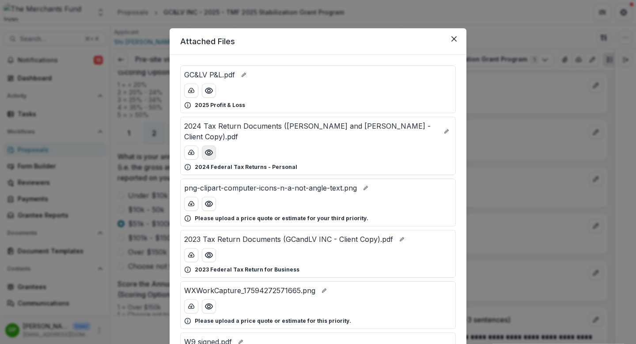
click at [205, 152] on icon "Preview 2024 Tax Return Documents (GAO JIANXING and LINPING CHEN - Client Copy)…" at bounding box center [209, 152] width 9 height 9
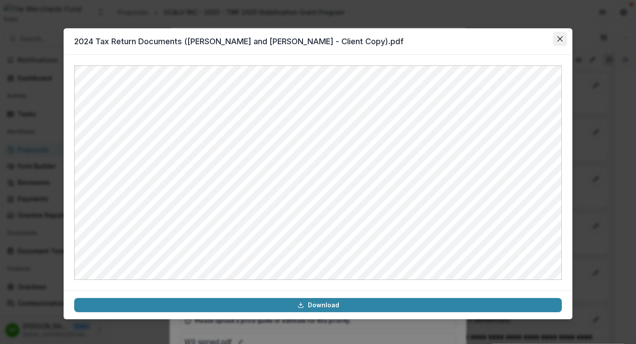
click at [560, 36] on button "Close" at bounding box center [560, 39] width 14 height 14
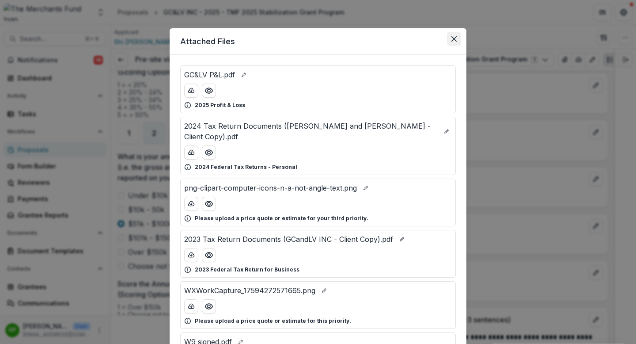
click at [448, 38] on button "Close" at bounding box center [454, 39] width 14 height 14
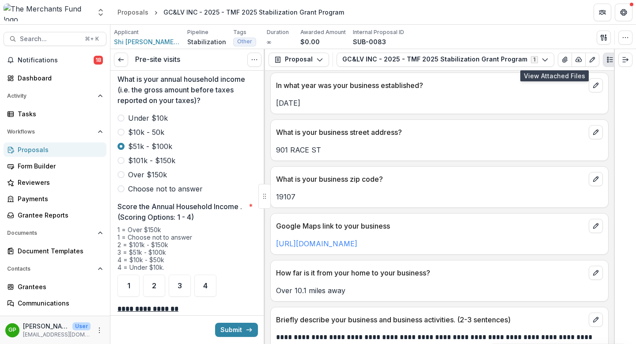
scroll to position [1238, 0]
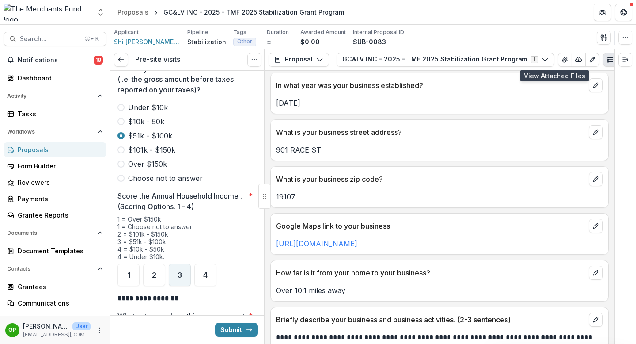
click at [174, 264] on div "3" at bounding box center [180, 275] width 22 height 22
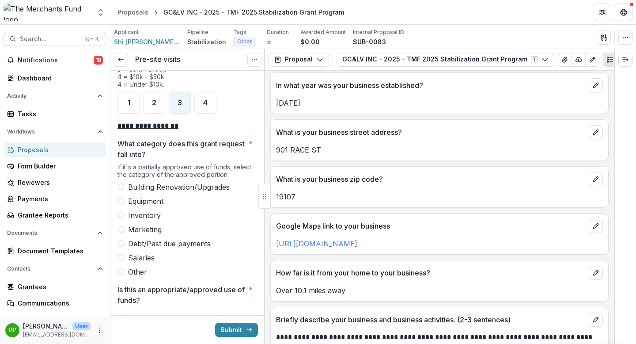
scroll to position [1415, 0]
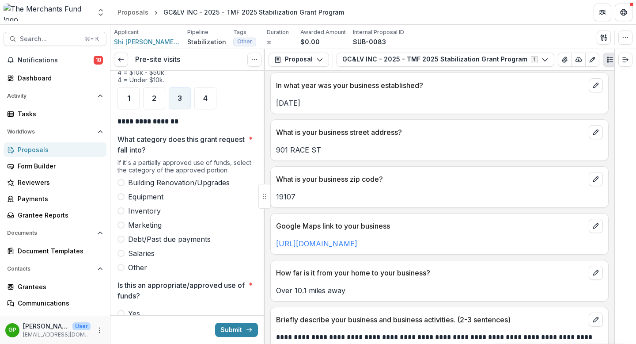
click at [119, 193] on span at bounding box center [120, 196] width 7 height 7
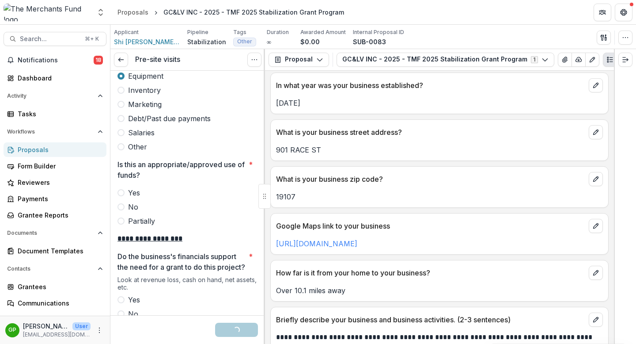
scroll to position [1569, 0]
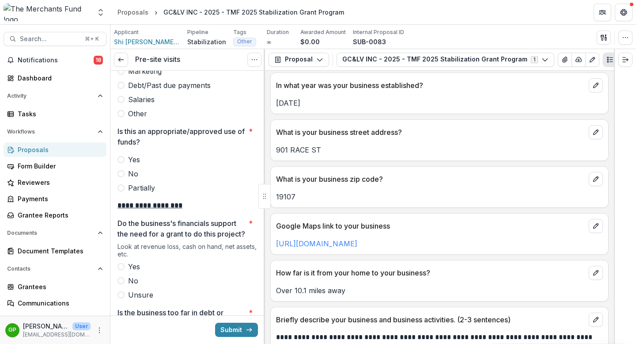
click at [122, 156] on span at bounding box center [120, 159] width 7 height 7
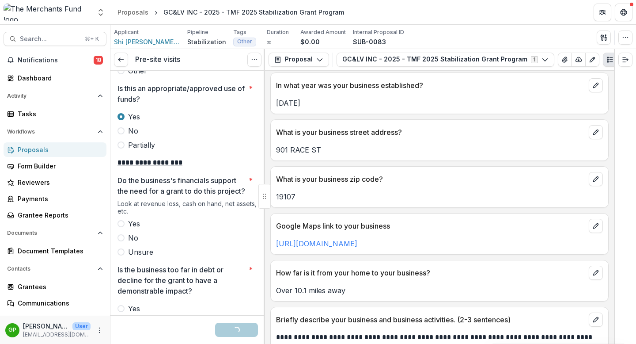
scroll to position [1614, 0]
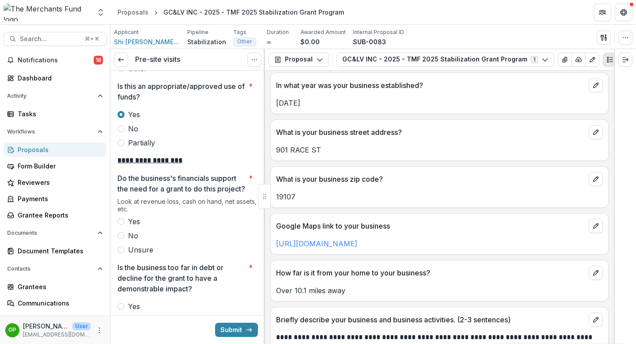
click at [122, 250] on span at bounding box center [120, 249] width 7 height 7
click at [121, 237] on span at bounding box center [120, 235] width 7 height 7
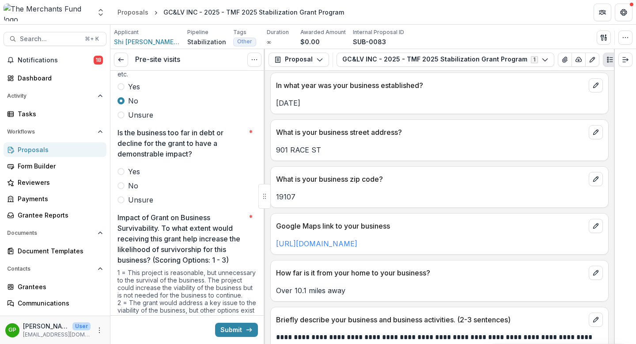
scroll to position [1754, 0]
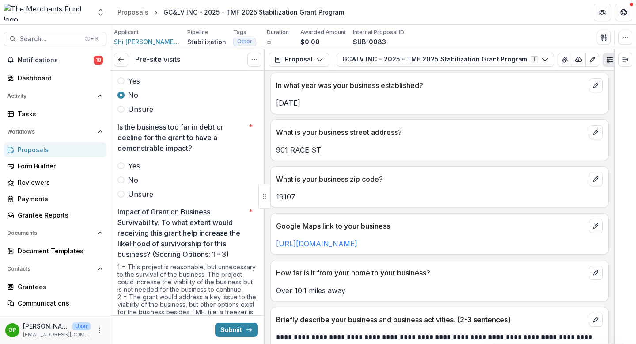
click at [122, 179] on span at bounding box center [120, 179] width 7 height 7
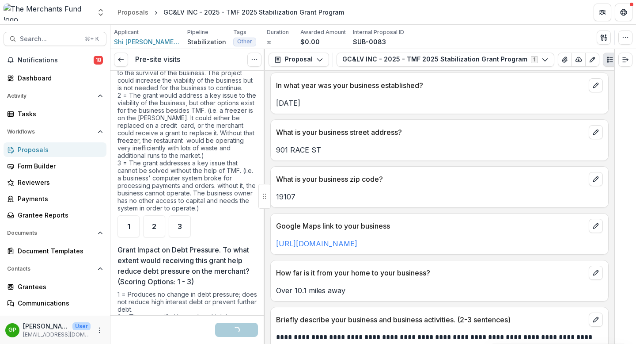
scroll to position [1957, 0]
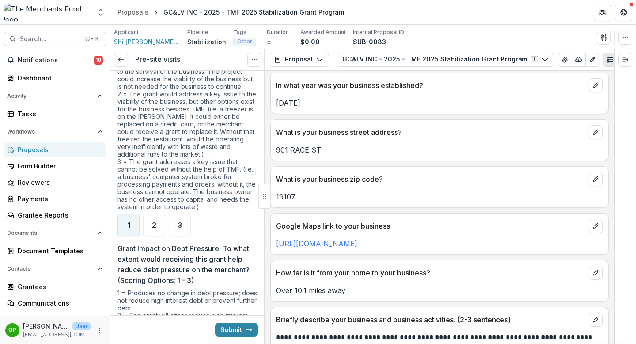
click at [122, 226] on div "1" at bounding box center [128, 225] width 22 height 22
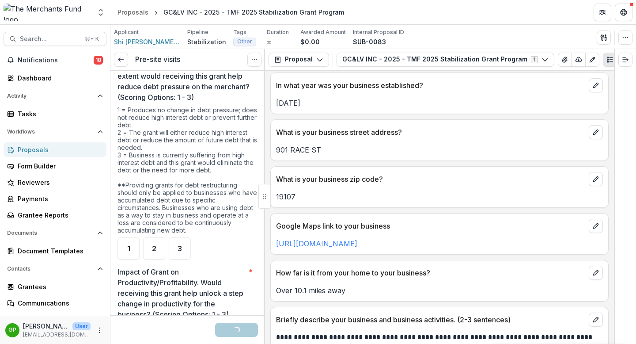
scroll to position [2143, 0]
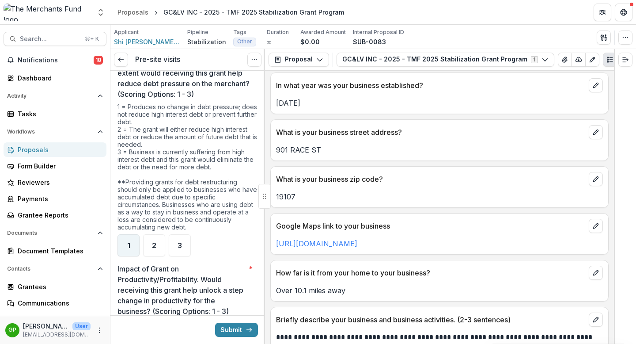
click at [133, 246] on div "1" at bounding box center [128, 245] width 22 height 22
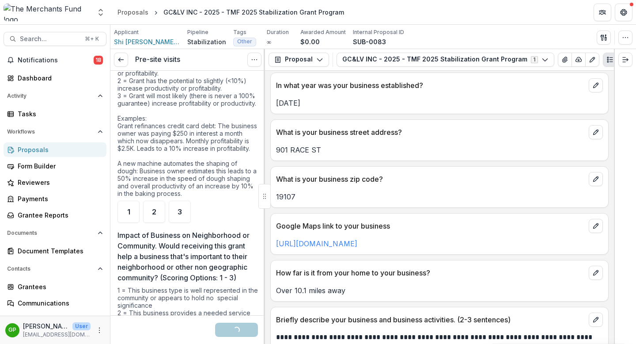
scroll to position [2407, 0]
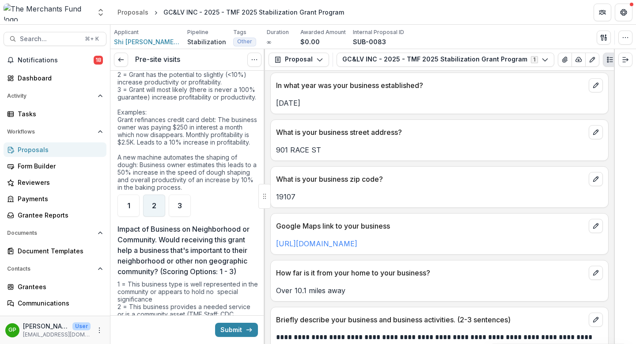
click at [157, 216] on div "2" at bounding box center [154, 205] width 22 height 22
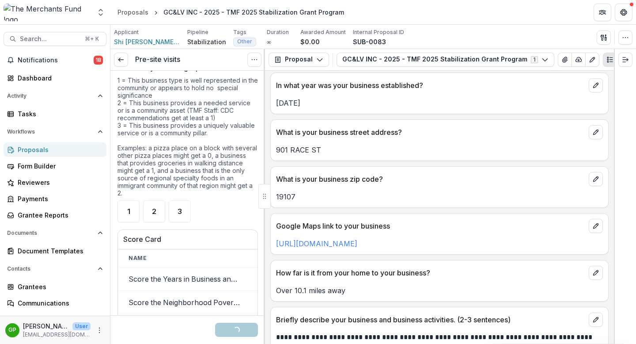
scroll to position [2655, 0]
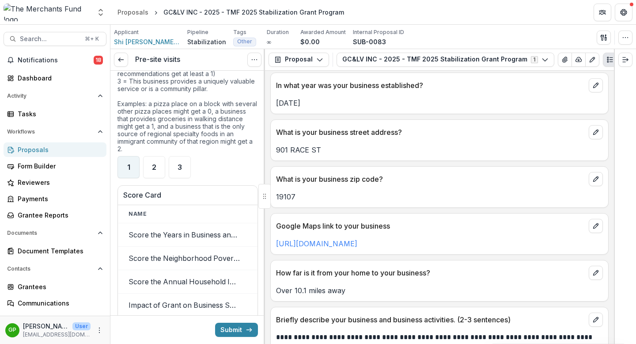
click at [129, 171] on span "1" at bounding box center [128, 166] width 3 height 7
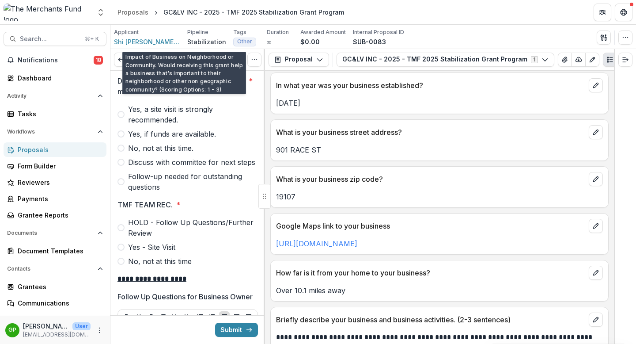
scroll to position [3019, 0]
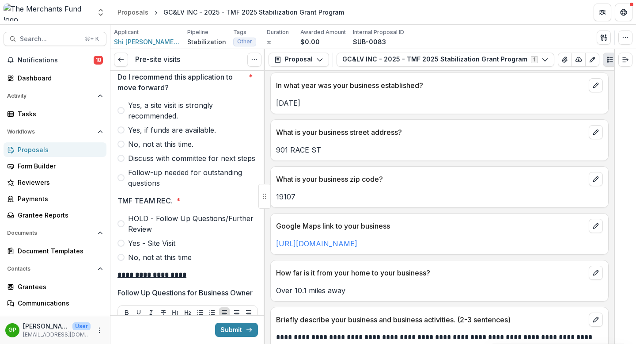
click at [122, 181] on span at bounding box center [120, 177] width 7 height 7
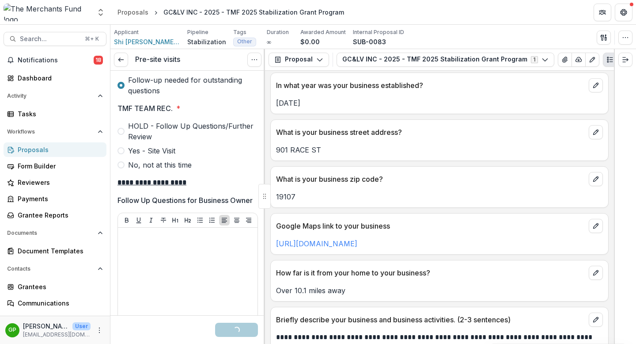
scroll to position [3115, 0]
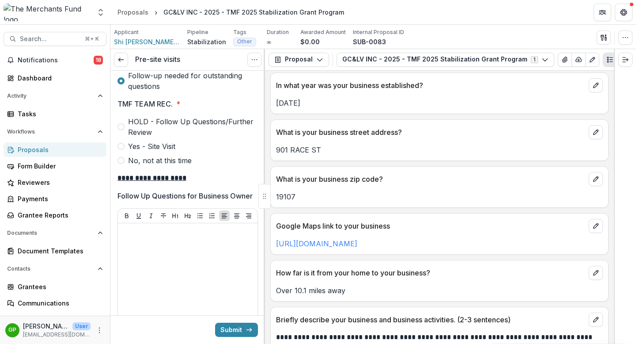
click at [122, 130] on span at bounding box center [120, 126] width 7 height 7
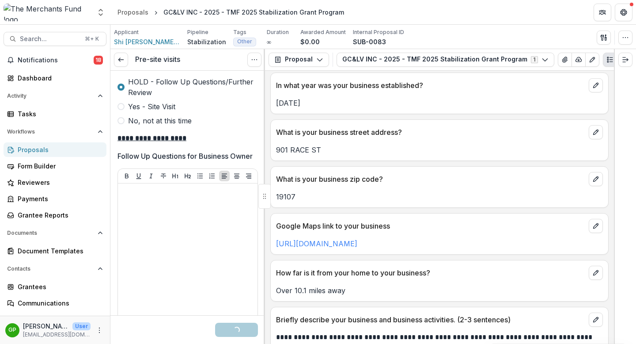
scroll to position [3246, 0]
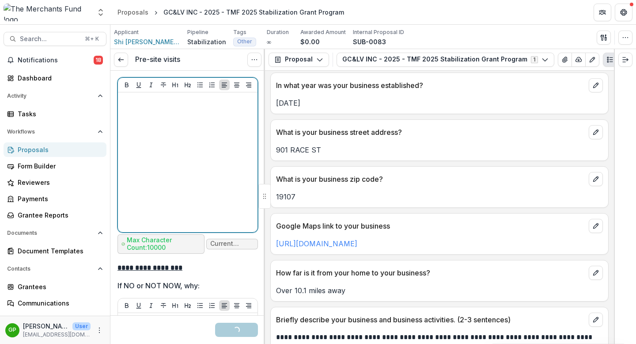
click at [149, 153] on div at bounding box center [187, 162] width 133 height 133
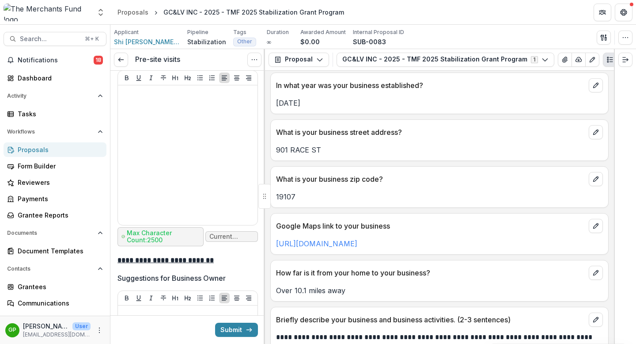
scroll to position [3474, 0]
click at [226, 291] on button "Submit" at bounding box center [236, 329] width 43 height 14
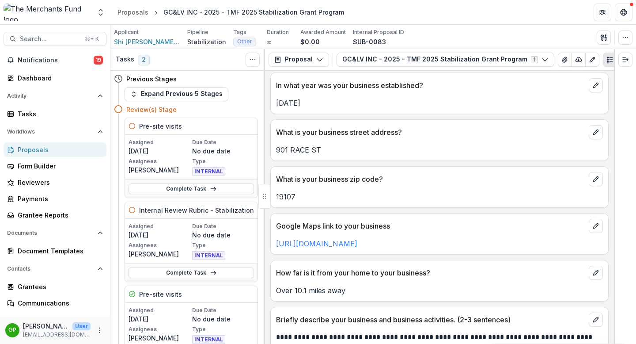
click at [36, 149] on div "Proposals" at bounding box center [59, 149] width 82 height 9
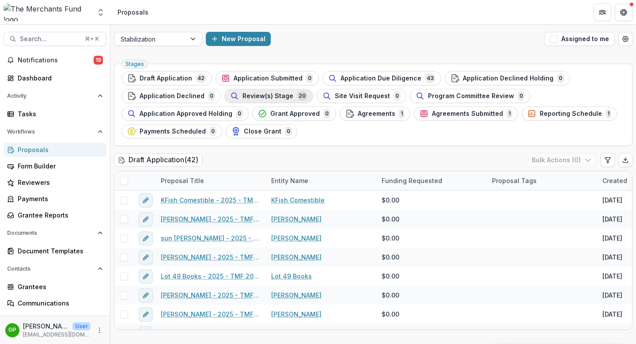
click at [246, 96] on span "Review(s) Stage" at bounding box center [268, 96] width 51 height 8
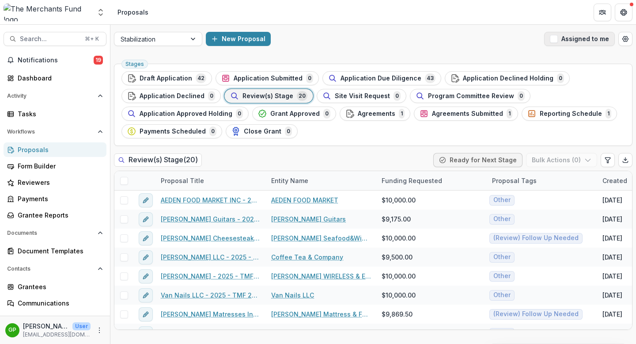
click at [560, 39] on button "Assigned to me" at bounding box center [579, 39] width 71 height 14
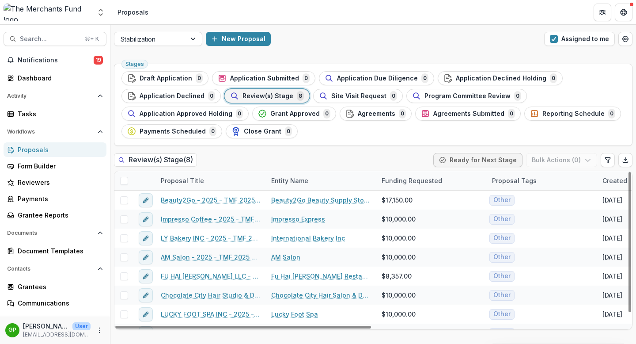
scroll to position [13, 0]
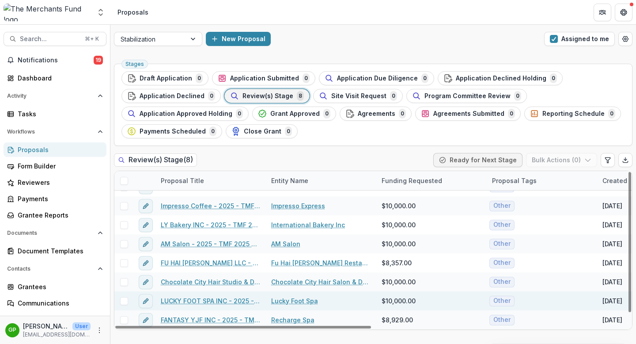
click at [218, 291] on link "LUCKY FOOT SPA INC - 2025 - TMF 2025 Stabilization Grant Program" at bounding box center [211, 300] width 100 height 9
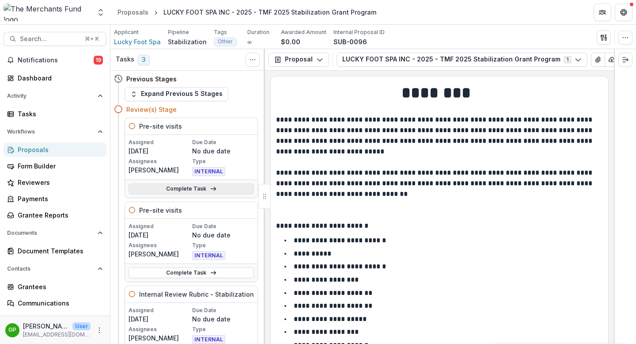
click at [202, 188] on link "Complete Task" at bounding box center [191, 188] width 125 height 11
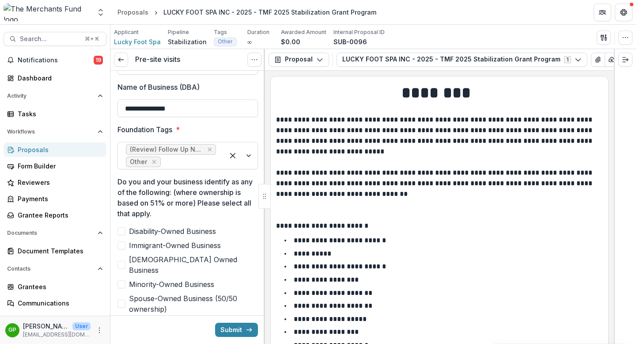
scroll to position [352, 0]
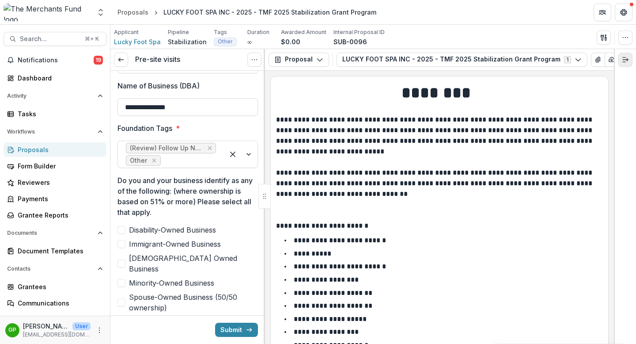
click at [613, 58] on icon "Expand right" at bounding box center [625, 59] width 7 height 7
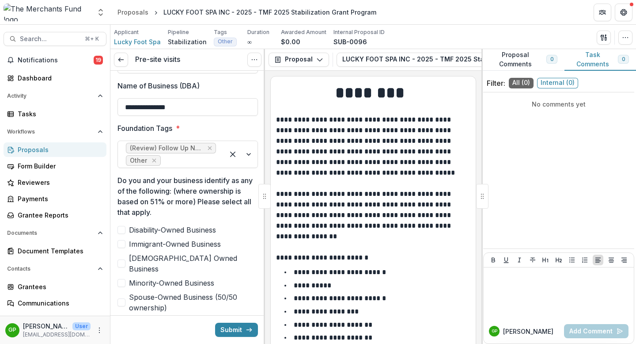
click at [483, 192] on div at bounding box center [482, 196] width 12 height 25
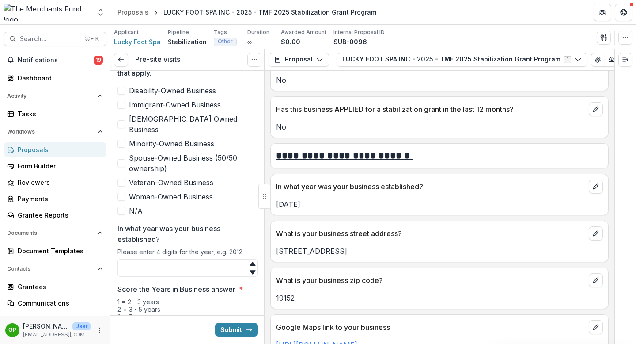
scroll to position [504, 0]
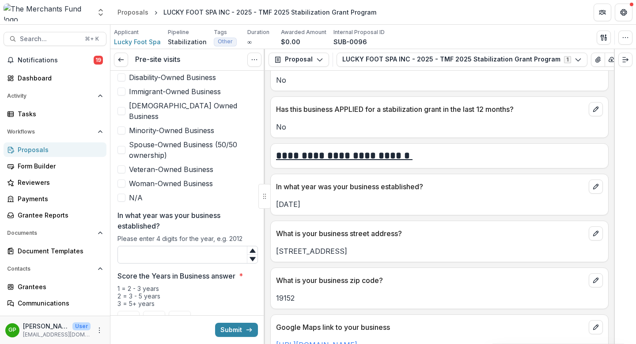
click at [169, 246] on input "In what year was your business established?" at bounding box center [187, 255] width 140 height 18
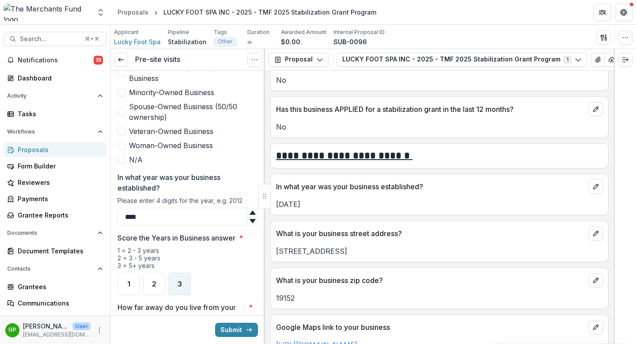
type input "****"
click at [182, 275] on div "3" at bounding box center [180, 284] width 22 height 22
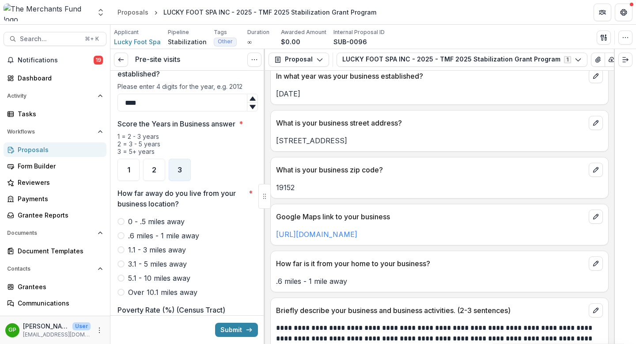
scroll to position [485, 0]
click at [120, 232] on span at bounding box center [120, 235] width 7 height 7
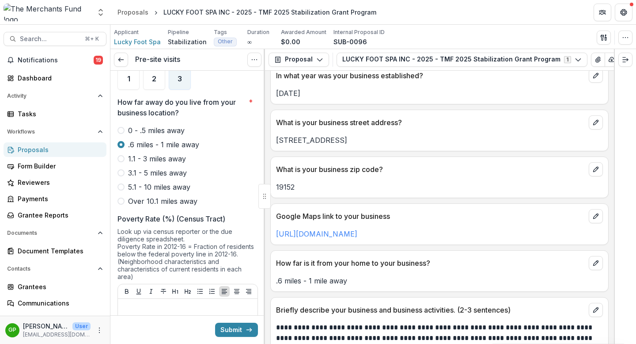
scroll to position [792, 0]
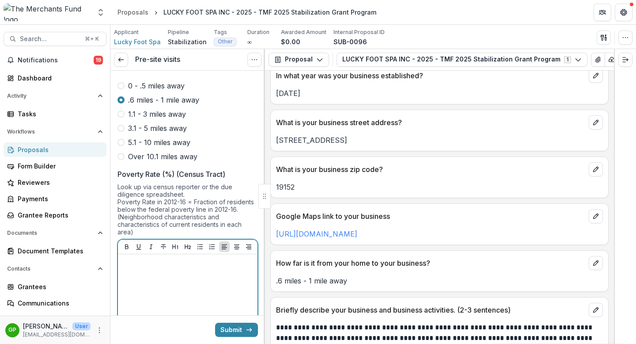
click at [148, 258] on div at bounding box center [187, 324] width 133 height 133
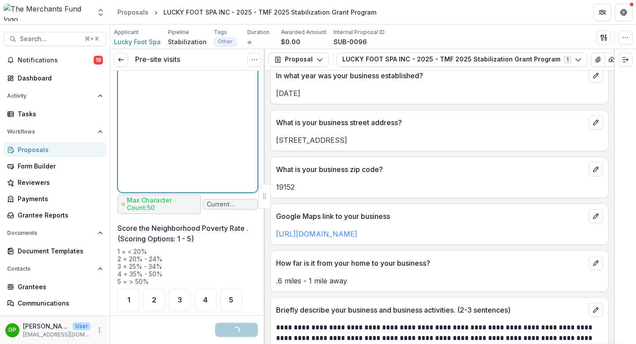
scroll to position [1016, 0]
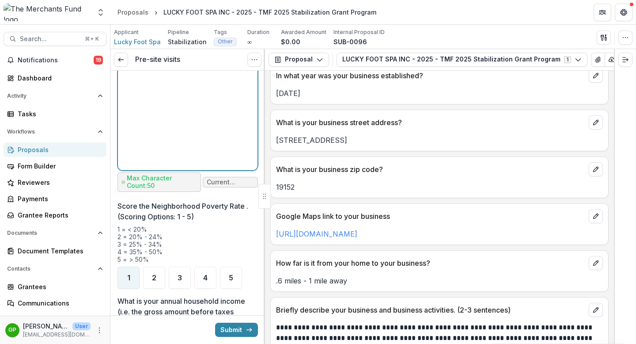
click at [129, 274] on span "1" at bounding box center [128, 277] width 3 height 7
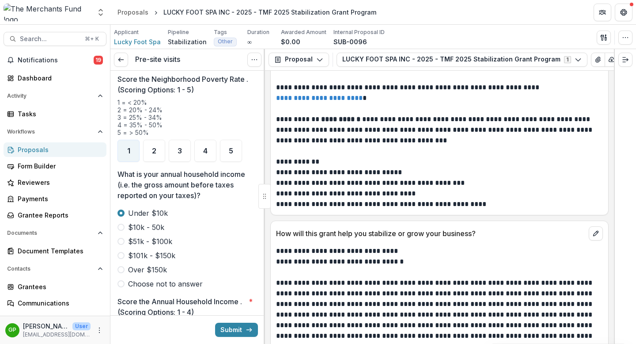
scroll to position [1600, 0]
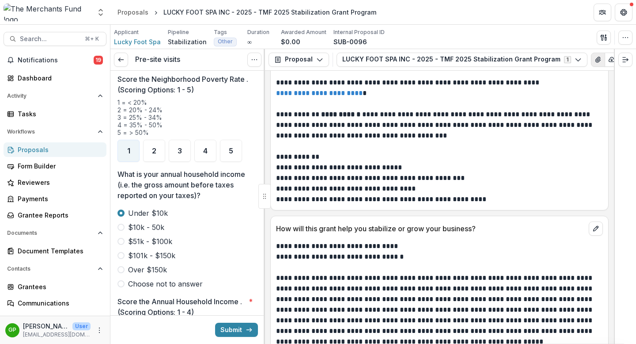
click at [595, 61] on icon "View Attached Files" at bounding box center [597, 59] width 5 height 5
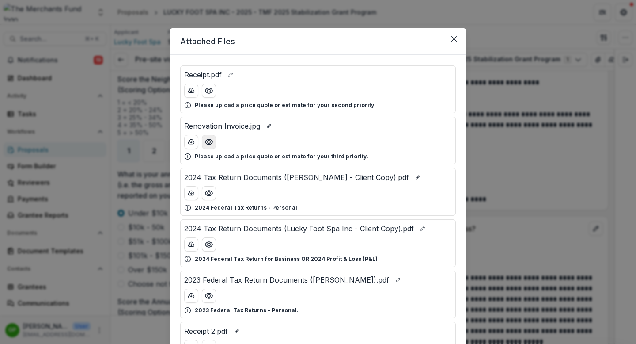
click at [208, 144] on icon "Preview Renovation Invoice.jpg" at bounding box center [208, 141] width 7 height 5
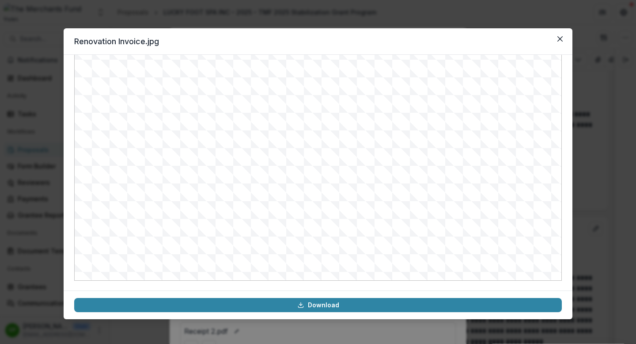
scroll to position [95, 0]
click at [563, 40] on button "Close" at bounding box center [560, 39] width 14 height 14
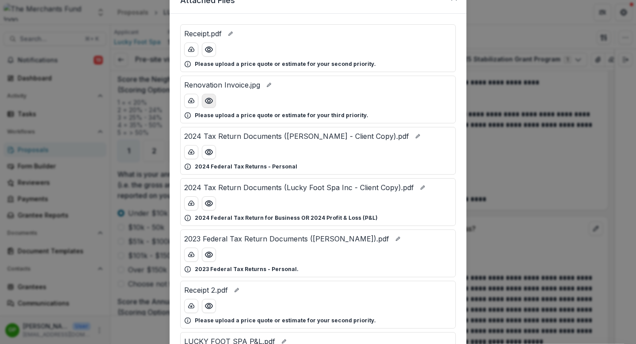
scroll to position [42, 0]
click at [206, 149] on icon "Preview 2024 Tax Return Documents (Wang Zhaohua - Client Copy).pdf" at bounding box center [209, 151] width 9 height 9
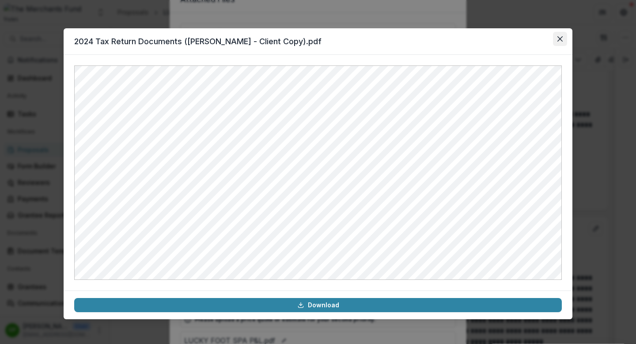
click at [564, 38] on button "Close" at bounding box center [560, 39] width 14 height 14
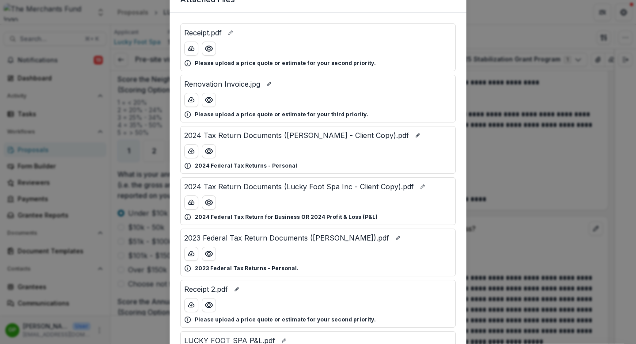
scroll to position [67, 0]
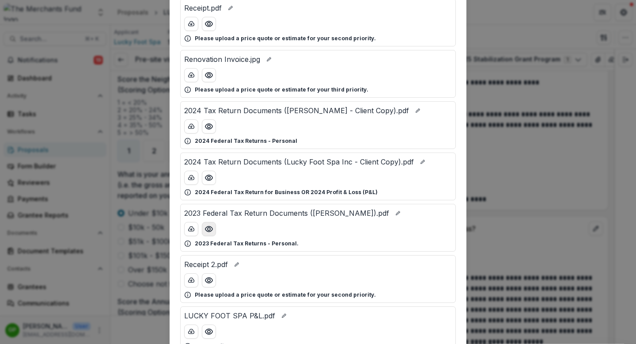
click at [208, 231] on icon "Preview 2023 Federal Tax Return Documents (Wang Zhaohua).pdf" at bounding box center [208, 228] width 7 height 5
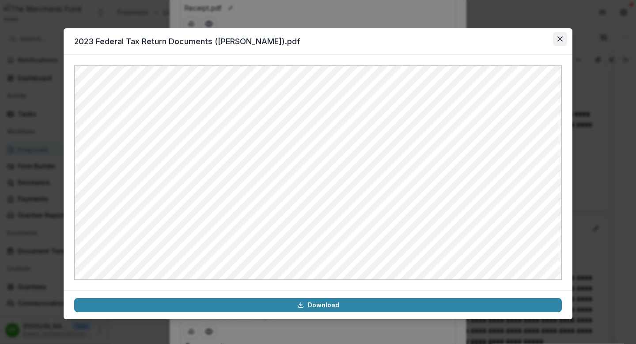
click at [561, 41] on icon "Close" at bounding box center [559, 38] width 5 height 5
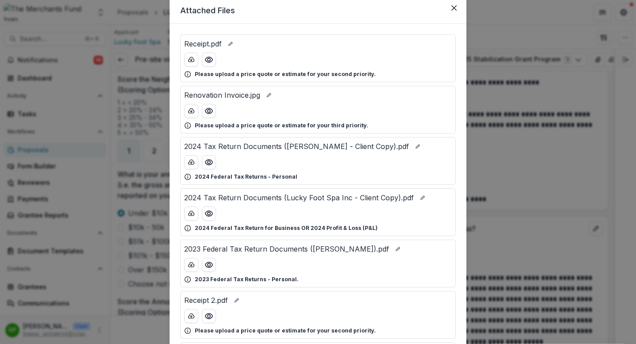
scroll to position [0, 0]
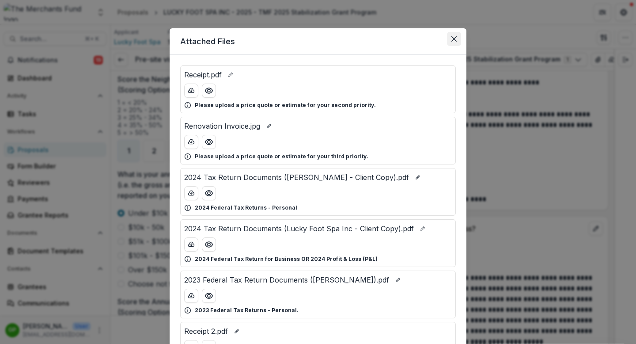
click at [455, 40] on icon "Close" at bounding box center [453, 38] width 5 height 5
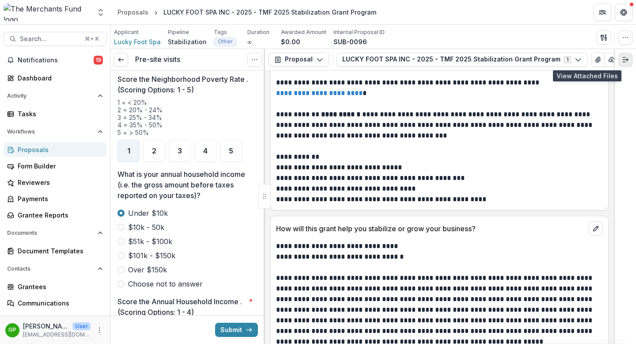
click at [613, 62] on line "Expand right" at bounding box center [624, 62] width 3 height 0
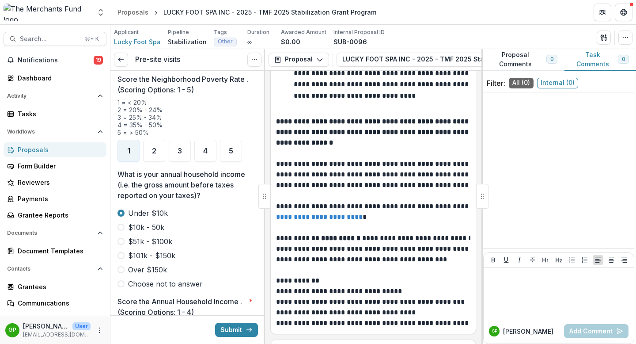
scroll to position [1893, 0]
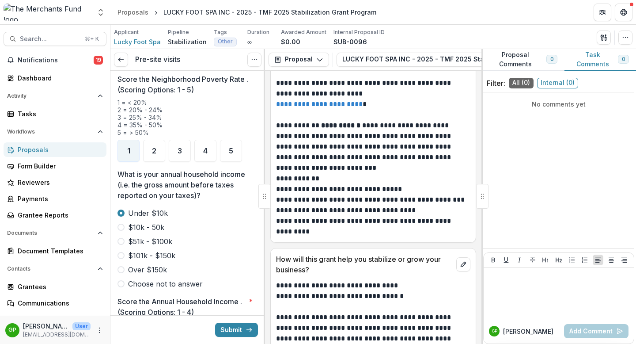
click at [512, 61] on button "Proposal Comments 0" at bounding box center [522, 60] width 83 height 22
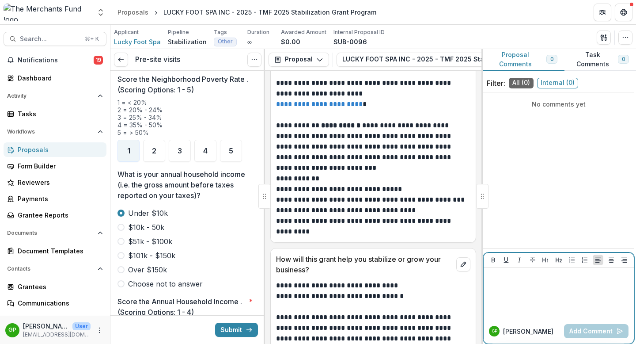
click at [530, 285] on div at bounding box center [558, 293] width 143 height 44
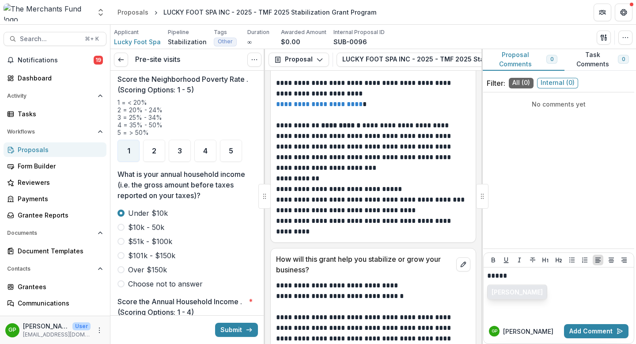
click at [518, 291] on button "[PERSON_NAME]" at bounding box center [517, 292] width 59 height 14
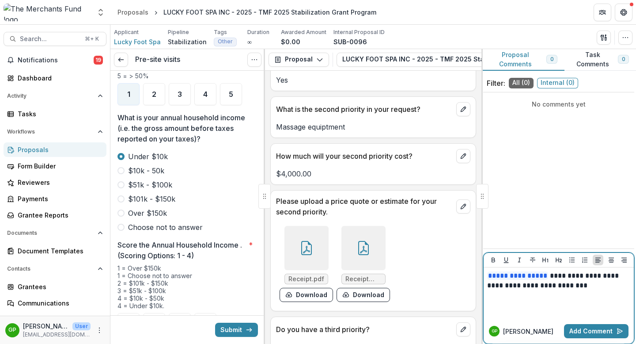
scroll to position [2623, 0]
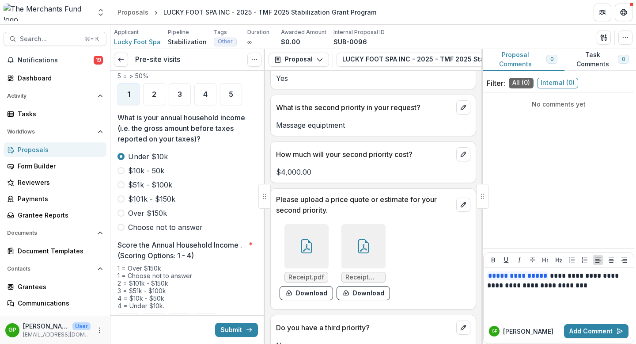
click at [315, 240] on div at bounding box center [306, 246] width 44 height 44
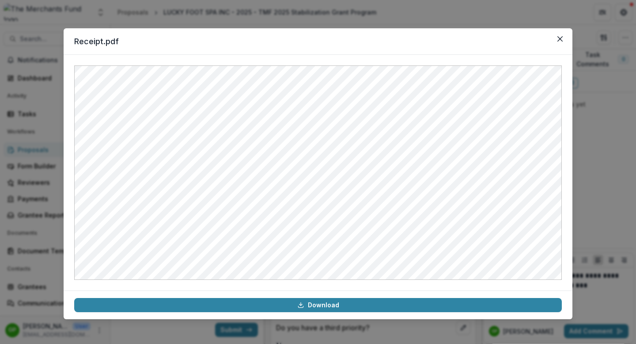
click at [607, 167] on div "Receipt.pdf Download" at bounding box center [318, 172] width 636 height 344
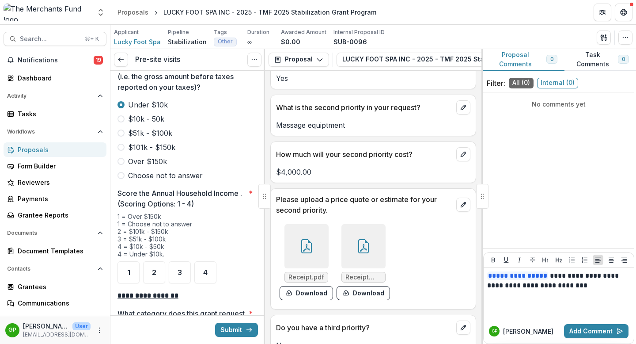
scroll to position [1251, 0]
click at [206, 268] on span "4" at bounding box center [205, 271] width 4 height 7
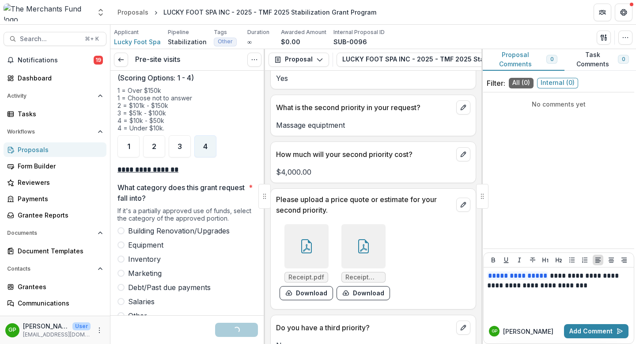
scroll to position [1377, 0]
click at [119, 227] on span at bounding box center [120, 230] width 7 height 7
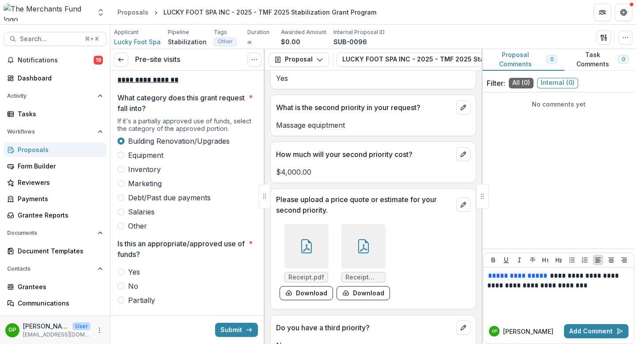
scroll to position [1502, 0]
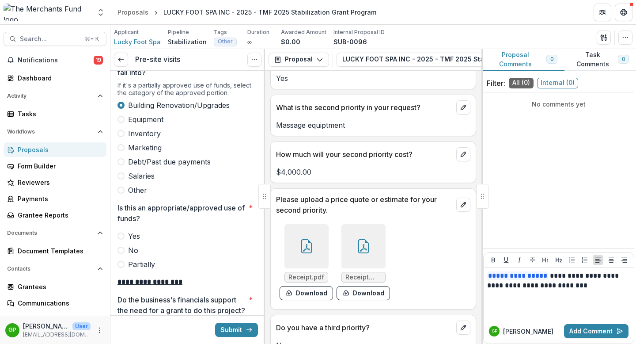
click at [121, 232] on span at bounding box center [120, 235] width 7 height 7
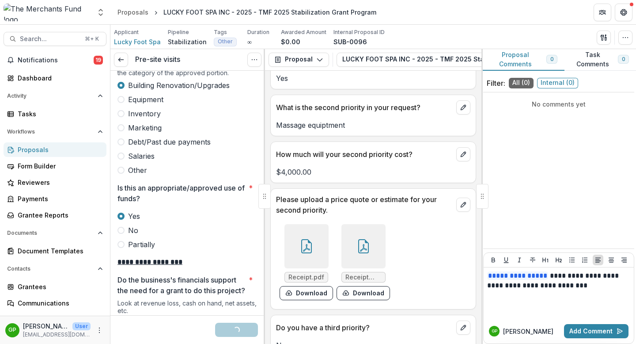
scroll to position [1622, 0]
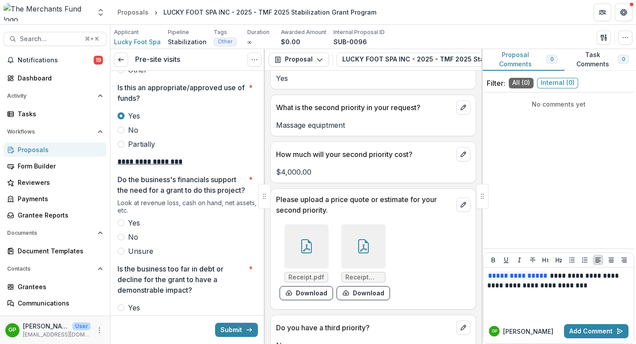
click at [121, 224] on span at bounding box center [120, 222] width 7 height 7
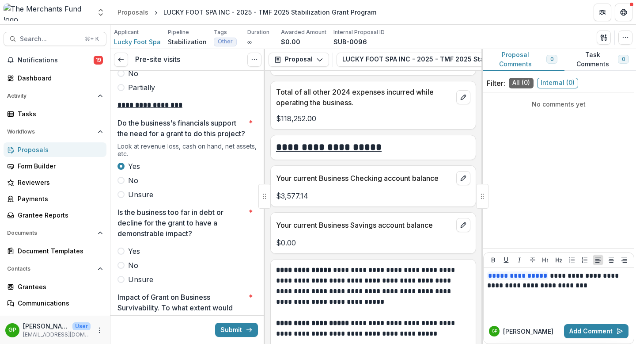
scroll to position [1700, 0]
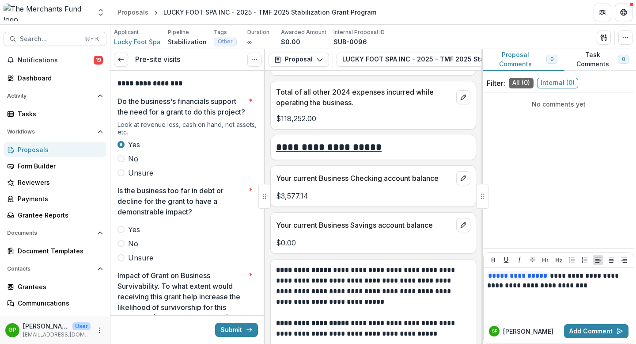
click at [117, 244] on span at bounding box center [120, 243] width 7 height 7
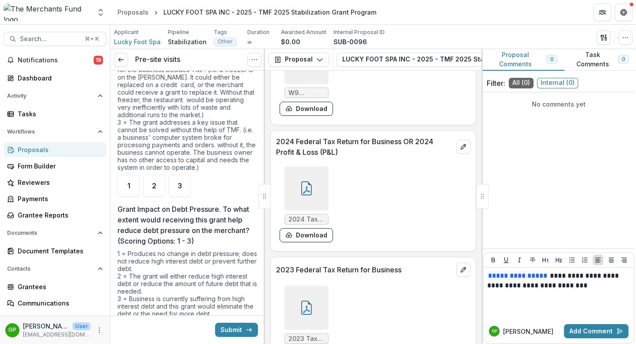
scroll to position [2035, 0]
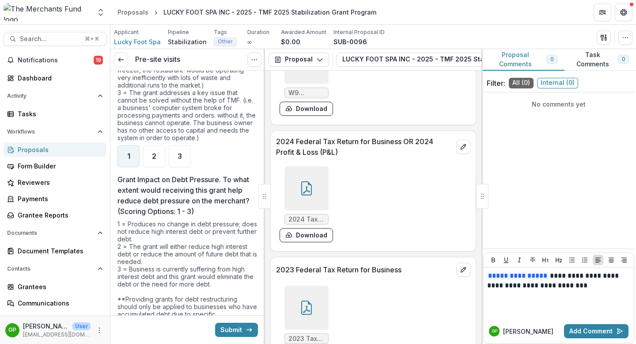
click at [132, 155] on div "1" at bounding box center [128, 156] width 22 height 22
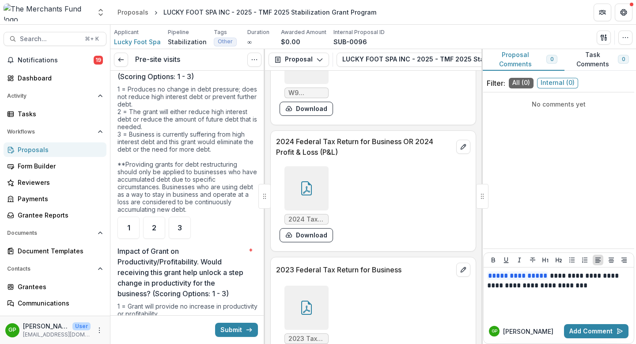
scroll to position [2173, 0]
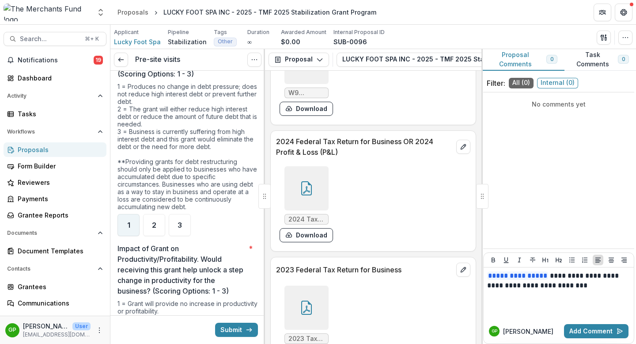
click at [130, 223] on div "1" at bounding box center [128, 225] width 22 height 22
click at [146, 224] on div "2" at bounding box center [154, 225] width 22 height 22
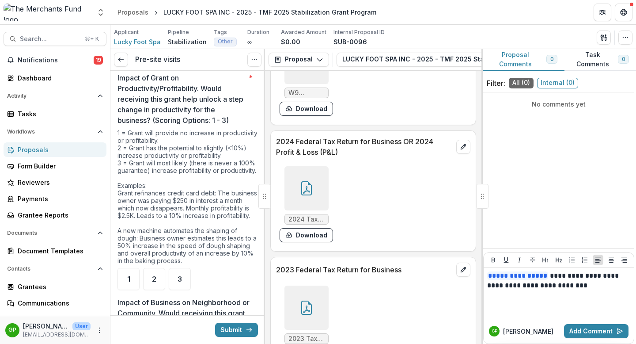
scroll to position [2397, 0]
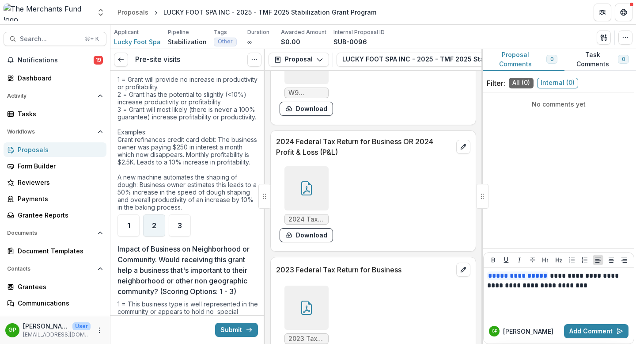
click at [147, 236] on div "2" at bounding box center [154, 225] width 22 height 22
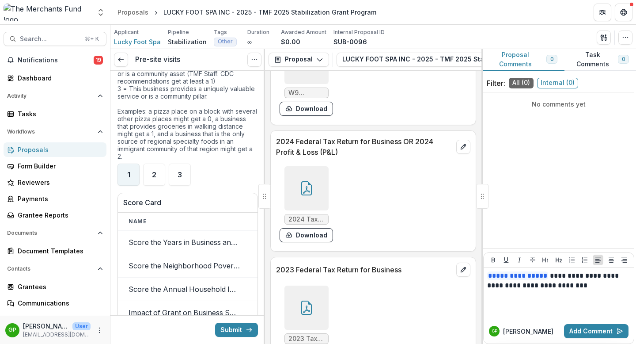
click at [130, 186] on div "1" at bounding box center [128, 174] width 22 height 22
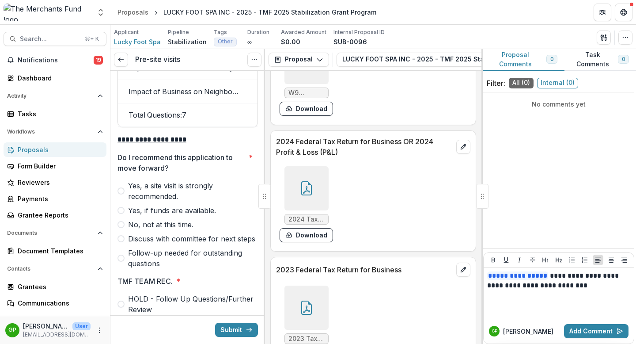
scroll to position [2983, 0]
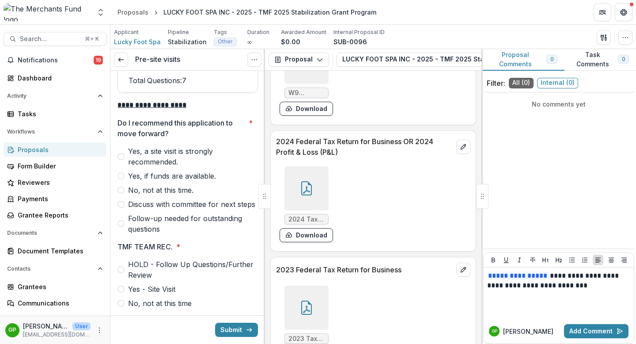
click at [123, 227] on span at bounding box center [120, 223] width 7 height 7
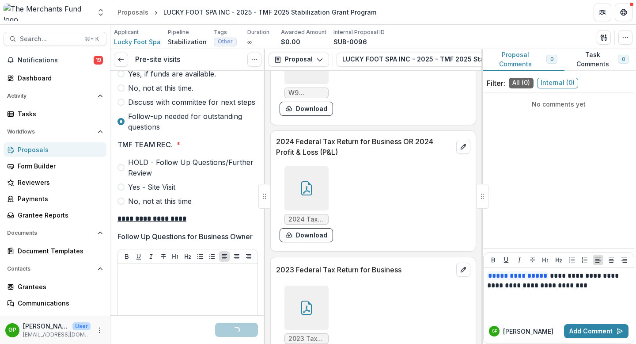
scroll to position [3085, 0]
click at [121, 171] on span at bounding box center [120, 166] width 7 height 7
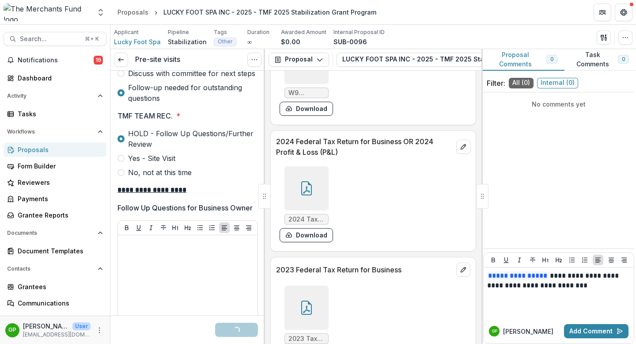
scroll to position [3191, 0]
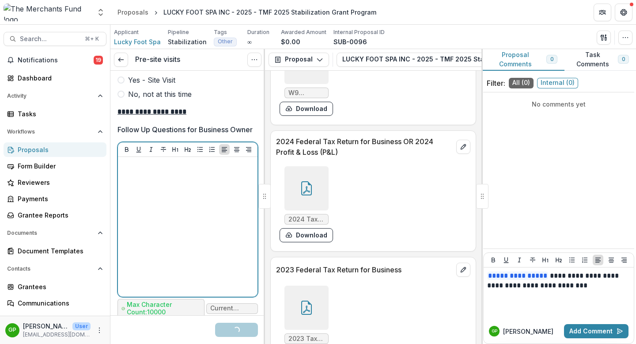
click at [149, 222] on div at bounding box center [187, 226] width 133 height 133
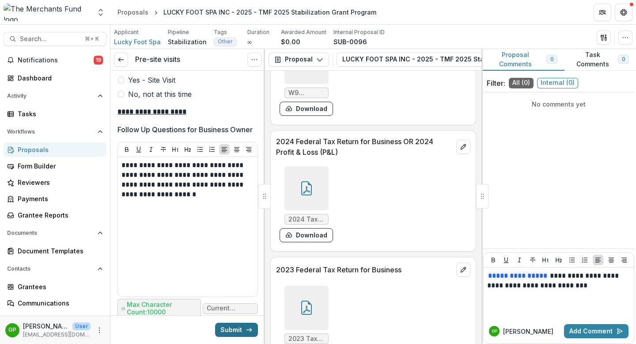
click at [236, 291] on button "Submit" at bounding box center [236, 329] width 43 height 14
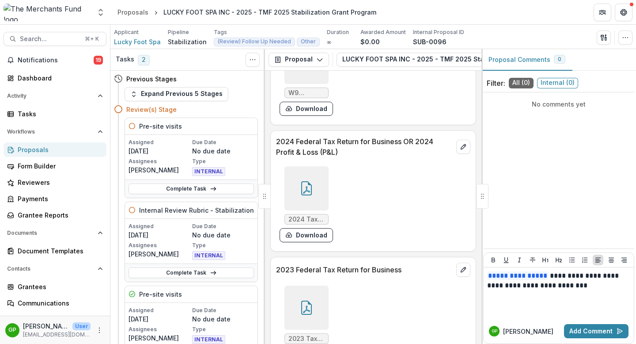
click at [37, 152] on div "Proposals" at bounding box center [59, 149] width 82 height 9
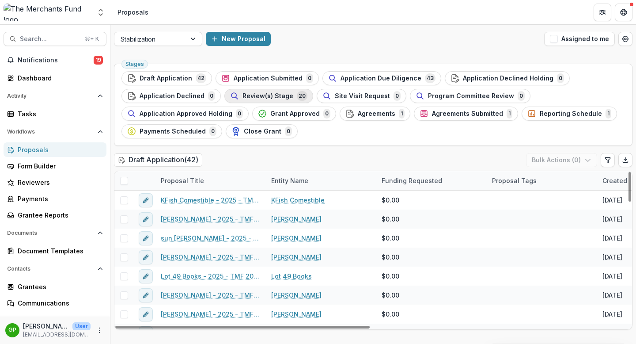
click at [254, 97] on span "Review(s) Stage" at bounding box center [268, 96] width 51 height 8
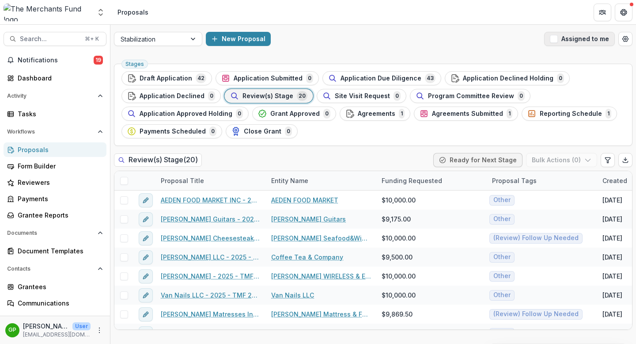
click at [556, 41] on span "button" at bounding box center [554, 39] width 8 height 8
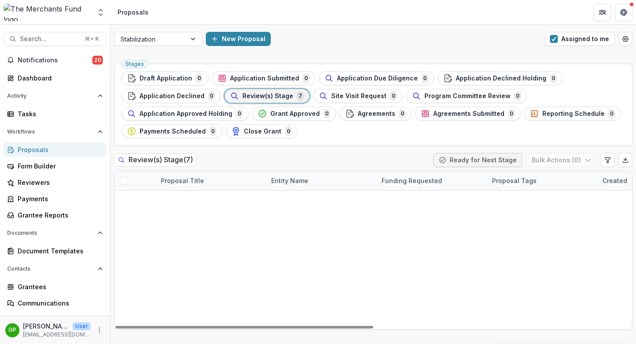
click at [301, 200] on link "Beauty2Go Beauty Supply Store & Delivery" at bounding box center [321, 199] width 100 height 9
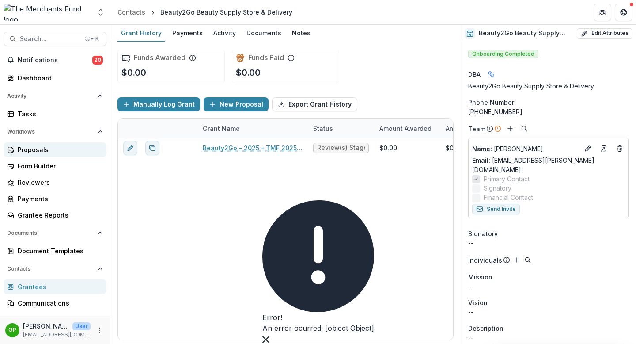
click at [42, 155] on link "Proposals" at bounding box center [55, 149] width 103 height 15
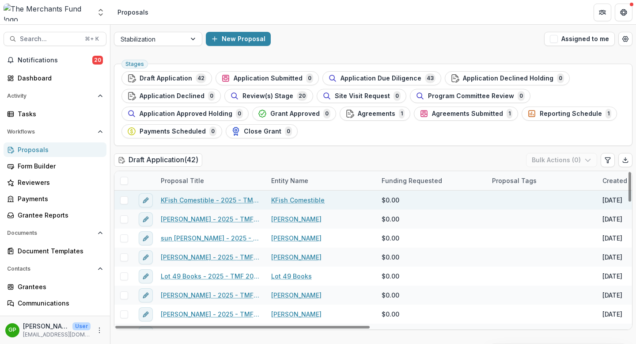
click at [238, 195] on link "KFish Comestible - 2025 - TMF 2025 Stabilization Grant Program" at bounding box center [211, 199] width 100 height 9
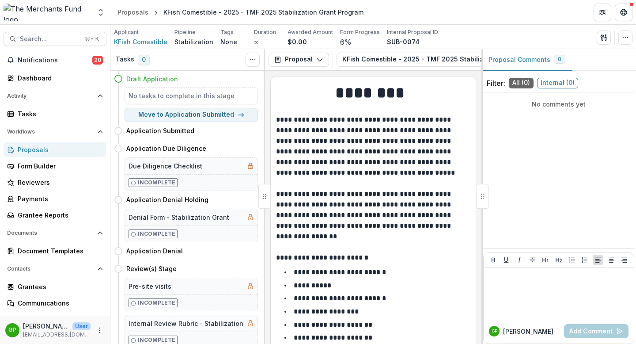
click at [47, 148] on div "Proposals" at bounding box center [59, 149] width 82 height 9
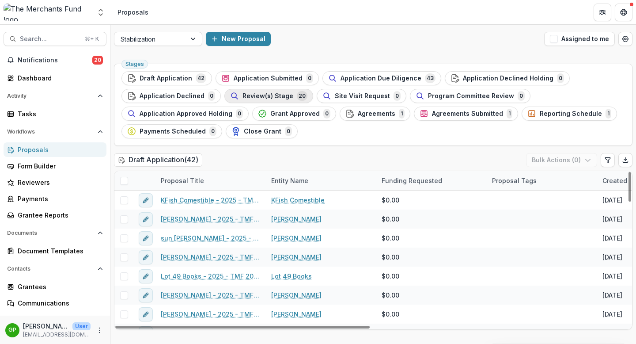
click at [277, 98] on span "Review(s) Stage" at bounding box center [268, 96] width 51 height 8
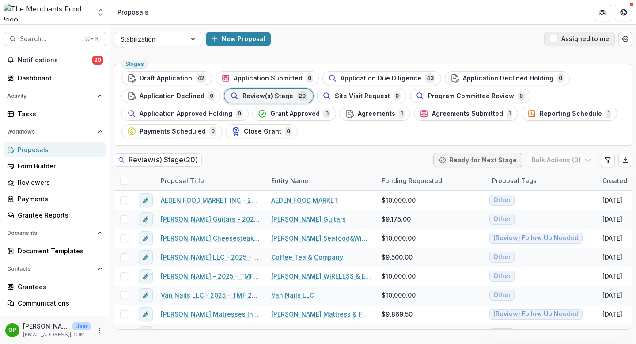
click at [560, 38] on button "Assigned to me" at bounding box center [579, 39] width 71 height 14
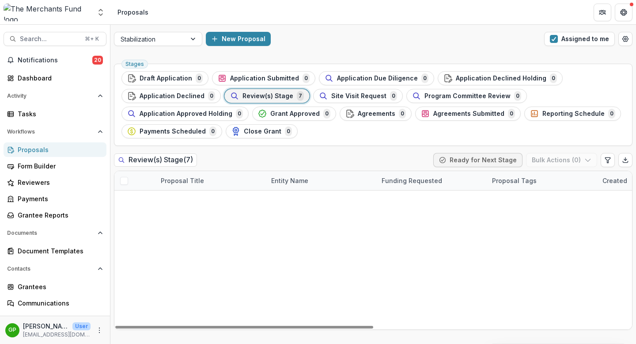
click at [231, 200] on link "Beauty2Go - 2025 - TMF 2025 Stabilization Grant Program" at bounding box center [211, 199] width 100 height 9
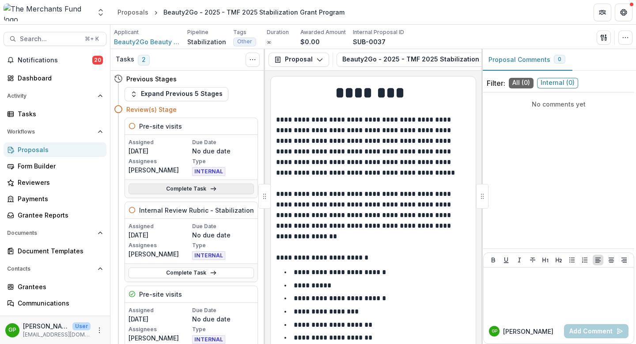
click at [203, 186] on link "Complete Task" at bounding box center [191, 188] width 125 height 11
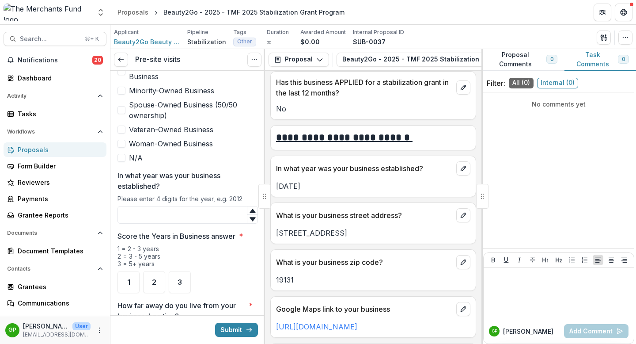
scroll to position [310, 0]
click at [174, 205] on input "In what year was your business established?" at bounding box center [187, 214] width 140 height 18
type input "****"
click at [160, 269] on div "2" at bounding box center [154, 280] width 22 height 22
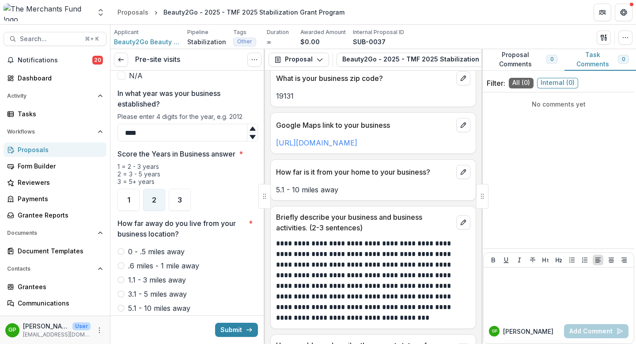
scroll to position [394, 0]
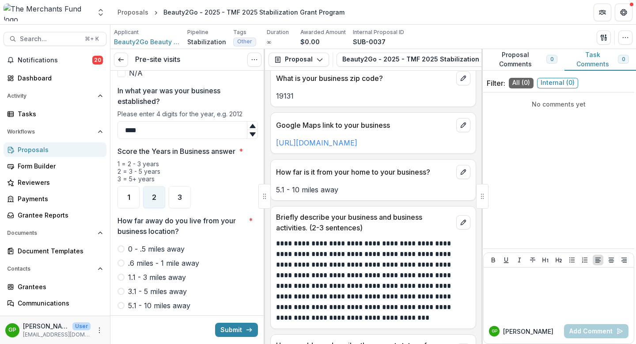
click at [120, 291] on span at bounding box center [120, 305] width 7 height 7
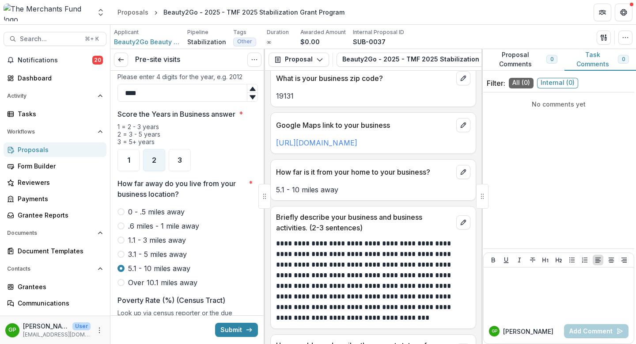
scroll to position [572, 0]
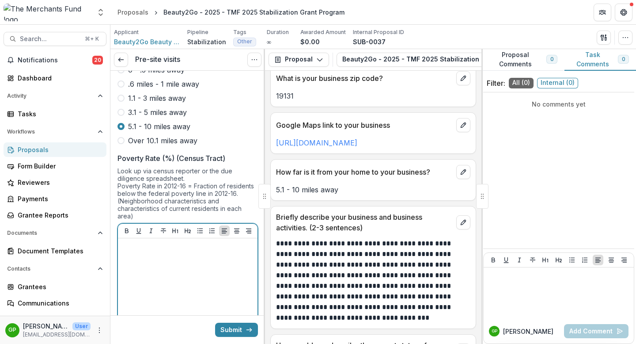
click at [164, 253] on div at bounding box center [187, 308] width 133 height 133
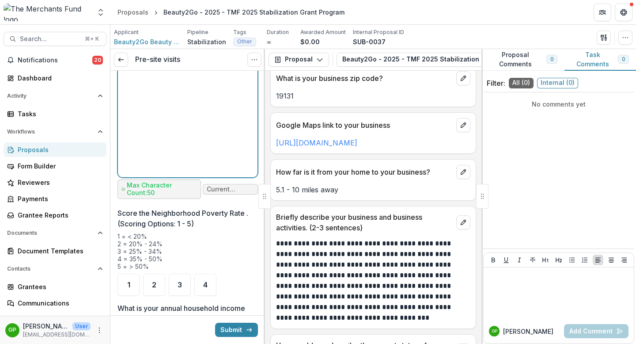
scroll to position [903, 0]
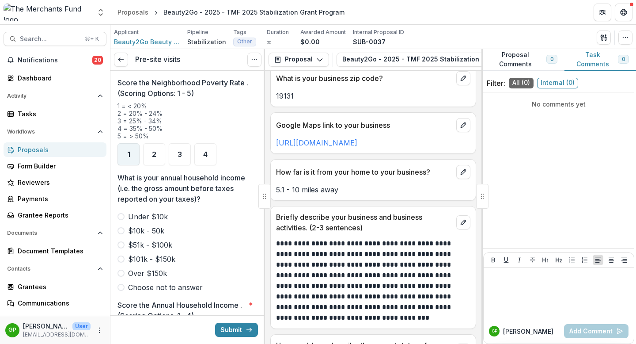
click at [131, 144] on div "1" at bounding box center [128, 154] width 22 height 22
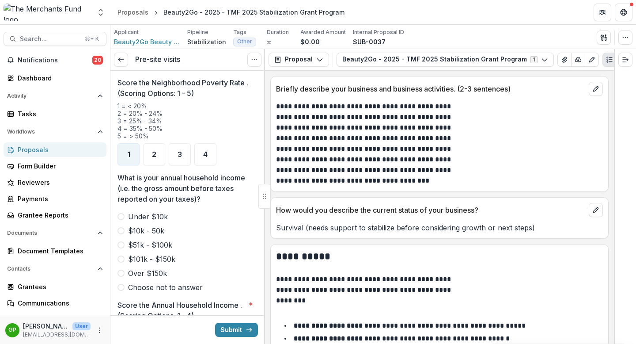
scroll to position [691, 0]
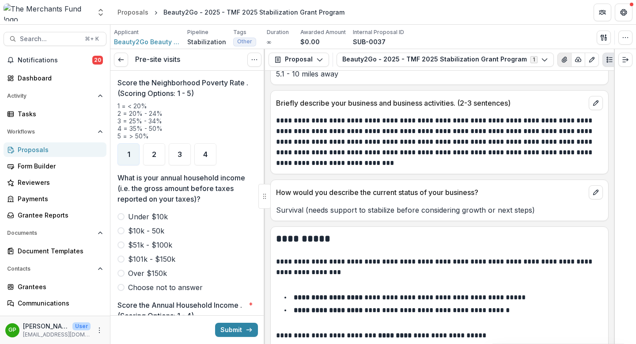
click at [562, 57] on icon "View Attached Files" at bounding box center [564, 59] width 5 height 5
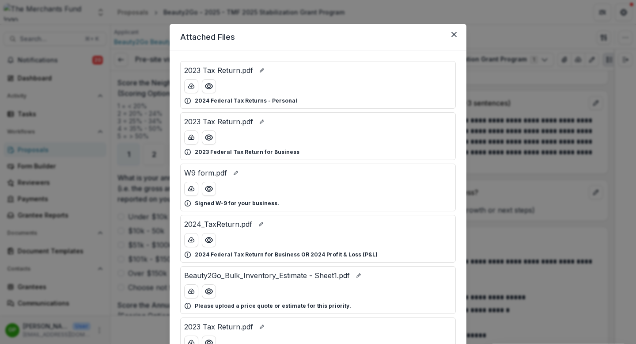
scroll to position [5, 0]
click at [205, 90] on button "Preview 2023 Tax Return.pdf" at bounding box center [209, 86] width 14 height 14
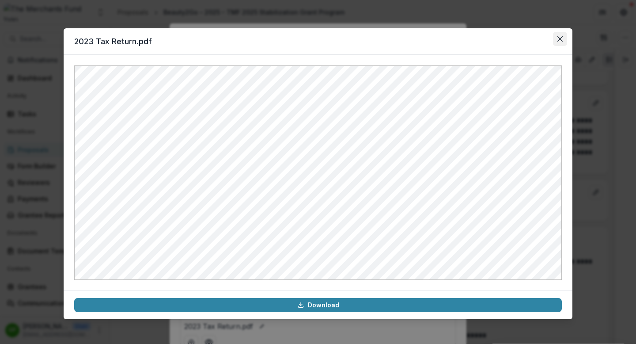
click at [561, 40] on icon "Close" at bounding box center [559, 38] width 5 height 5
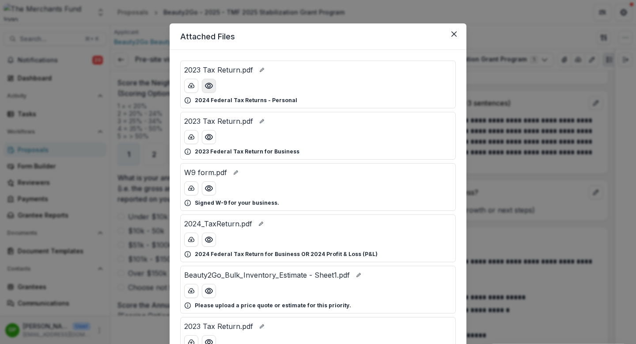
click at [209, 86] on circle "Preview 2023 Tax Return.pdf" at bounding box center [209, 85] width 3 height 3
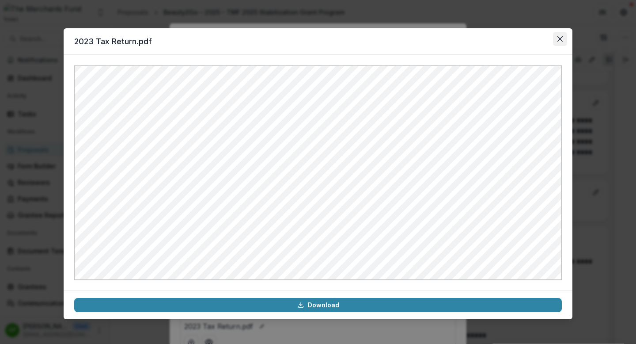
click at [561, 39] on icon "Close" at bounding box center [559, 38] width 5 height 5
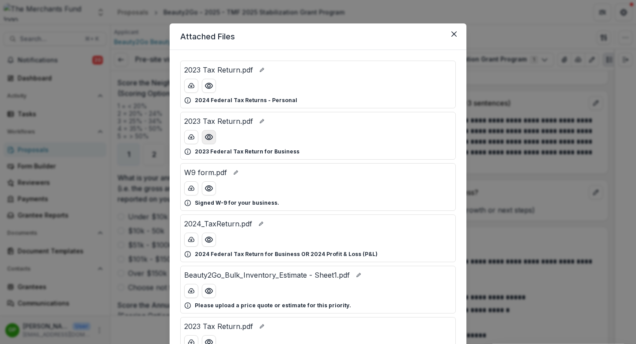
click at [207, 140] on icon "Preview 2023 Tax Return.pdf" at bounding box center [209, 137] width 9 height 9
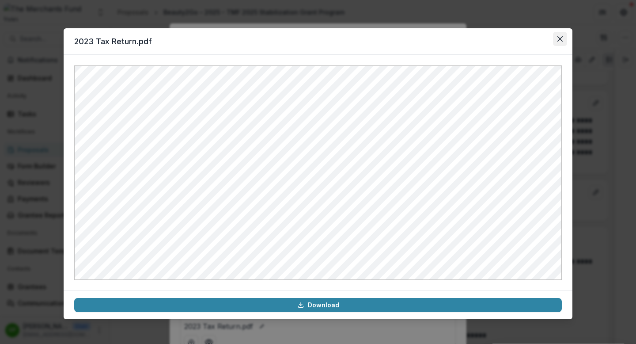
click at [566, 39] on button "Close" at bounding box center [560, 39] width 14 height 14
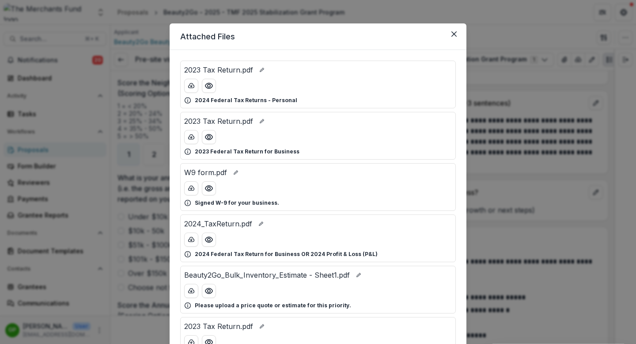
scroll to position [15, 0]
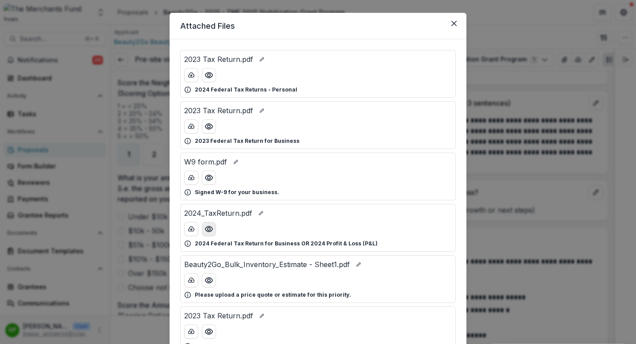
click at [207, 232] on icon "Preview 2024_TaxReturn.pdf" at bounding box center [209, 228] width 9 height 9
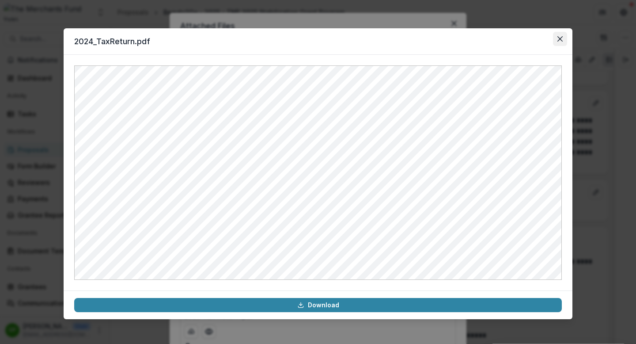
click at [559, 42] on button "Close" at bounding box center [560, 39] width 14 height 14
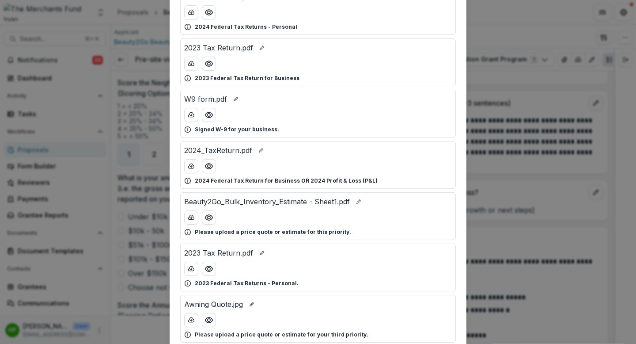
scroll to position [80, 0]
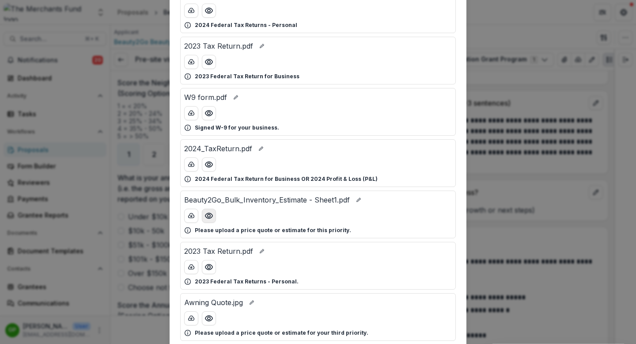
click at [209, 215] on icon "Preview Beauty2Go_Bulk_Inventory_Estimate - Sheet1.pdf" at bounding box center [209, 215] width 9 height 9
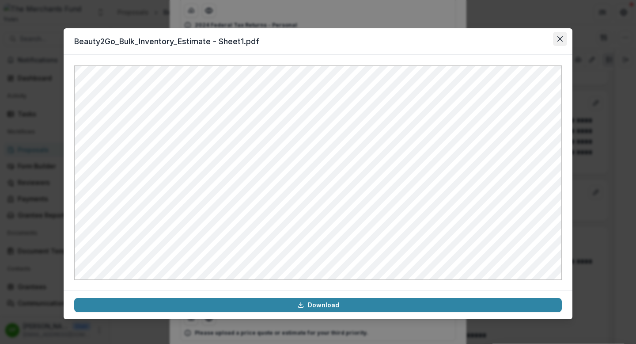
click at [561, 37] on icon "Close" at bounding box center [559, 38] width 5 height 5
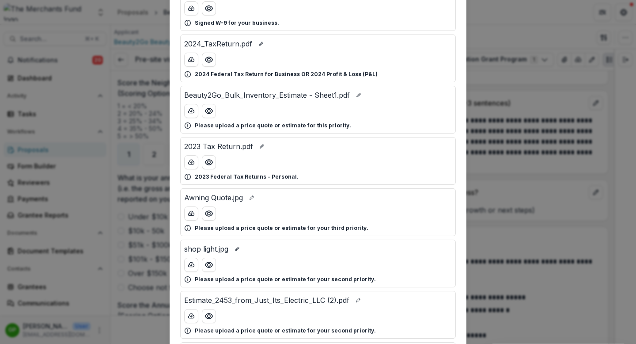
scroll to position [189, 0]
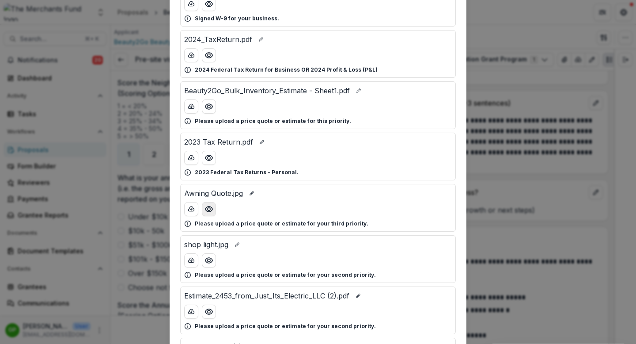
click at [207, 207] on icon "Preview Awning Quote.jpg" at bounding box center [209, 209] width 9 height 9
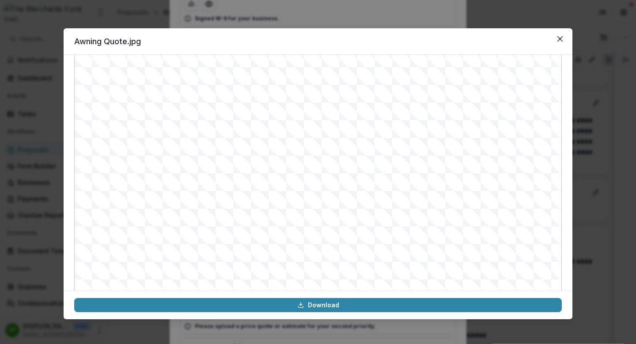
scroll to position [95, 0]
click at [563, 37] on button "Close" at bounding box center [560, 39] width 14 height 14
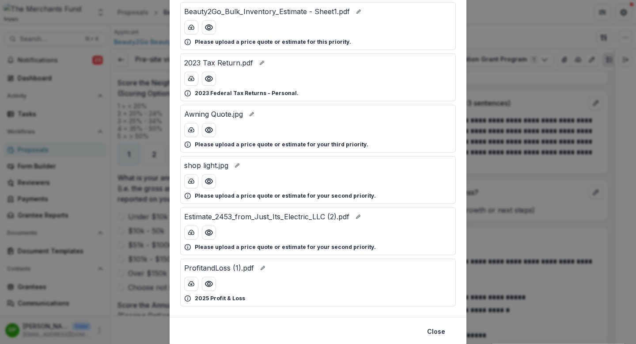
scroll to position [281, 0]
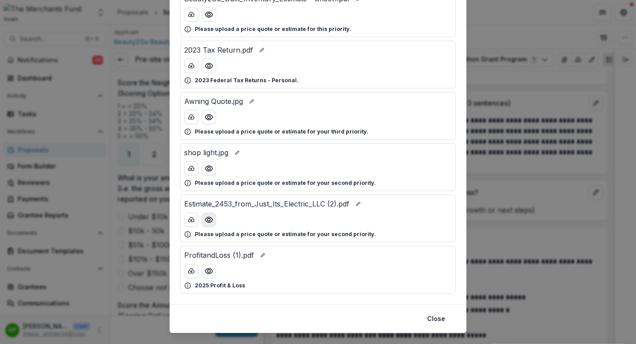
click at [207, 219] on icon "Preview Estimate_2453_from_Just_Its_Electric_LLC (2).pdf" at bounding box center [209, 219] width 9 height 9
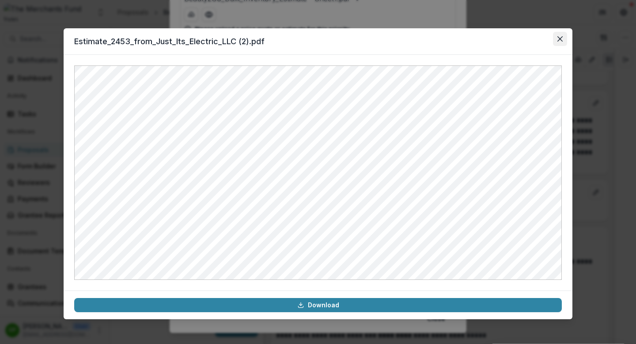
click at [558, 39] on icon "Close" at bounding box center [559, 38] width 5 height 5
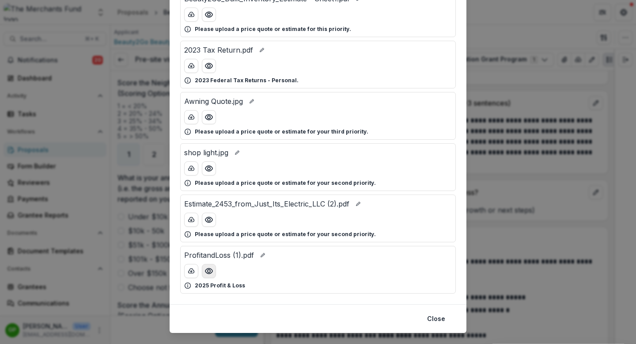
click at [205, 269] on icon "Preview ProfitandLoss (1).pdf" at bounding box center [209, 270] width 9 height 9
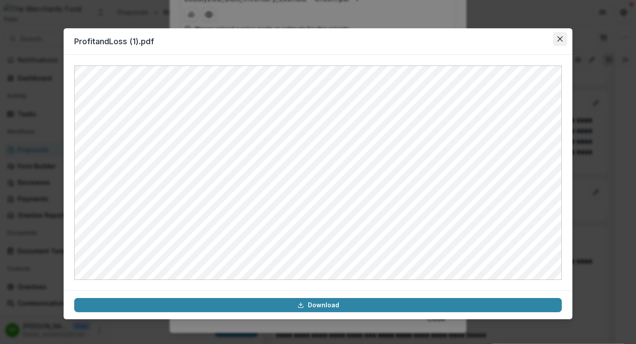
click at [562, 39] on icon "Close" at bounding box center [559, 38] width 5 height 5
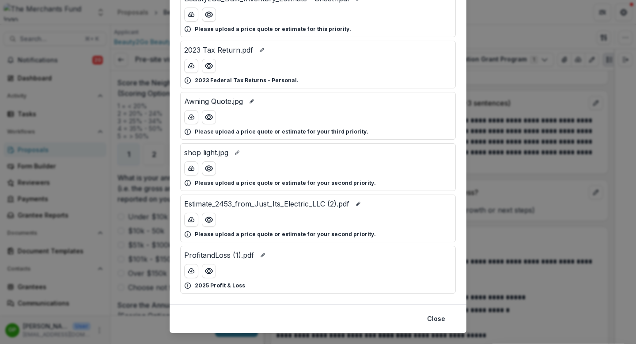
click at [499, 120] on div "Attached Files 2023 Tax Return.pdf 2024 Federal Tax Returns - Personal 2023 Tax…" at bounding box center [318, 172] width 636 height 344
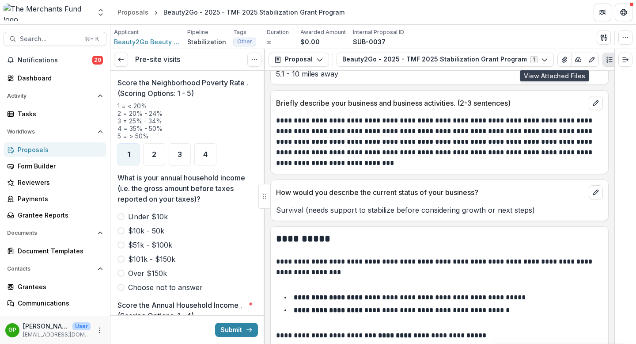
click at [123, 213] on span at bounding box center [120, 216] width 7 height 7
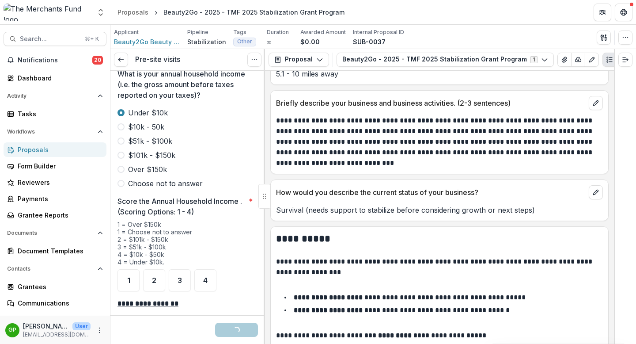
scroll to position [1022, 0]
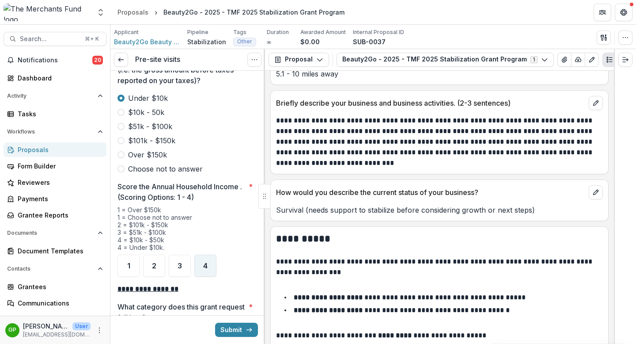
click at [201, 254] on div "4" at bounding box center [205, 265] width 22 height 22
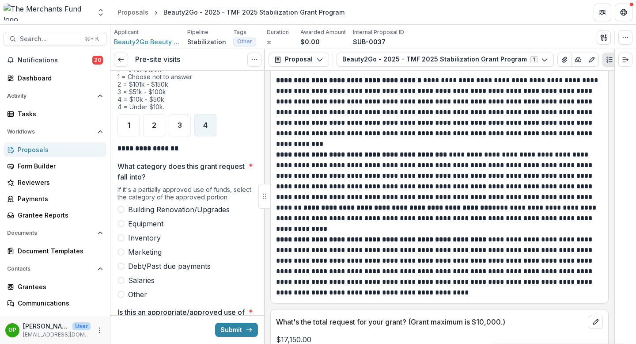
scroll to position [1763, 0]
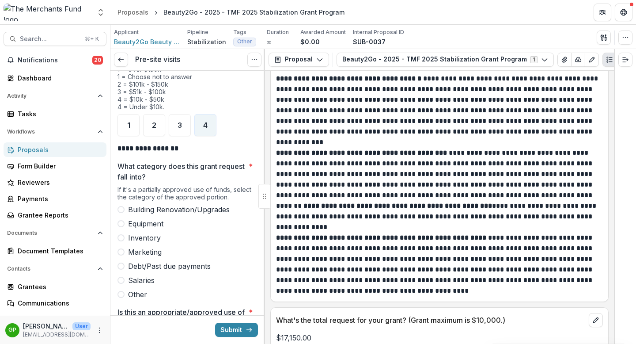
click at [121, 204] on label "Building Renovation/Upgrades" at bounding box center [187, 209] width 140 height 11
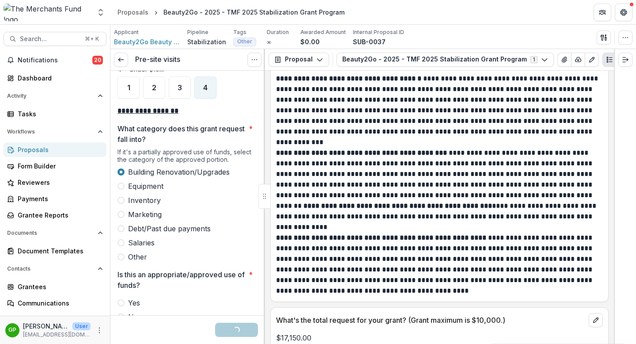
scroll to position [1201, 0]
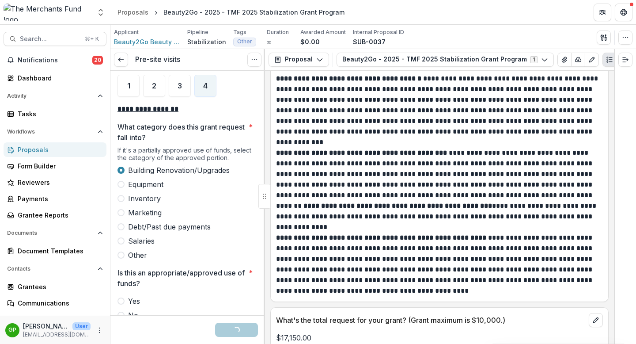
click at [122, 194] on div "Building Renovation/Upgrades Equipment Inventory Marketing Debt/Past due paymen…" at bounding box center [187, 212] width 140 height 95
click at [123, 195] on span at bounding box center [120, 198] width 7 height 7
click at [120, 167] on span at bounding box center [120, 170] width 7 height 7
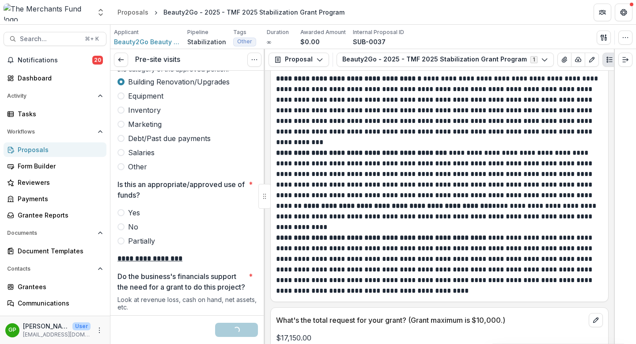
click at [119, 209] on span at bounding box center [120, 212] width 7 height 7
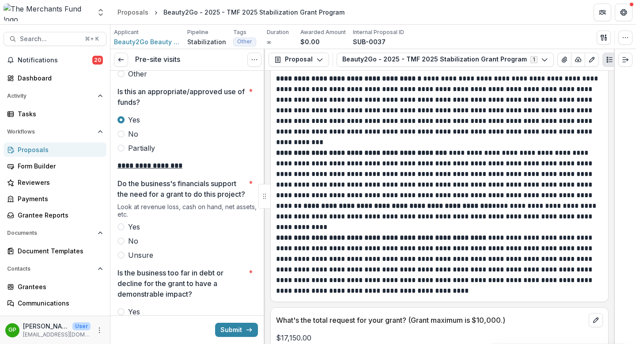
scroll to position [1387, 0]
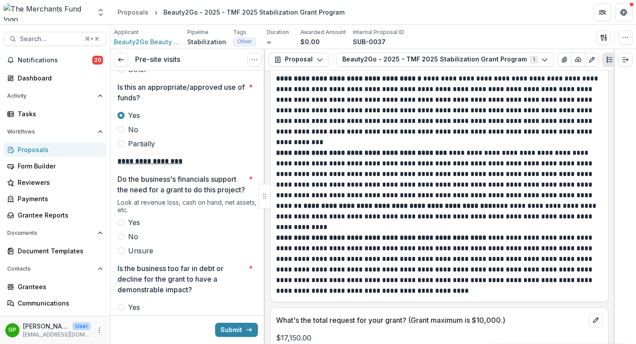
click at [117, 221] on label "Yes" at bounding box center [187, 222] width 140 height 11
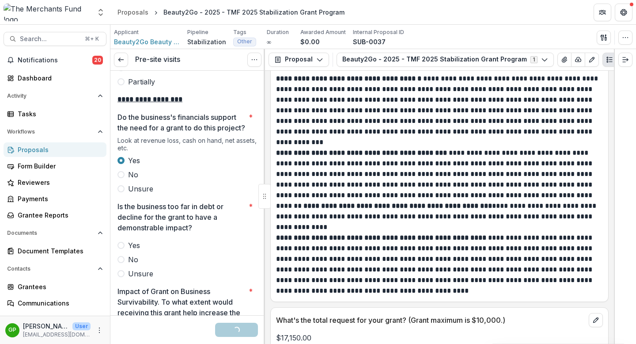
click at [121, 258] on span at bounding box center [120, 259] width 7 height 7
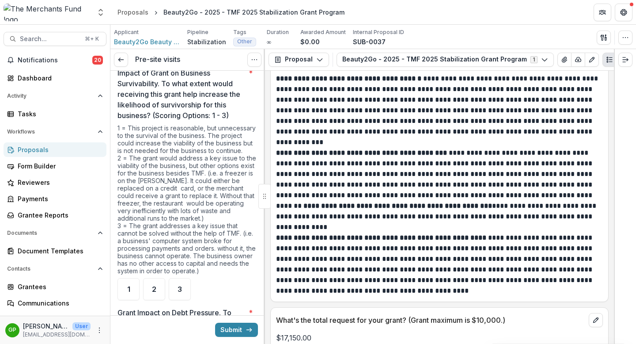
scroll to position [1670, 0]
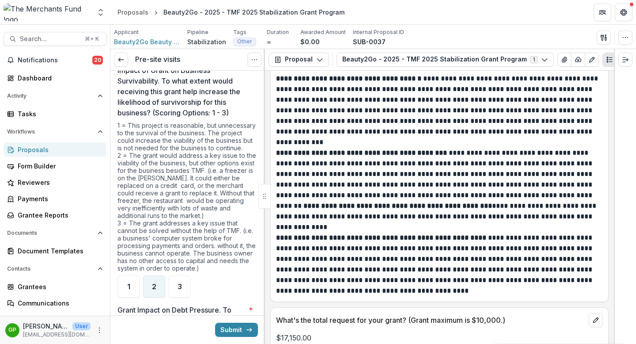
click at [162, 285] on div "2" at bounding box center [154, 286] width 22 height 22
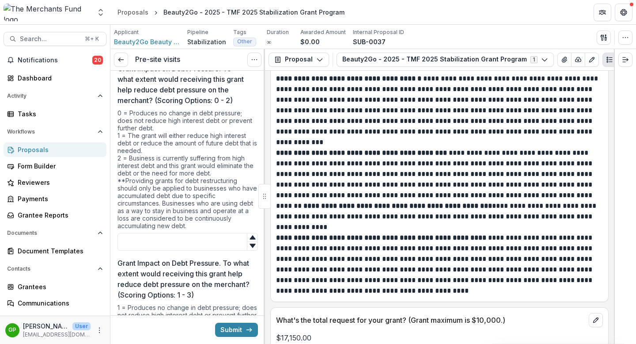
scroll to position [1921, 0]
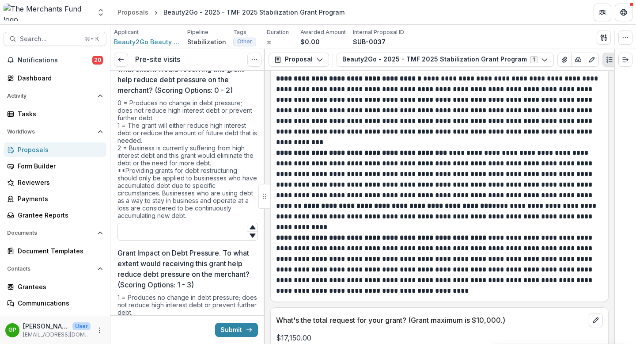
click at [184, 240] on input "Grant Impact on Debt Pressure. To what extent would receiving this grant help r…" at bounding box center [187, 232] width 140 height 18
click at [250, 229] on icon at bounding box center [253, 227] width 6 height 4
type input "*"
click at [250, 229] on icon at bounding box center [253, 227] width 6 height 4
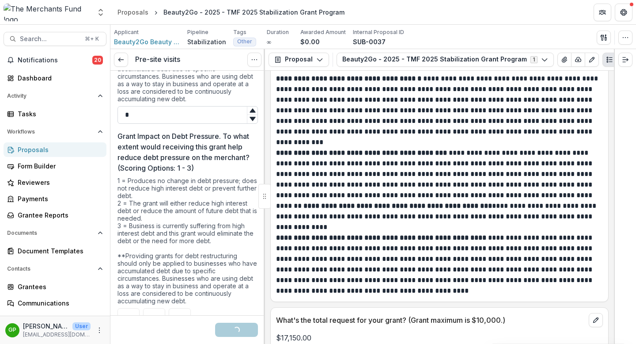
scroll to position [2073, 0]
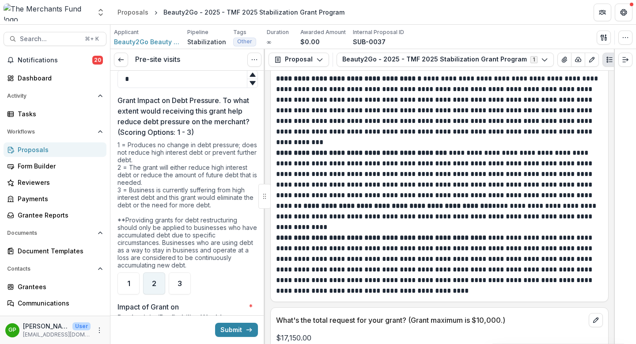
click at [157, 291] on div "2" at bounding box center [154, 283] width 22 height 22
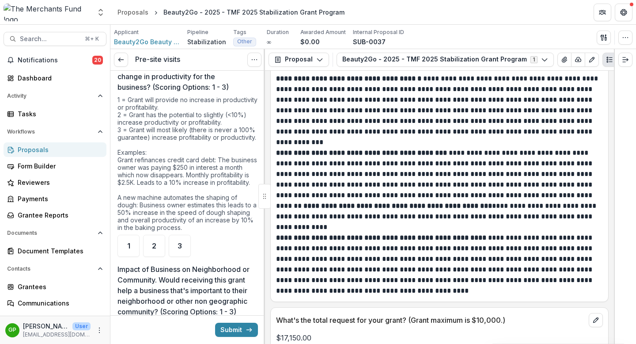
scroll to position [2337, 0]
click at [151, 255] on div "2" at bounding box center [154, 244] width 22 height 22
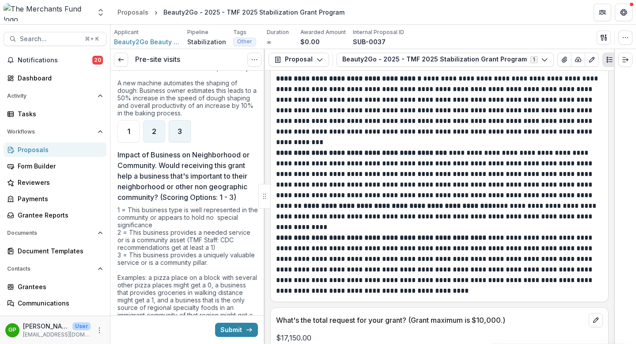
click at [179, 135] on span "3" at bounding box center [180, 131] width 4 height 7
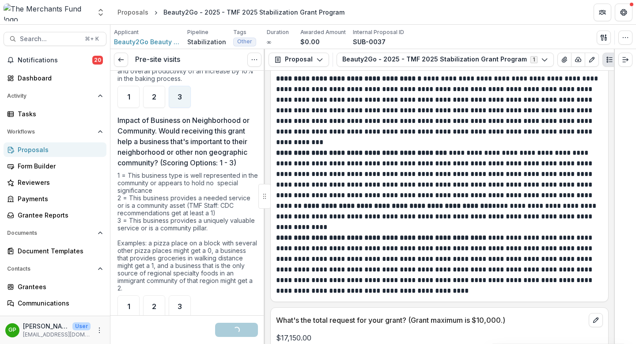
scroll to position [2601, 0]
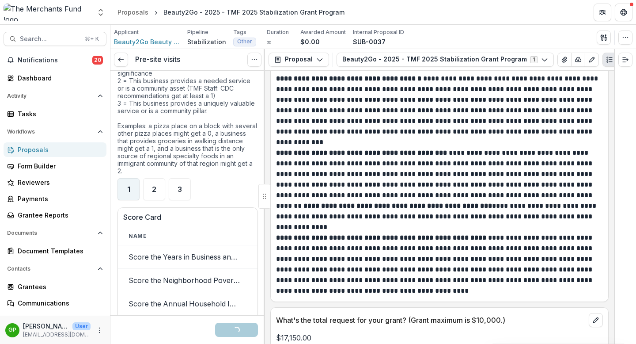
click at [134, 200] on div "1" at bounding box center [128, 189] width 22 height 22
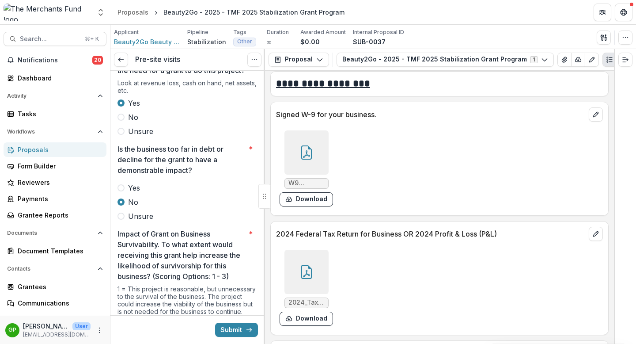
scroll to position [1511, 0]
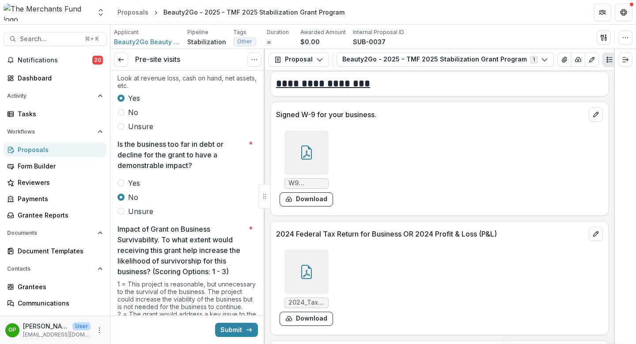
click at [120, 212] on span at bounding box center [120, 211] width 7 height 7
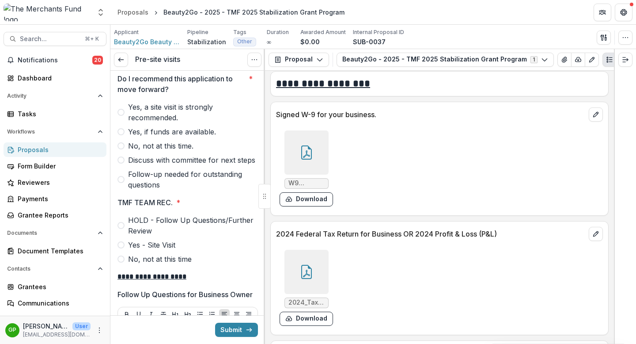
scroll to position [3010, 0]
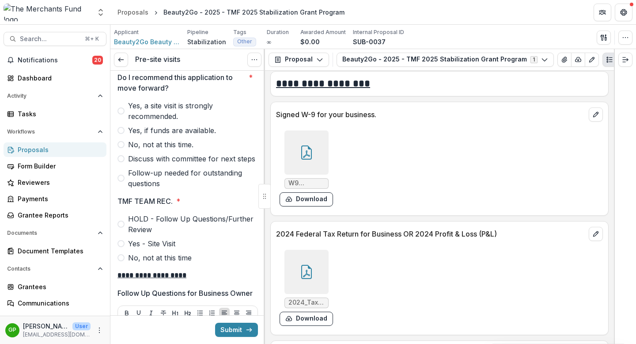
click at [122, 162] on span at bounding box center [120, 158] width 7 height 7
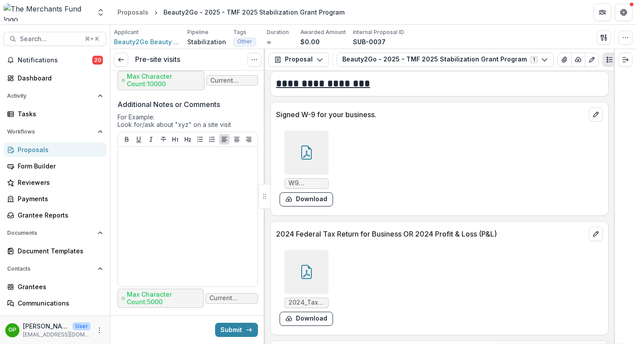
scroll to position [3843, 0]
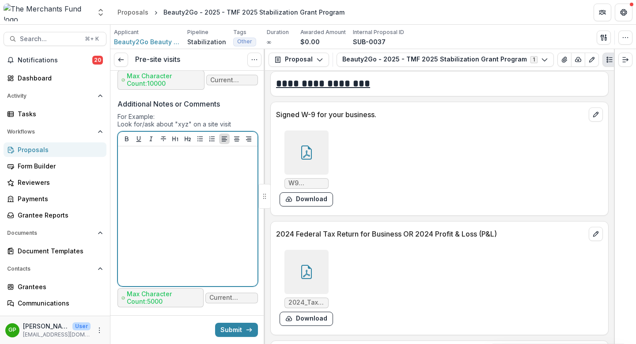
click at [146, 227] on div at bounding box center [187, 216] width 133 height 133
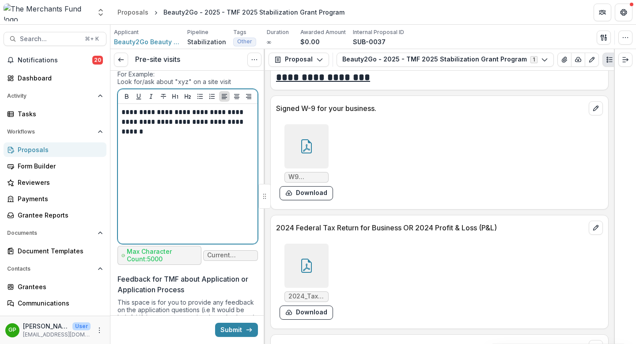
scroll to position [3886, 0]
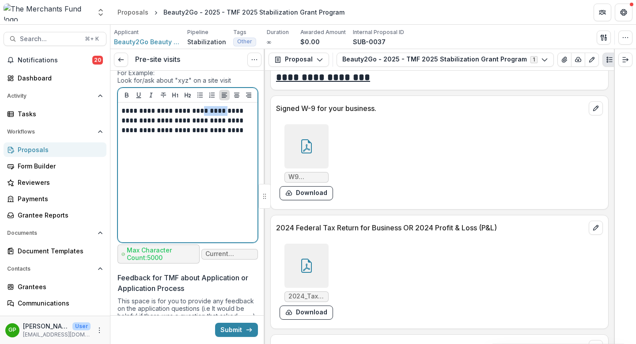
drag, startPoint x: 221, startPoint y: 165, endPoint x: 197, endPoint y: 163, distance: 23.9
click at [197, 145] on p "**********" at bounding box center [186, 125] width 130 height 39
click at [235, 135] on p "**********" at bounding box center [186, 120] width 130 height 29
click at [213, 135] on p "**********" at bounding box center [186, 120] width 130 height 29
click at [224, 135] on p "**********" at bounding box center [186, 120] width 130 height 29
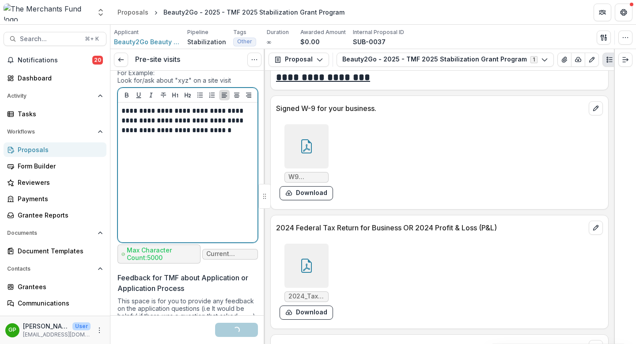
click at [234, 135] on p "**********" at bounding box center [186, 120] width 130 height 29
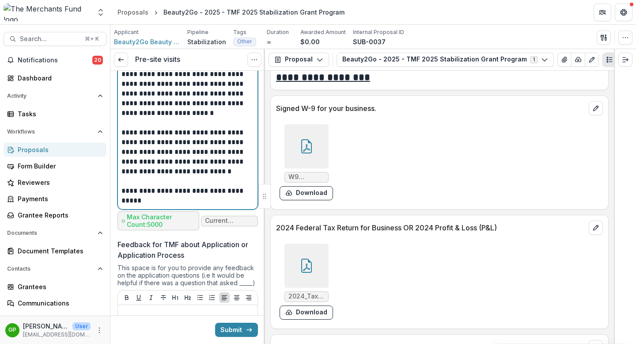
scroll to position [3977, 0]
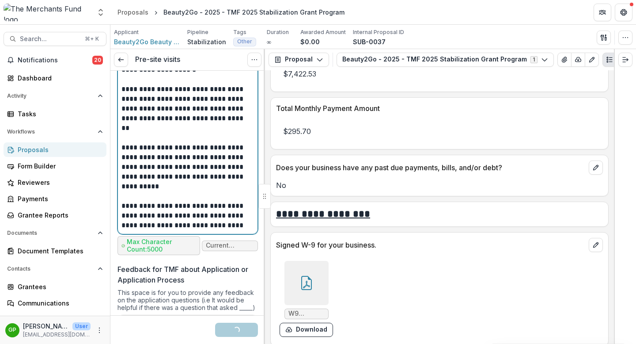
scroll to position [4098, 0]
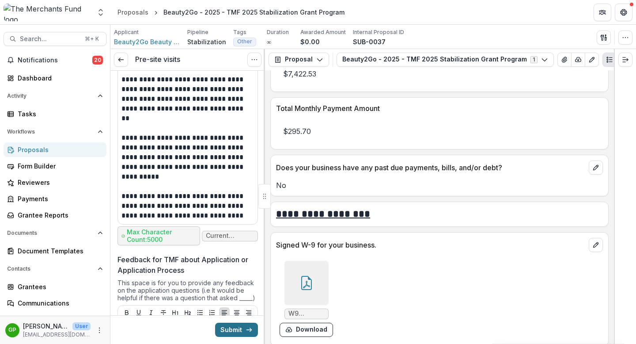
click at [232, 326] on button "Submit" at bounding box center [236, 329] width 43 height 14
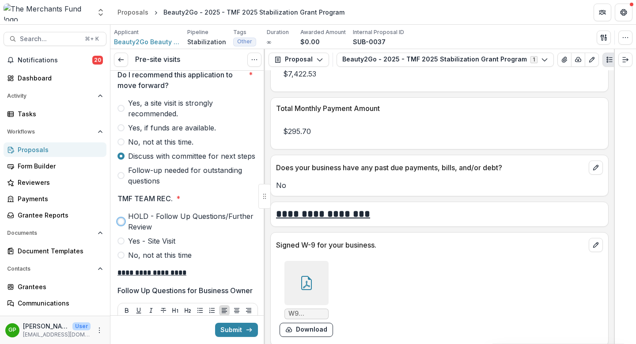
scroll to position [3023, 0]
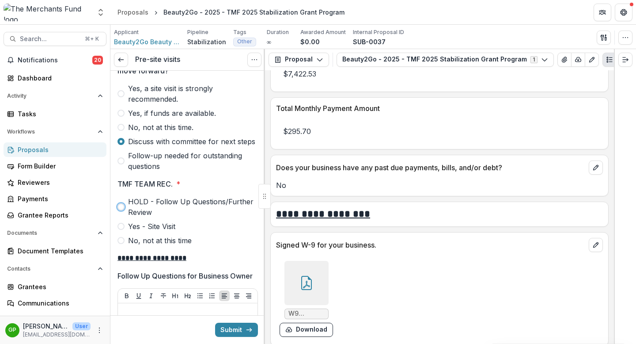
click at [121, 210] on span at bounding box center [120, 206] width 7 height 7
click at [246, 327] on icon "submit" at bounding box center [249, 329] width 7 height 7
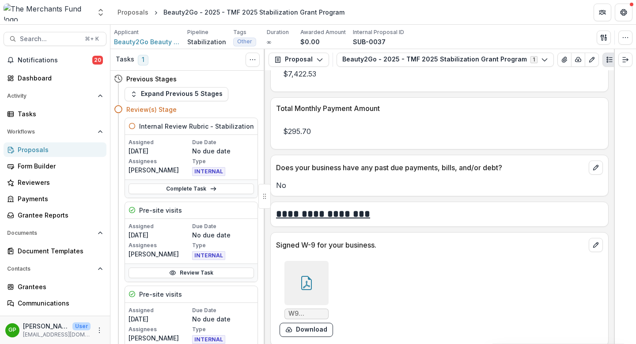
click at [51, 149] on div "Proposals" at bounding box center [59, 149] width 82 height 9
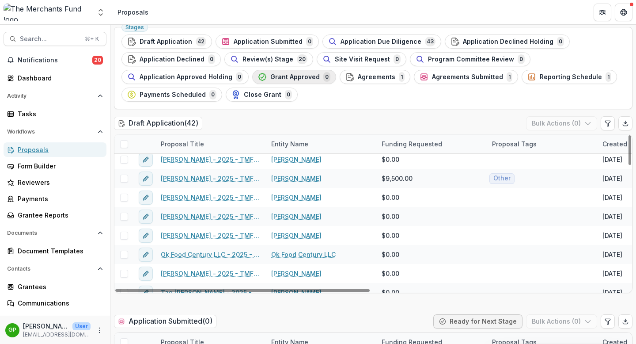
scroll to position [416, 0]
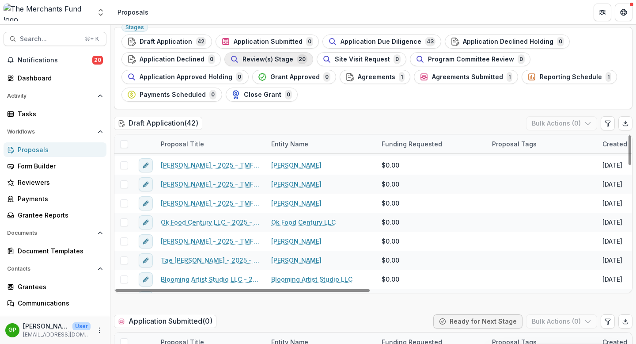
click at [273, 61] on span "Review(s) Stage" at bounding box center [268, 60] width 51 height 8
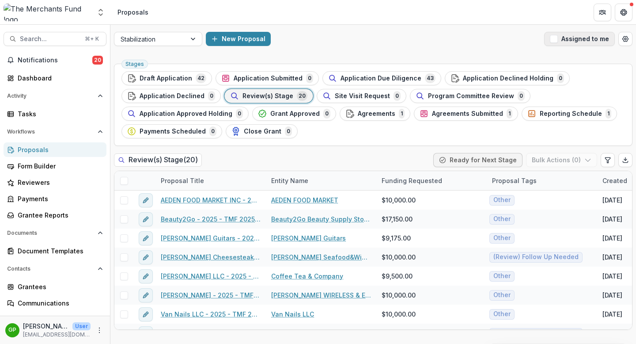
click at [554, 42] on span "button" at bounding box center [554, 39] width 8 height 8
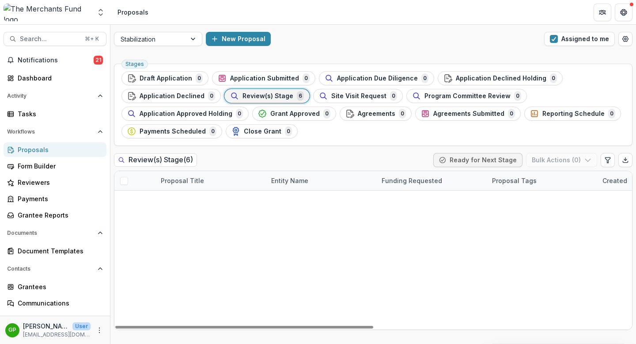
click at [213, 257] on link "FU HAI [PERSON_NAME] LLC - 2025 - TMF 2025 Stabilization Grant Program" at bounding box center [211, 256] width 100 height 9
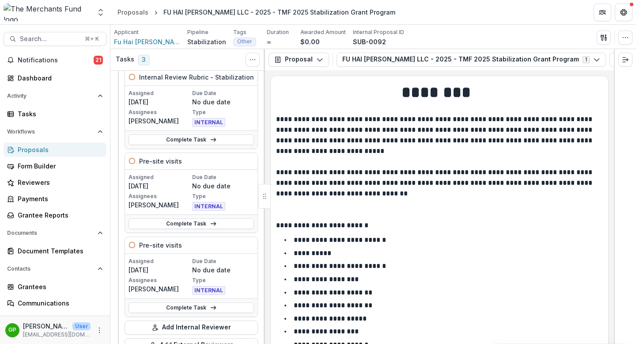
scroll to position [59, 0]
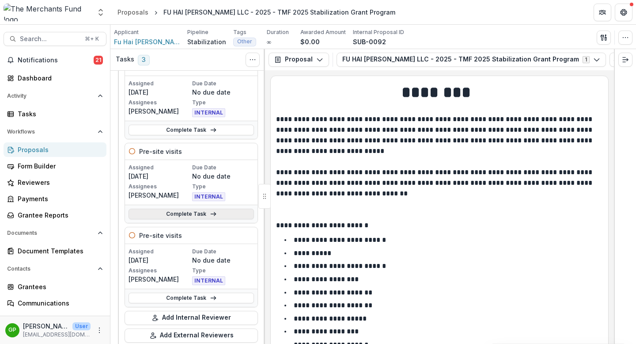
click at [203, 212] on link "Complete Task" at bounding box center [191, 213] width 125 height 11
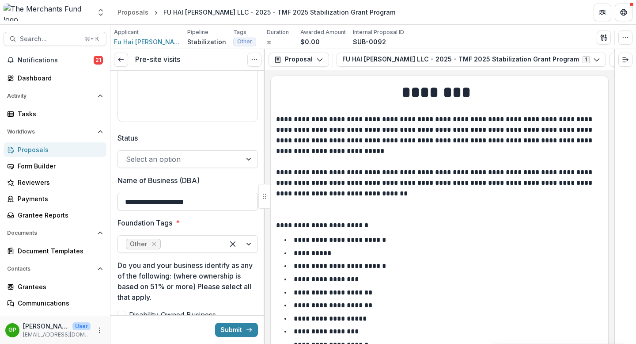
scroll to position [258, 0]
click at [195, 196] on input "**********" at bounding box center [187, 201] width 140 height 18
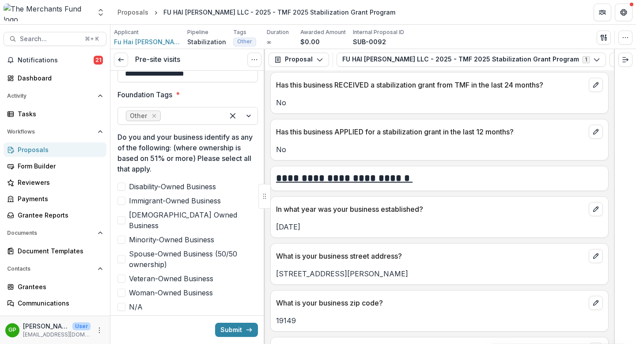
scroll to position [352, 0]
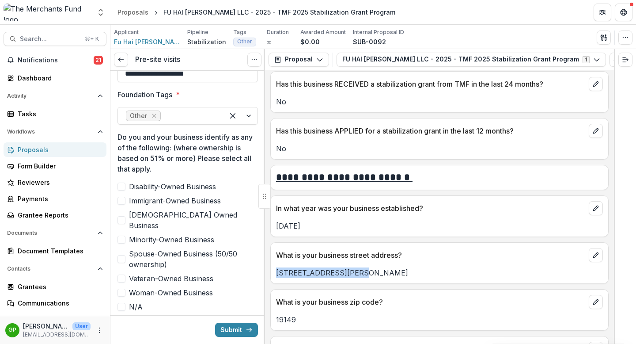
drag, startPoint x: 362, startPoint y: 276, endPoint x: 276, endPoint y: 275, distance: 86.1
click at [276, 275] on p "[STREET_ADDRESS][PERSON_NAME]" at bounding box center [439, 272] width 327 height 11
copy p "[STREET_ADDRESS][PERSON_NAME]"
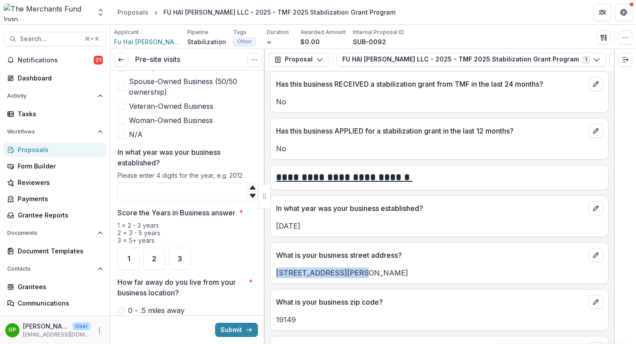
scroll to position [557, 0]
click at [227, 183] on input "In what year was your business established?" at bounding box center [187, 192] width 140 height 18
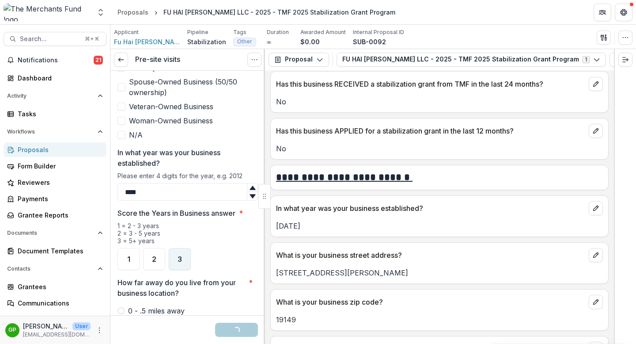
type input "****"
click at [176, 248] on div "3" at bounding box center [180, 259] width 22 height 22
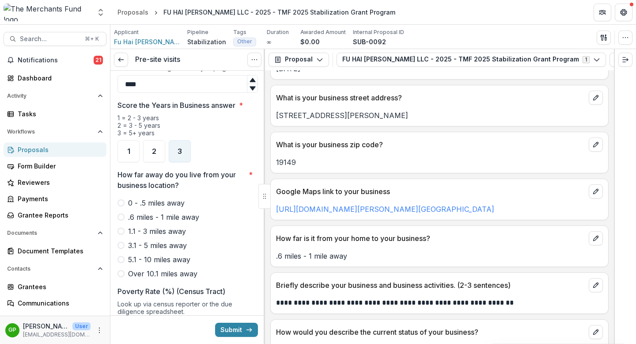
scroll to position [511, 0]
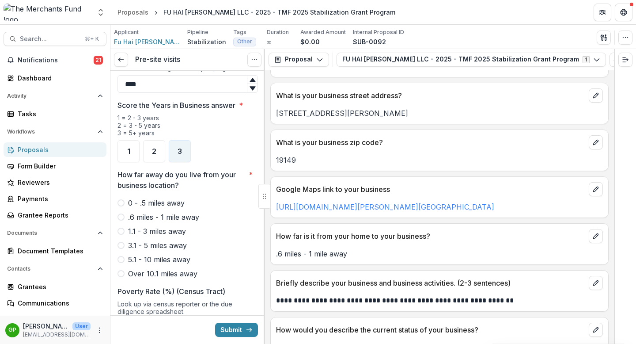
click at [120, 213] on span at bounding box center [120, 216] width 7 height 7
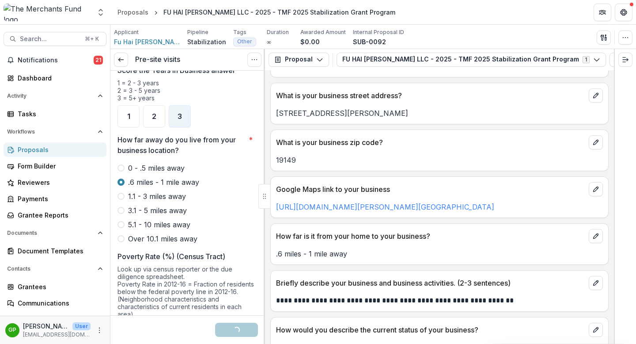
scroll to position [777, 0]
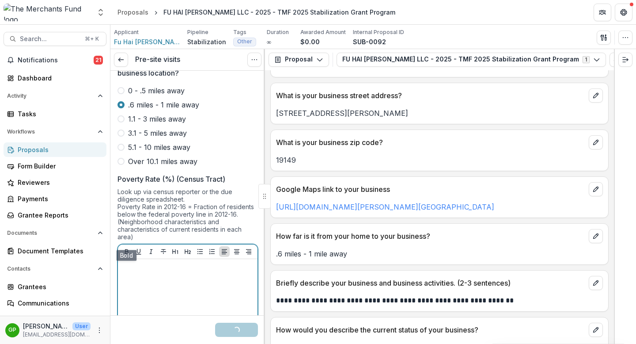
click at [136, 262] on p at bounding box center [187, 267] width 133 height 10
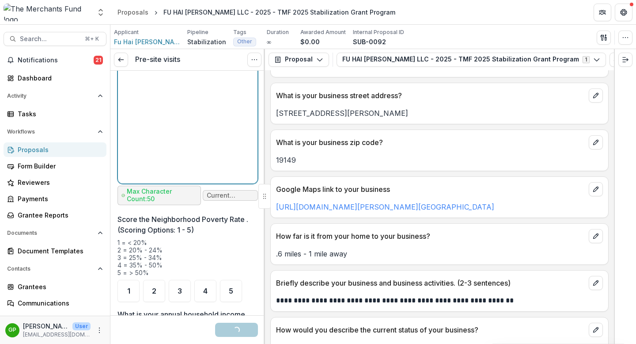
scroll to position [1035, 0]
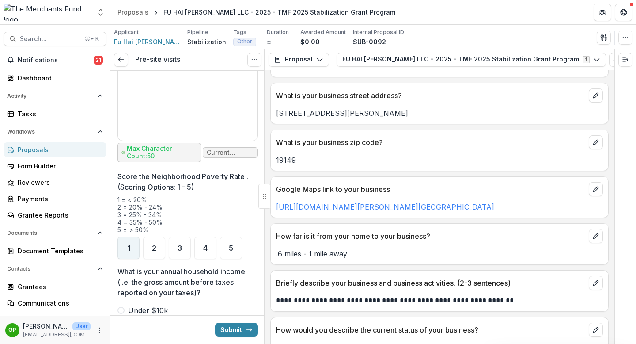
click at [129, 243] on div "1" at bounding box center [128, 248] width 22 height 22
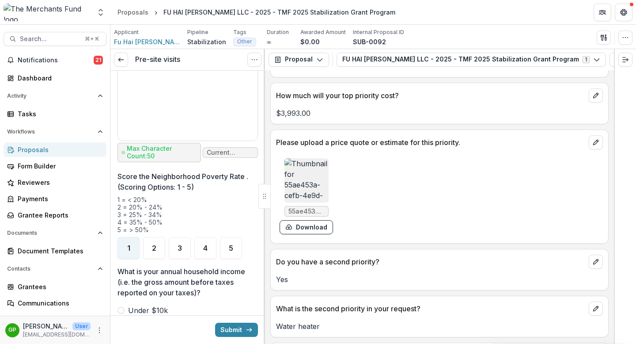
scroll to position [1917, 0]
